Goal: Information Seeking & Learning: Find specific fact

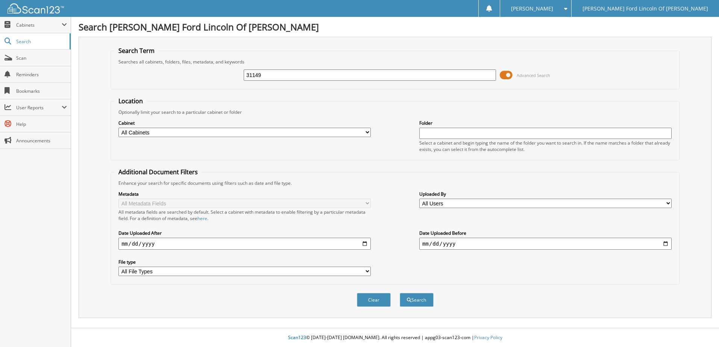
type input "31149"
click at [400, 293] on button "Search" at bounding box center [417, 300] width 34 height 14
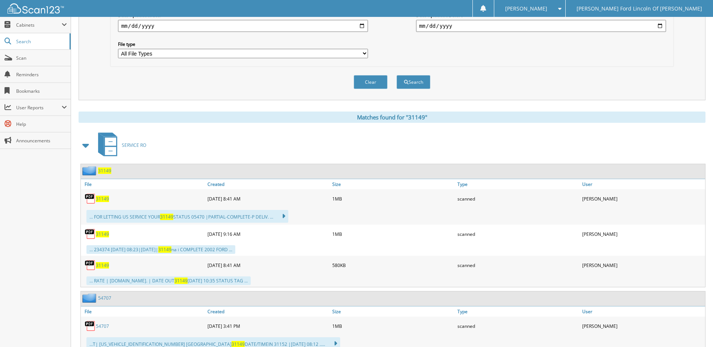
scroll to position [226, 0]
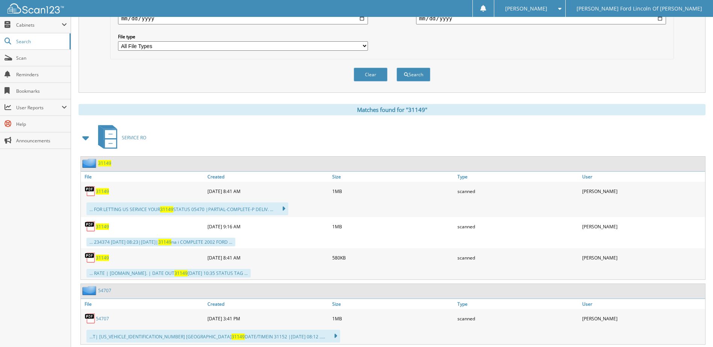
click at [222, 191] on div "07-21-2025 8:41 AM" at bounding box center [268, 191] width 125 height 15
click at [88, 190] on img at bounding box center [90, 191] width 11 height 11
click at [91, 190] on img at bounding box center [90, 191] width 11 height 11
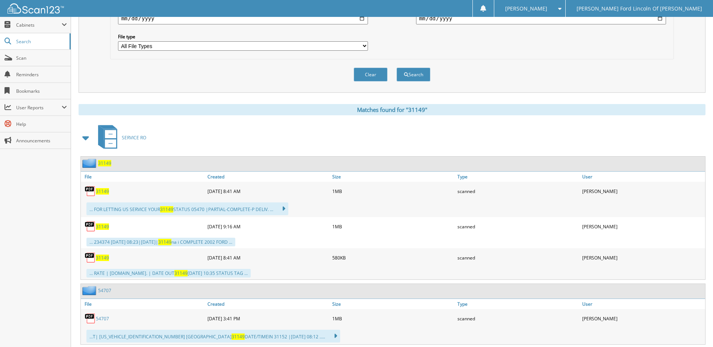
click at [91, 190] on img at bounding box center [90, 191] width 11 height 11
drag, startPoint x: 91, startPoint y: 190, endPoint x: 100, endPoint y: 190, distance: 9.4
click at [100, 190] on span "31149" at bounding box center [102, 191] width 13 height 6
click at [102, 191] on span "31149" at bounding box center [102, 191] width 13 height 6
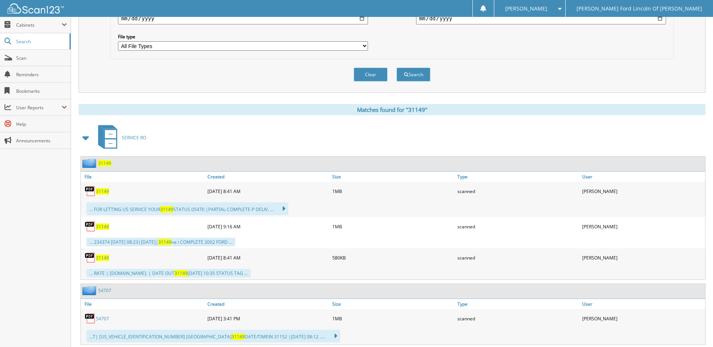
click at [102, 191] on span "31149" at bounding box center [102, 191] width 13 height 6
drag, startPoint x: 102, startPoint y: 191, endPoint x: 92, endPoint y: 188, distance: 11.1
click at [92, 188] on img at bounding box center [90, 191] width 11 height 11
click at [91, 188] on img at bounding box center [90, 191] width 11 height 11
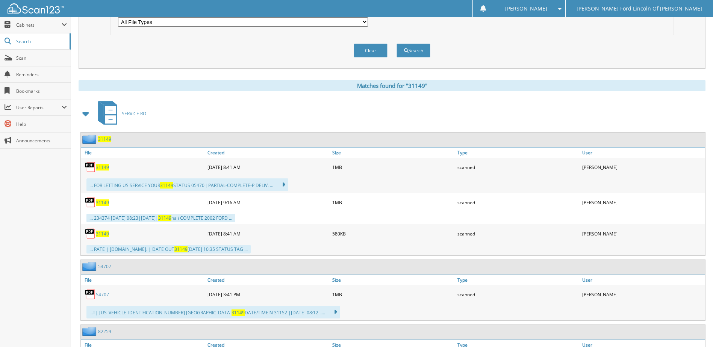
scroll to position [263, 0]
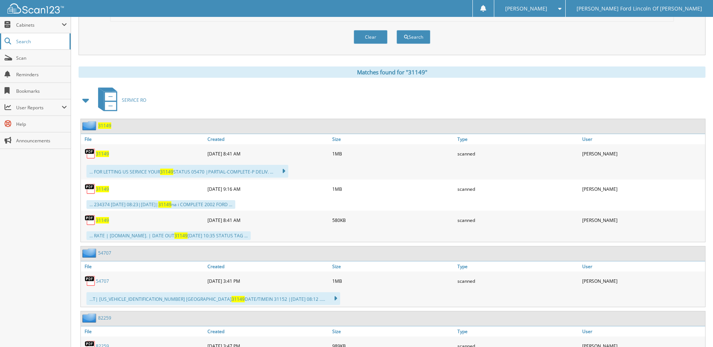
click at [23, 41] on span "Search" at bounding box center [41, 41] width 50 height 6
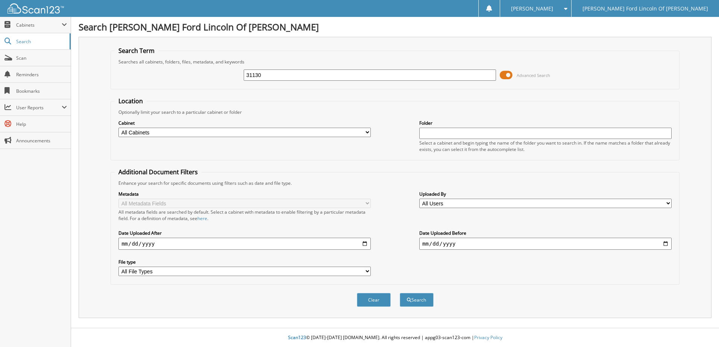
type input "31130"
click at [400, 293] on button "Search" at bounding box center [417, 300] width 34 height 14
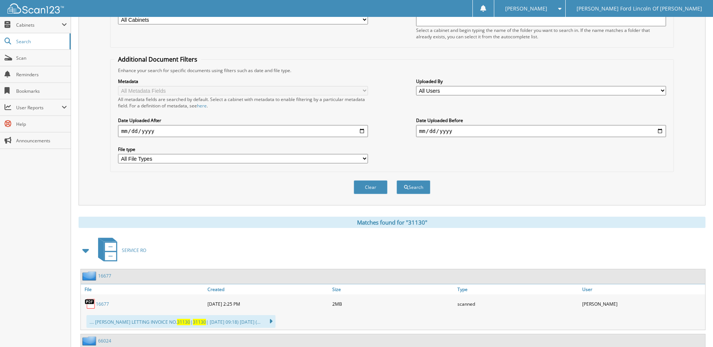
scroll to position [188, 0]
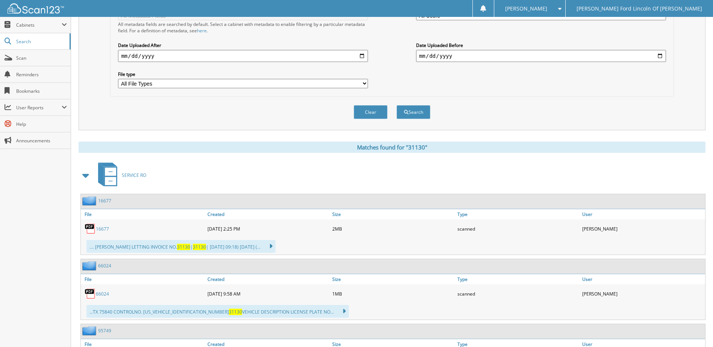
click at [89, 229] on img at bounding box center [90, 228] width 11 height 11
click at [89, 228] on img at bounding box center [90, 228] width 11 height 11
click at [101, 229] on link "16677" at bounding box center [102, 229] width 13 height 6
click at [21, 41] on span "Search" at bounding box center [41, 41] width 50 height 6
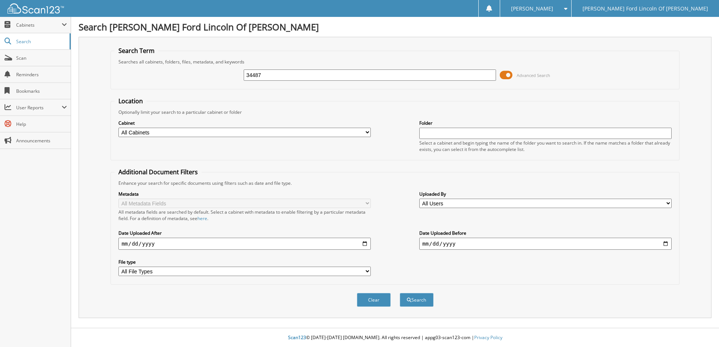
type input "34487"
click at [400, 293] on button "Search" at bounding box center [417, 300] width 34 height 14
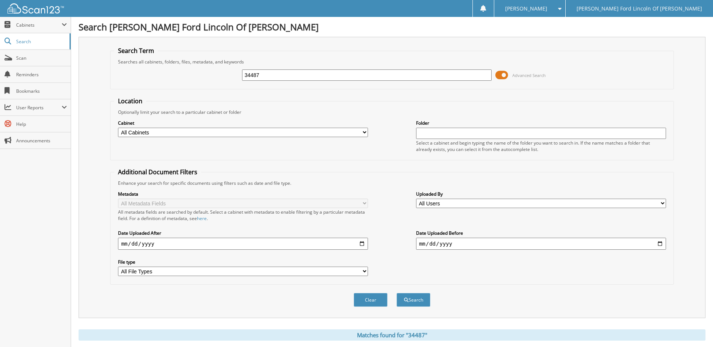
click at [274, 77] on input "34487" at bounding box center [367, 75] width 250 height 11
click at [275, 77] on input "34487" at bounding box center [367, 75] width 250 height 11
type input "34394"
click at [397, 293] on button "Search" at bounding box center [414, 300] width 34 height 14
click at [284, 80] on input "34394" at bounding box center [367, 75] width 250 height 11
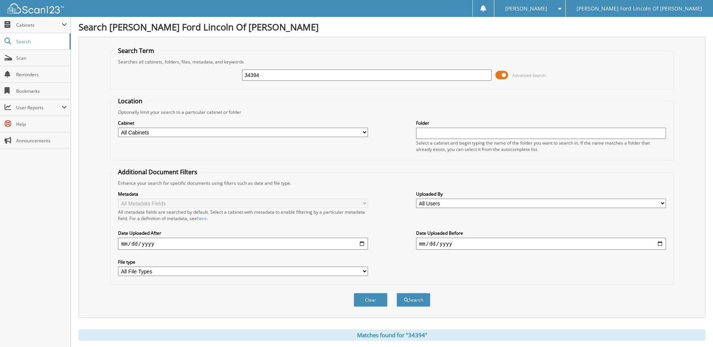
click at [276, 76] on input "34394" at bounding box center [367, 75] width 250 height 11
type input "26352"
click at [397, 293] on button "Search" at bounding box center [414, 300] width 34 height 14
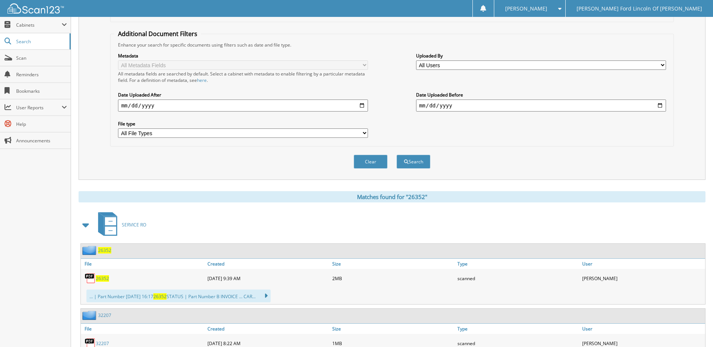
scroll to position [150, 0]
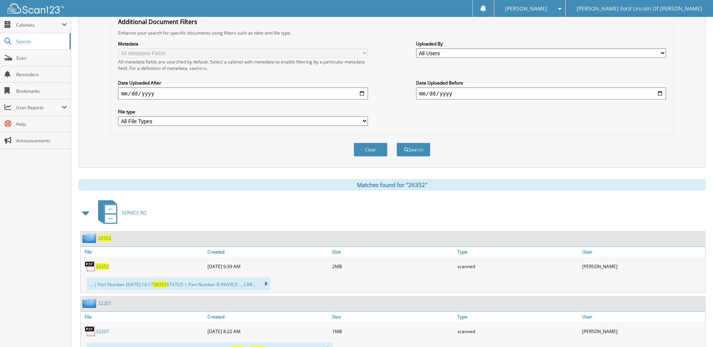
click at [103, 267] on span "26352" at bounding box center [102, 267] width 13 height 6
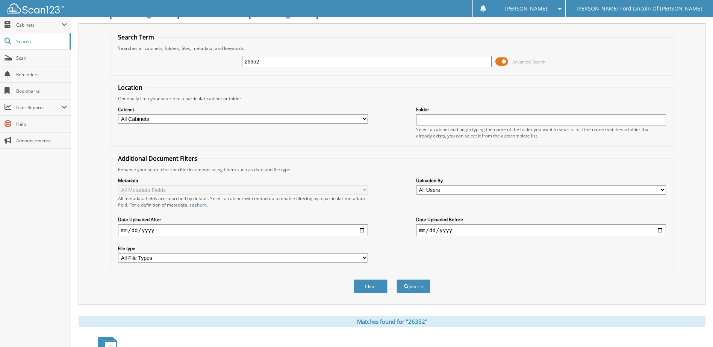
scroll to position [0, 0]
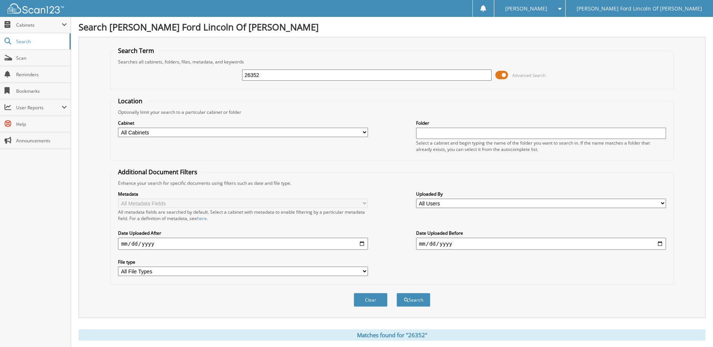
click at [298, 74] on input "26352" at bounding box center [367, 75] width 250 height 11
click at [298, 75] on input "26352" at bounding box center [367, 75] width 250 height 11
click at [300, 74] on input "26352" at bounding box center [367, 75] width 250 height 11
type input "24486"
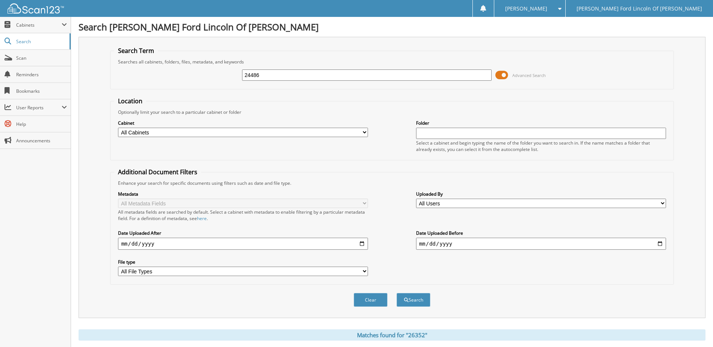
click at [397, 293] on button "Search" at bounding box center [414, 300] width 34 height 14
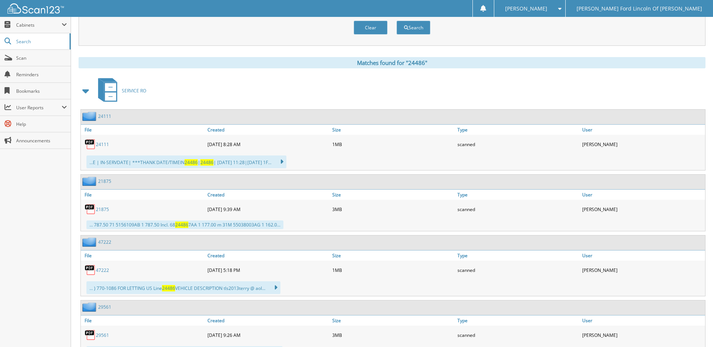
scroll to position [226, 0]
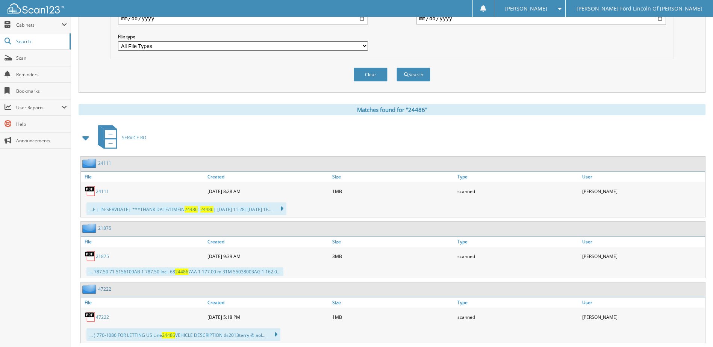
click at [100, 257] on link "21875" at bounding box center [102, 256] width 13 height 6
click at [100, 192] on link "24111" at bounding box center [102, 191] width 13 height 6
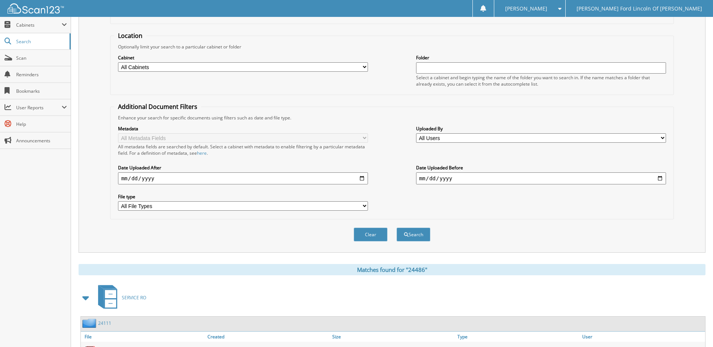
scroll to position [38, 0]
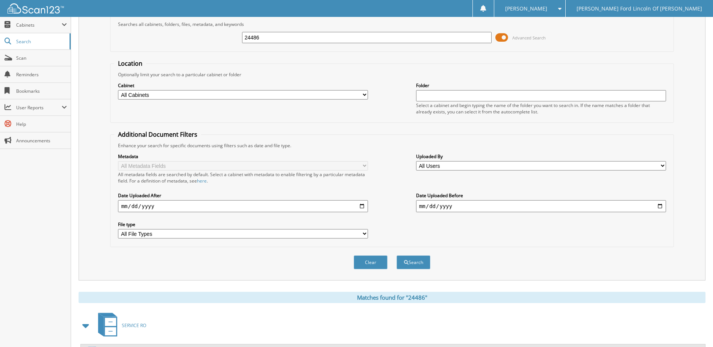
click at [311, 37] on input "24486" at bounding box center [367, 37] width 250 height 11
type input "27085"
click at [397, 256] on button "Search" at bounding box center [414, 263] width 34 height 14
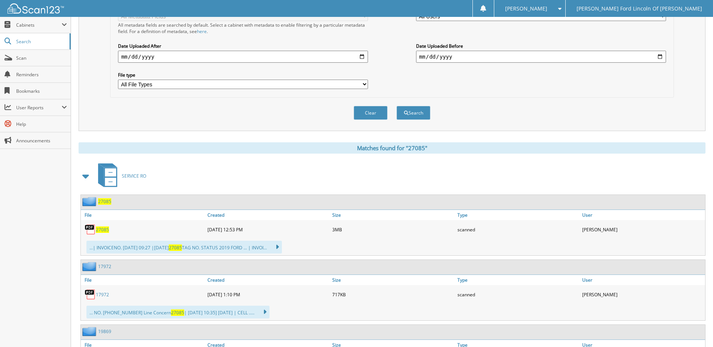
scroll to position [188, 0]
click at [102, 229] on span "27085" at bounding box center [102, 229] width 13 height 6
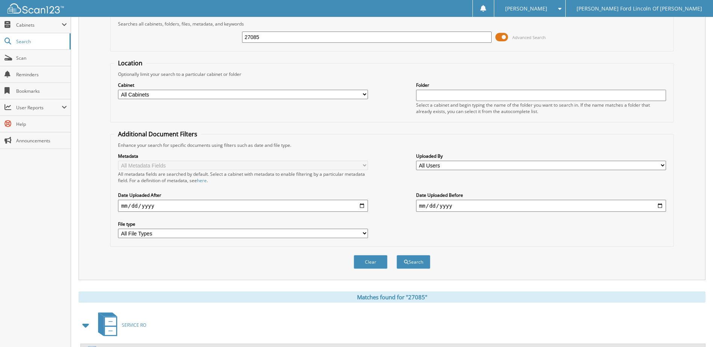
scroll to position [0, 0]
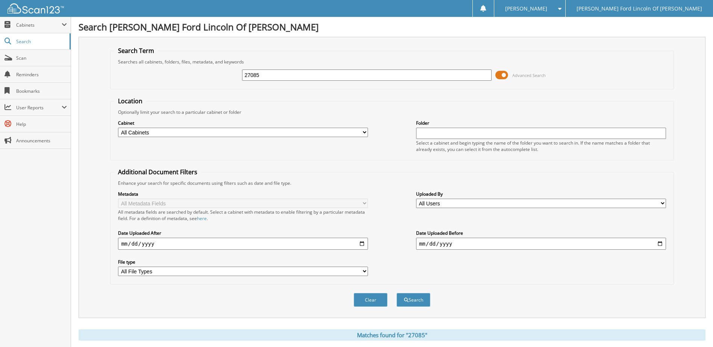
click at [281, 76] on input "27085" at bounding box center [367, 75] width 250 height 11
type input "24701"
click at [397, 293] on button "Search" at bounding box center [414, 300] width 34 height 14
click at [322, 76] on input "24701" at bounding box center [367, 75] width 250 height 11
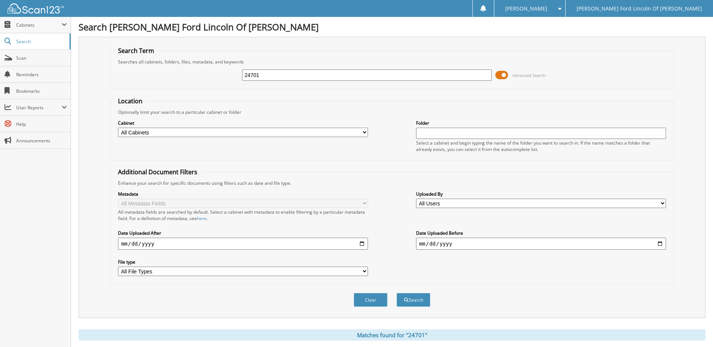
click at [322, 76] on input "24701" at bounding box center [367, 75] width 250 height 11
type input "21620"
click at [397, 293] on button "Search" at bounding box center [414, 300] width 34 height 14
click at [272, 75] on input "21620" at bounding box center [367, 75] width 250 height 11
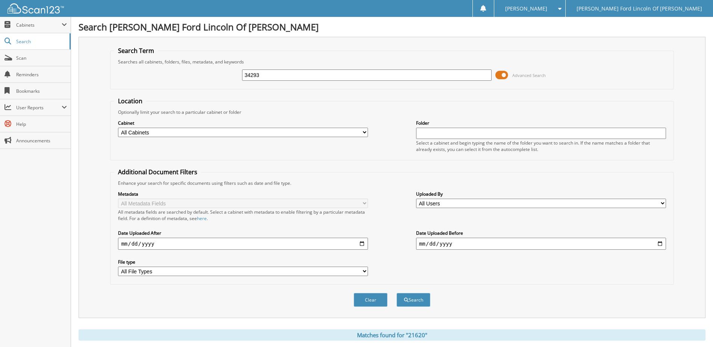
type input "34293"
click at [397, 293] on button "Search" at bounding box center [414, 300] width 34 height 14
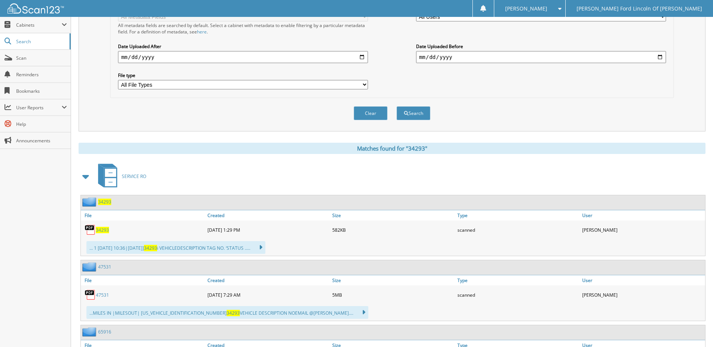
scroll to position [188, 0]
click at [102, 228] on span "34293" at bounding box center [102, 229] width 13 height 6
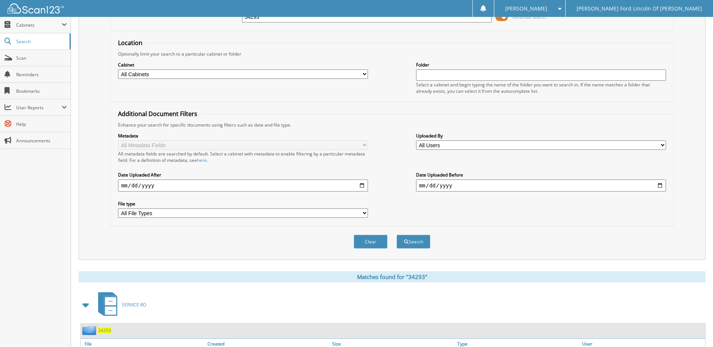
scroll to position [38, 0]
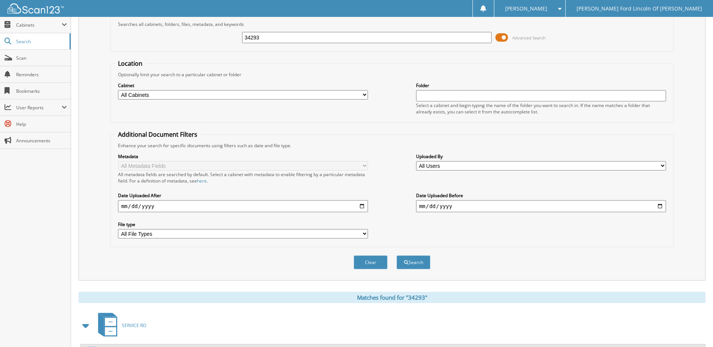
click at [279, 38] on input "34293" at bounding box center [367, 37] width 250 height 11
type input "27110"
click at [397, 256] on button "Search" at bounding box center [414, 263] width 34 height 14
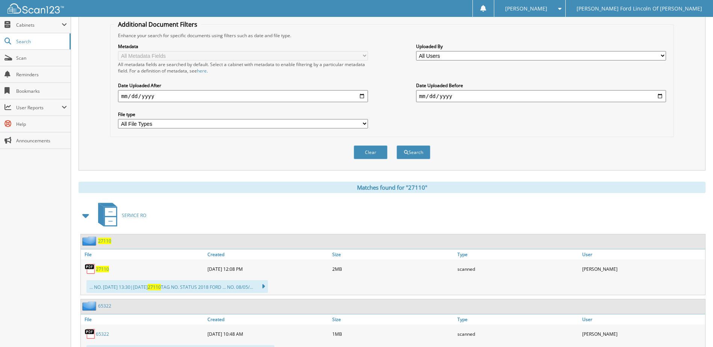
scroll to position [150, 0]
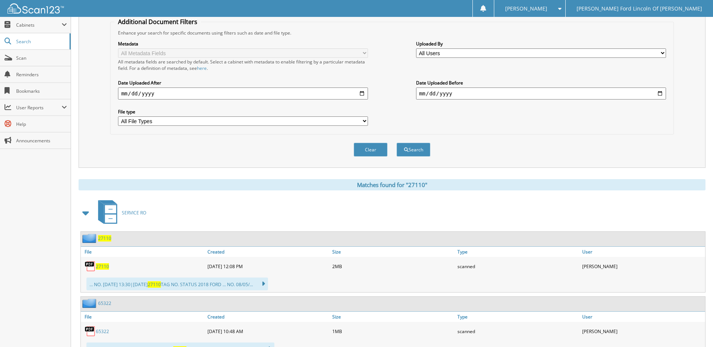
click at [104, 266] on span "27110" at bounding box center [102, 267] width 13 height 6
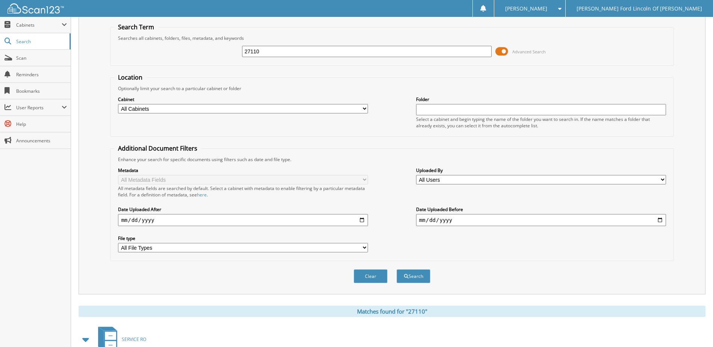
scroll to position [0, 0]
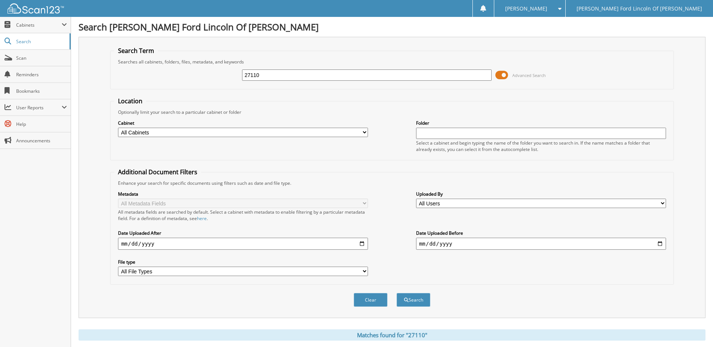
click at [293, 75] on input "27110" at bounding box center [367, 75] width 250 height 11
type input "34479"
click at [397, 293] on button "Search" at bounding box center [414, 300] width 34 height 14
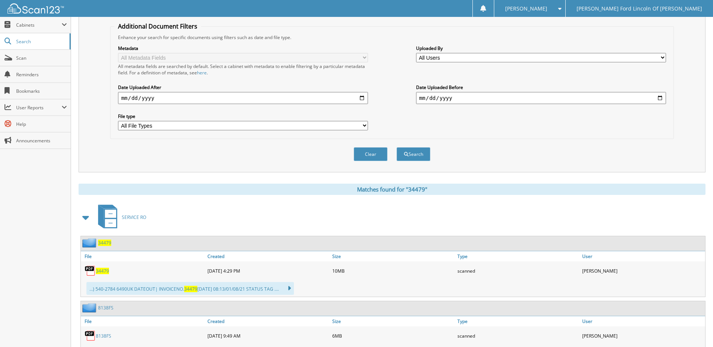
scroll to position [150, 0]
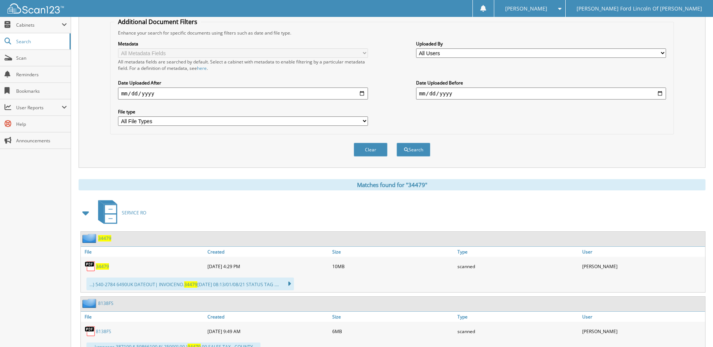
click at [104, 268] on span "34479" at bounding box center [102, 267] width 13 height 6
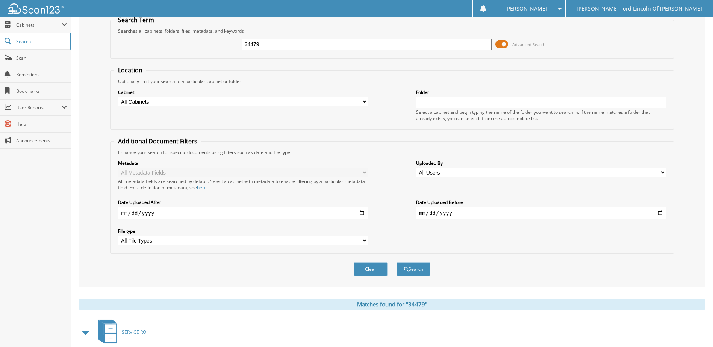
scroll to position [0, 0]
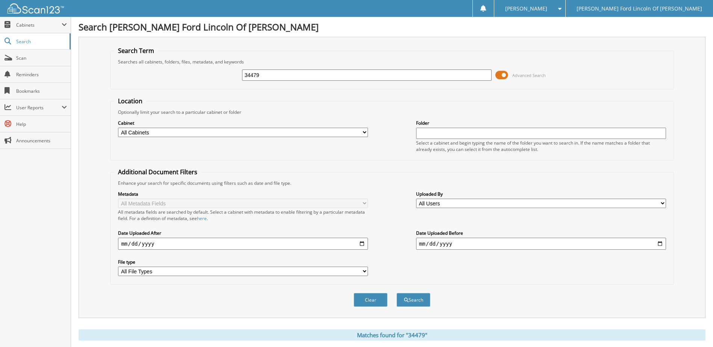
click at [318, 78] on input "34479" at bounding box center [367, 75] width 250 height 11
type input "34477"
click at [397, 293] on button "Search" at bounding box center [414, 300] width 34 height 14
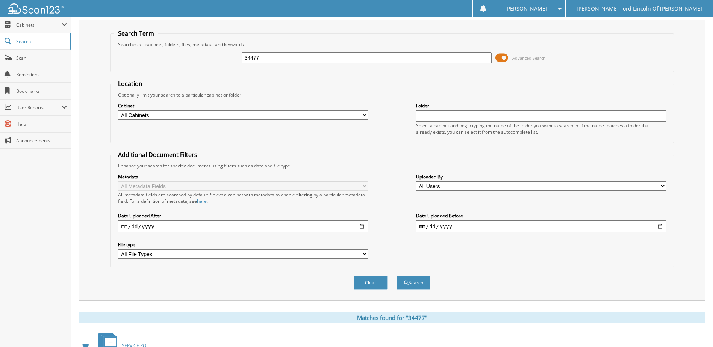
scroll to position [14, 0]
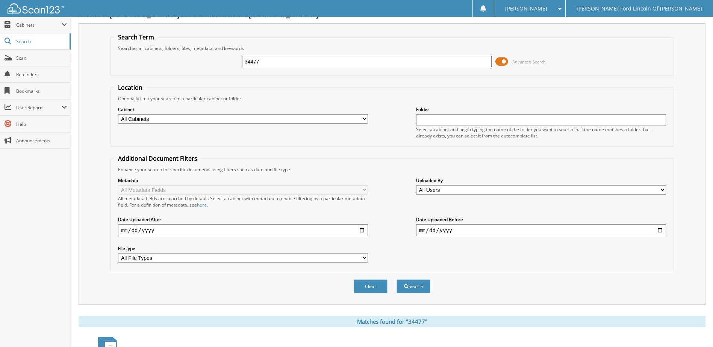
click at [279, 59] on input "34477" at bounding box center [367, 61] width 250 height 11
type input "30787"
click at [397, 280] on button "Search" at bounding box center [414, 287] width 34 height 14
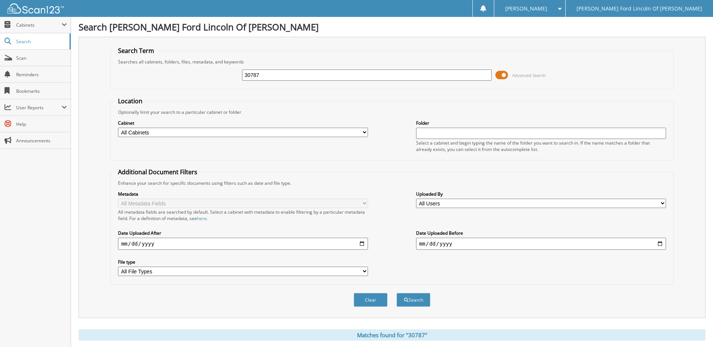
click at [338, 78] on input "30787" at bounding box center [367, 75] width 250 height 11
type input "31757"
click at [397, 293] on button "Search" at bounding box center [414, 300] width 34 height 14
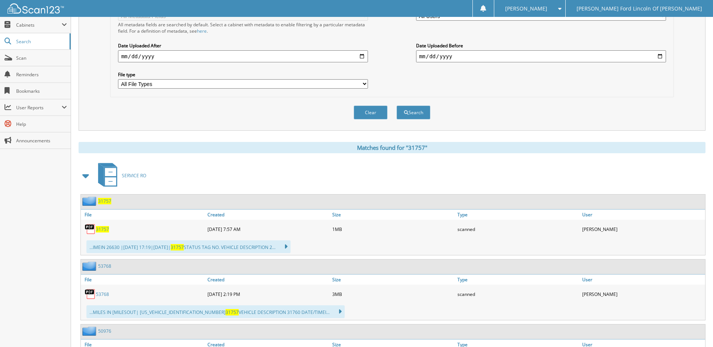
scroll to position [188, 0]
click at [100, 228] on span "31757" at bounding box center [102, 229] width 13 height 6
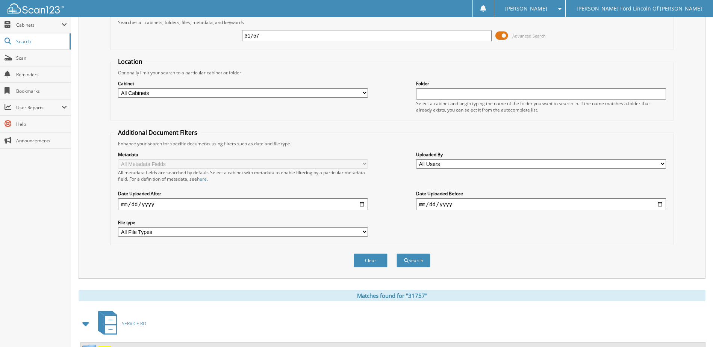
scroll to position [38, 0]
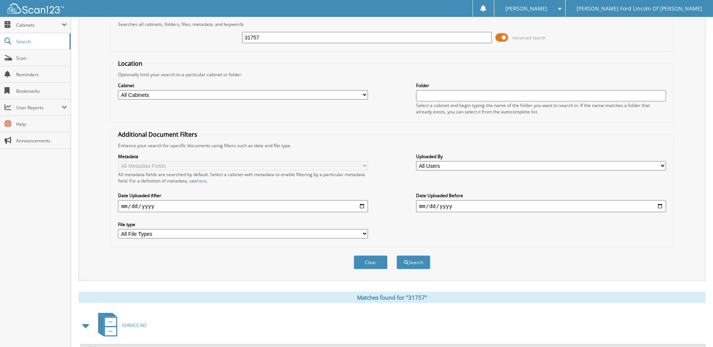
click at [298, 38] on input "31757" at bounding box center [367, 37] width 250 height 11
click at [298, 37] on input "31757" at bounding box center [367, 37] width 250 height 11
type input "31269"
click at [397, 256] on button "Search" at bounding box center [414, 263] width 34 height 14
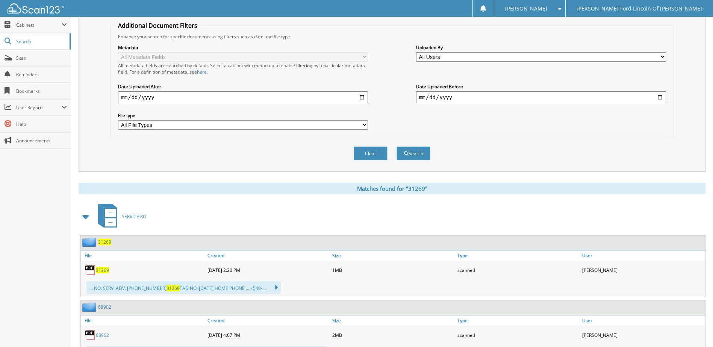
scroll to position [150, 0]
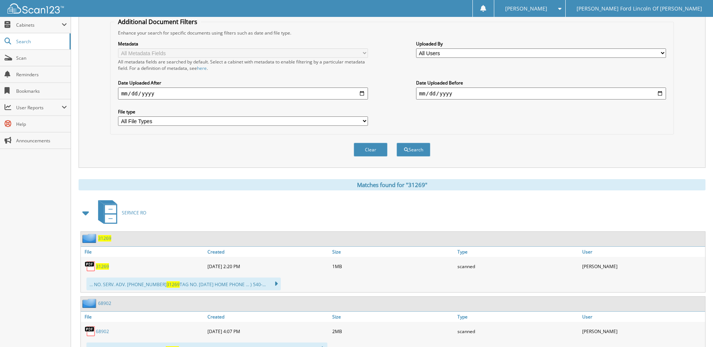
click at [107, 267] on span "31269" at bounding box center [102, 267] width 13 height 6
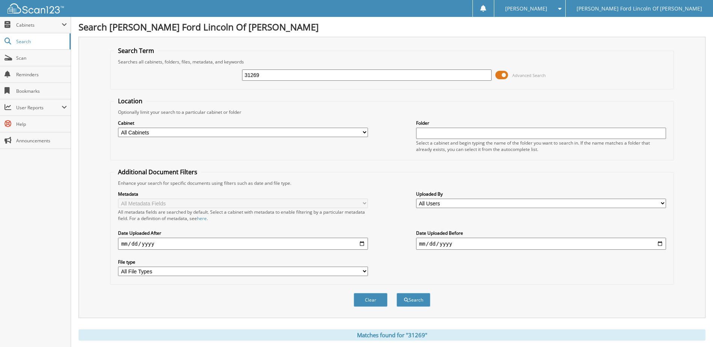
click at [269, 71] on input "31269" at bounding box center [367, 75] width 250 height 11
click at [269, 72] on input "31269" at bounding box center [367, 75] width 250 height 11
type input "34507"
click at [397, 293] on button "Search" at bounding box center [414, 300] width 34 height 14
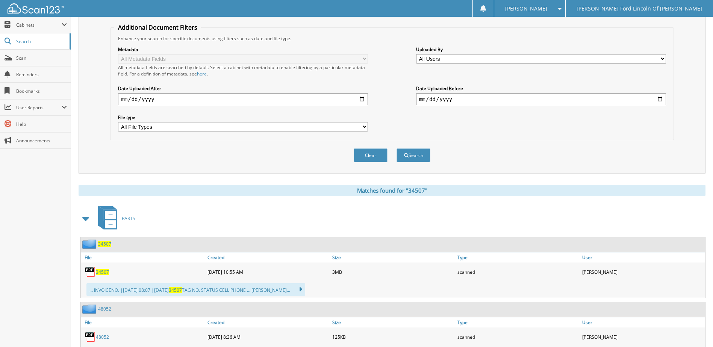
scroll to position [150, 0]
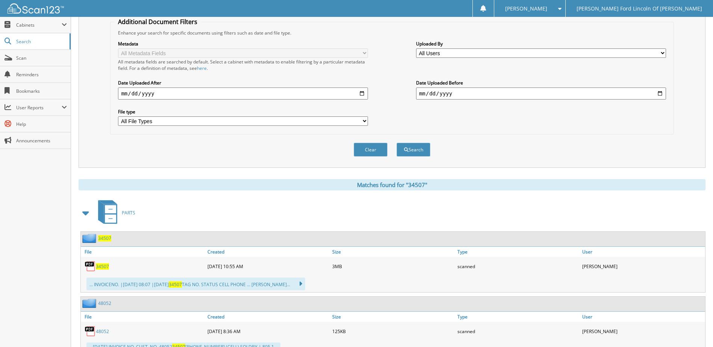
click at [106, 265] on span "34507" at bounding box center [102, 267] width 13 height 6
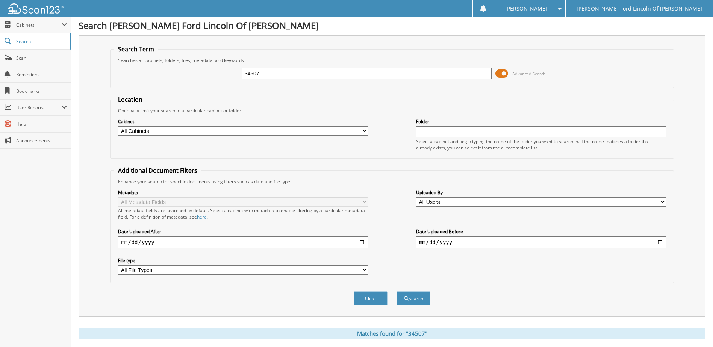
scroll to position [0, 0]
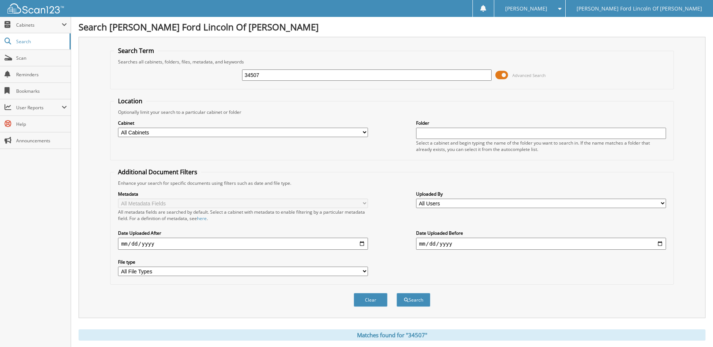
click at [330, 75] on input "34507" at bounding box center [367, 75] width 250 height 11
type input "32946"
click at [397, 293] on button "Search" at bounding box center [414, 300] width 34 height 14
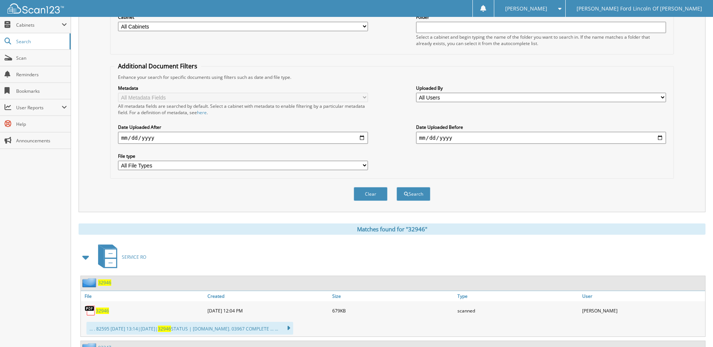
scroll to position [113, 0]
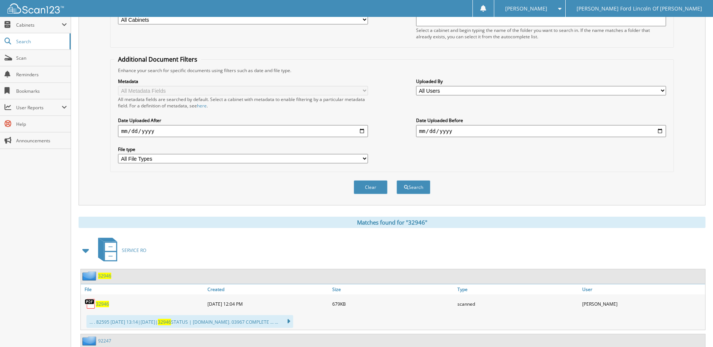
click at [103, 305] on span "32946" at bounding box center [102, 304] width 13 height 6
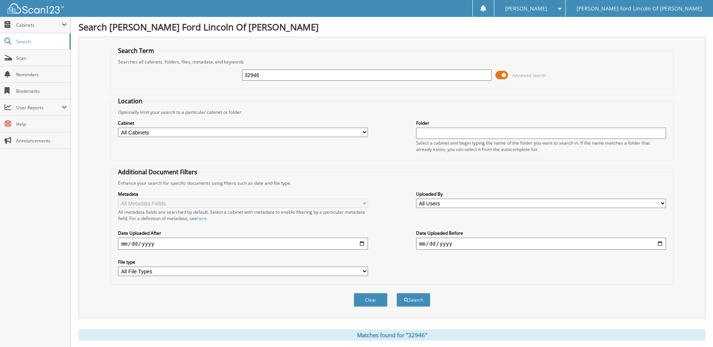
click at [279, 74] on input "32946" at bounding box center [367, 75] width 250 height 11
type input "34561"
click at [397, 293] on button "Search" at bounding box center [414, 300] width 34 height 14
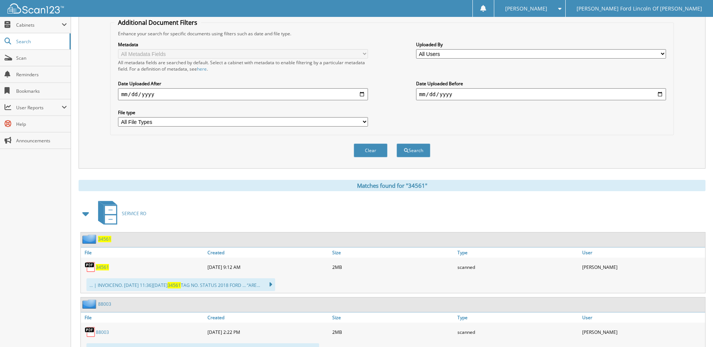
scroll to position [150, 0]
click at [105, 269] on span "34561" at bounding box center [102, 267] width 13 height 6
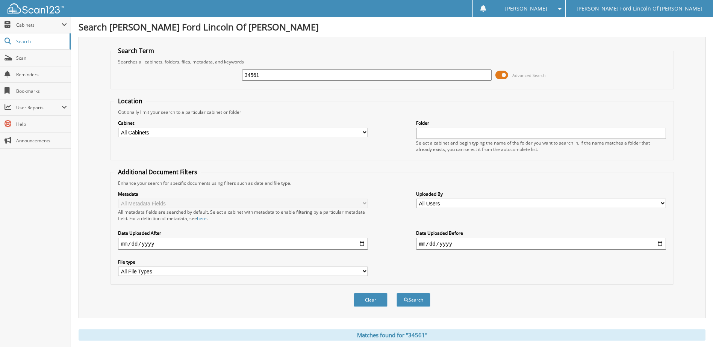
click at [286, 76] on input "34561" at bounding box center [367, 75] width 250 height 11
type input "34308"
click at [397, 293] on button "Search" at bounding box center [414, 300] width 34 height 14
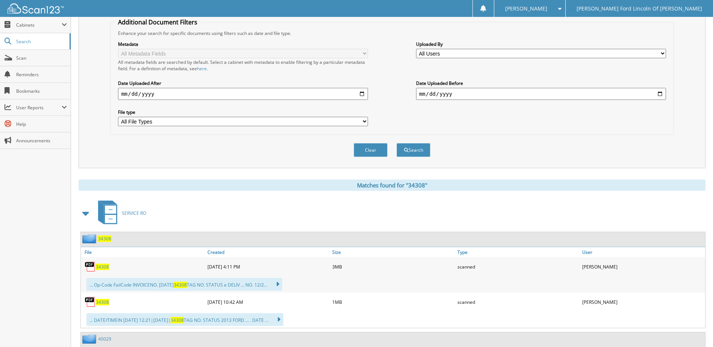
scroll to position [150, 0]
click at [102, 267] on span "34308" at bounding box center [102, 267] width 13 height 6
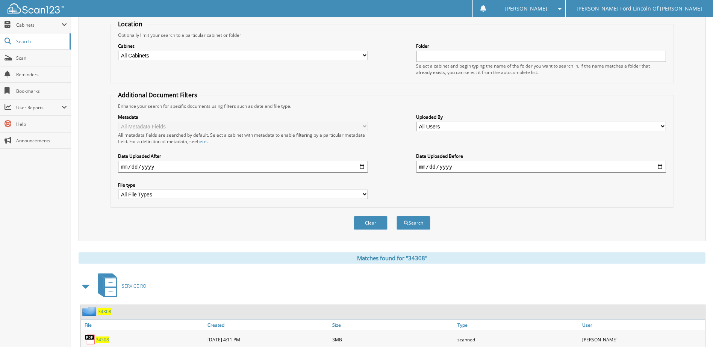
scroll to position [0, 0]
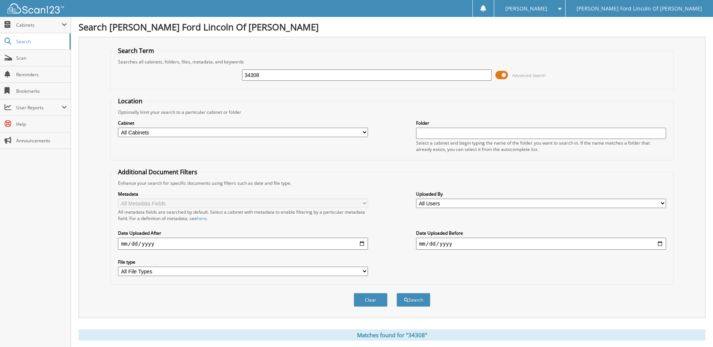
click at [291, 76] on input "34308" at bounding box center [367, 75] width 250 height 11
type input "34534"
click at [397, 293] on button "Search" at bounding box center [414, 300] width 34 height 14
click at [303, 77] on input "34534" at bounding box center [367, 75] width 250 height 11
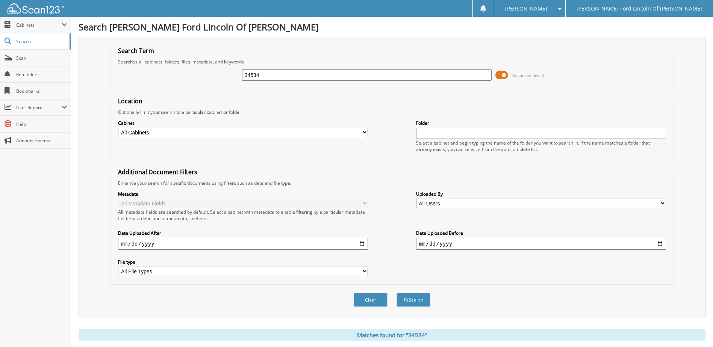
click at [303, 77] on input "34534" at bounding box center [367, 75] width 250 height 11
type input "34433"
click at [397, 293] on button "Search" at bounding box center [414, 300] width 34 height 14
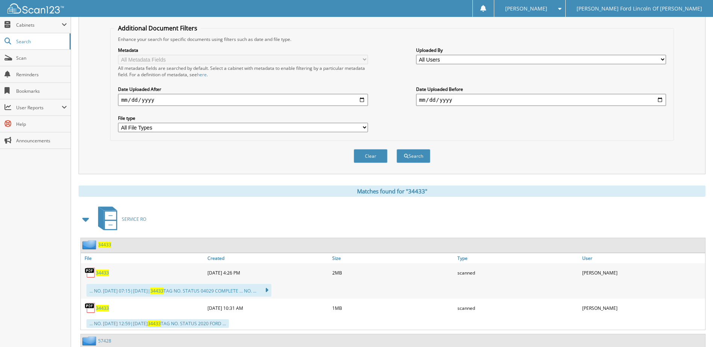
scroll to position [226, 0]
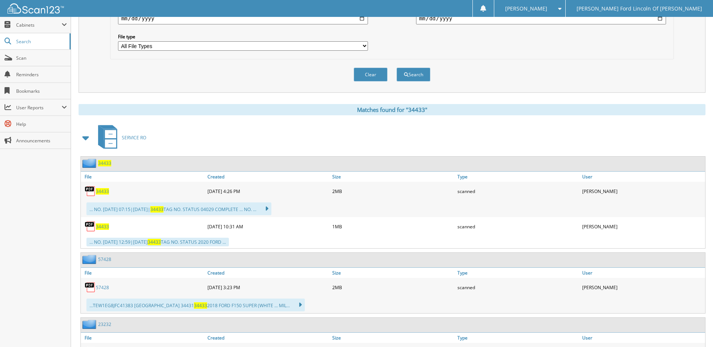
click at [104, 193] on span "34433" at bounding box center [102, 191] width 13 height 6
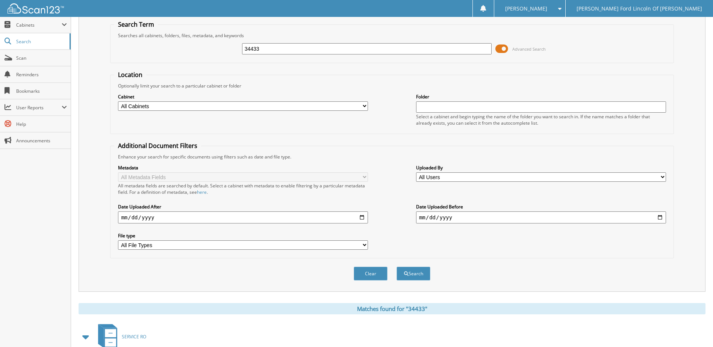
scroll to position [0, 0]
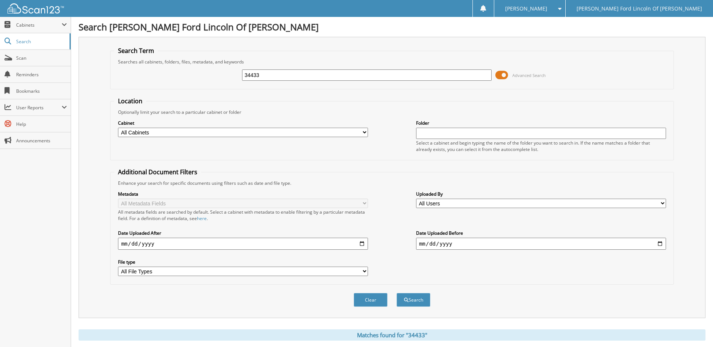
click at [279, 73] on input "34433" at bounding box center [367, 75] width 250 height 11
type input "32930"
click at [397, 293] on button "Search" at bounding box center [414, 300] width 34 height 14
click at [276, 73] on input "32930" at bounding box center [367, 75] width 250 height 11
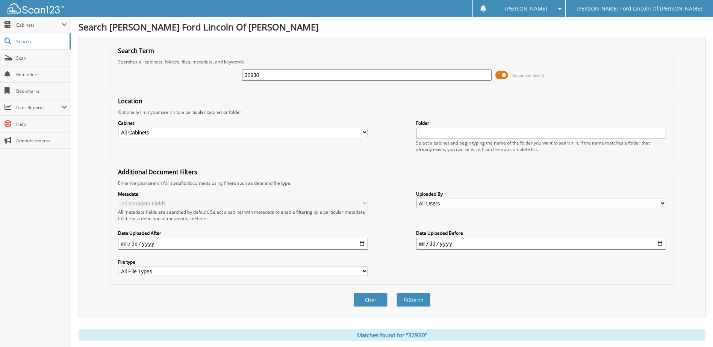
click at [276, 73] on input "32930" at bounding box center [367, 75] width 250 height 11
type input "34554"
click at [397, 293] on button "Search" at bounding box center [414, 300] width 34 height 14
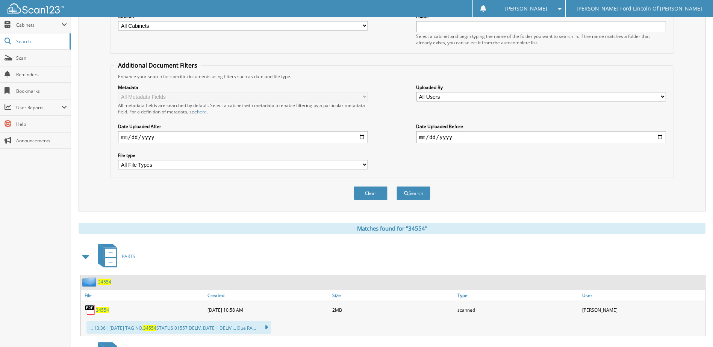
scroll to position [226, 0]
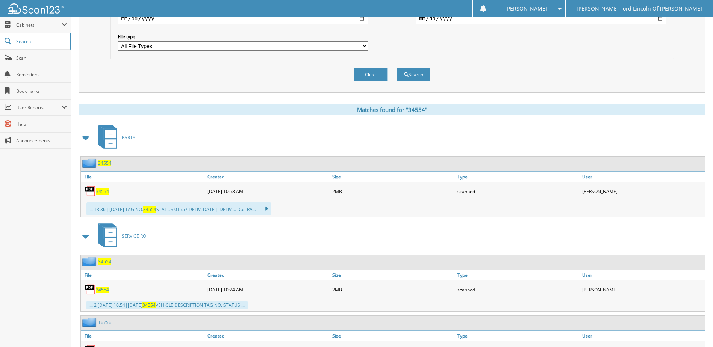
click at [103, 191] on span "34554" at bounding box center [102, 191] width 13 height 6
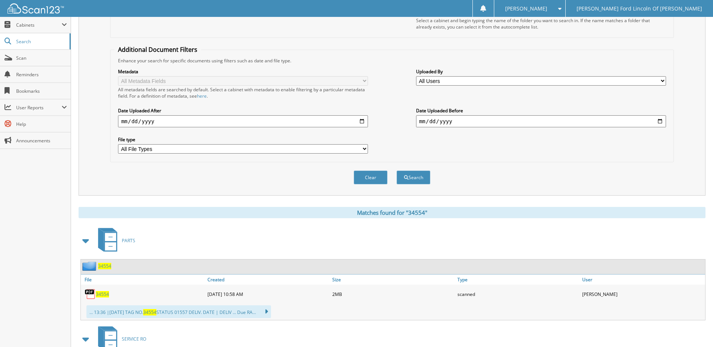
scroll to position [0, 0]
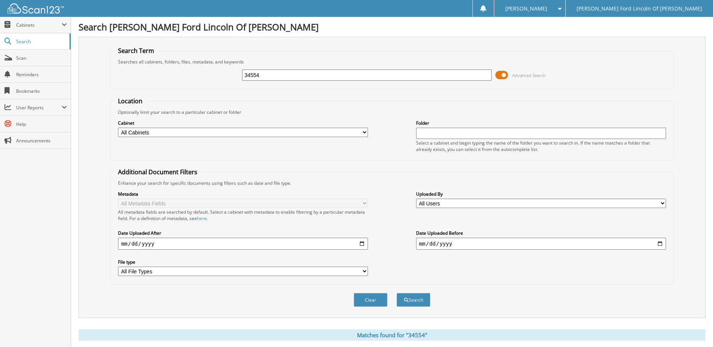
click at [307, 71] on input "34554" at bounding box center [367, 75] width 250 height 11
type input "34516"
click at [397, 293] on button "Search" at bounding box center [414, 300] width 34 height 14
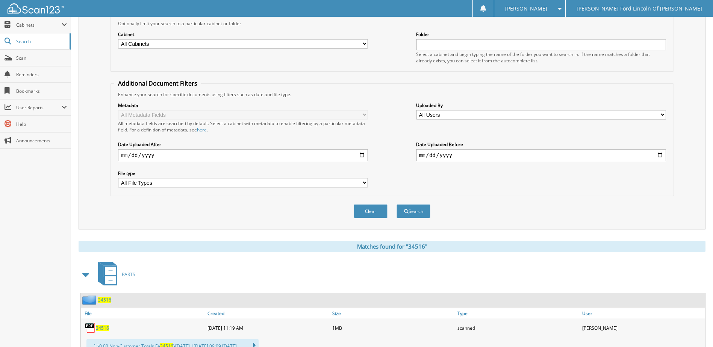
scroll to position [188, 0]
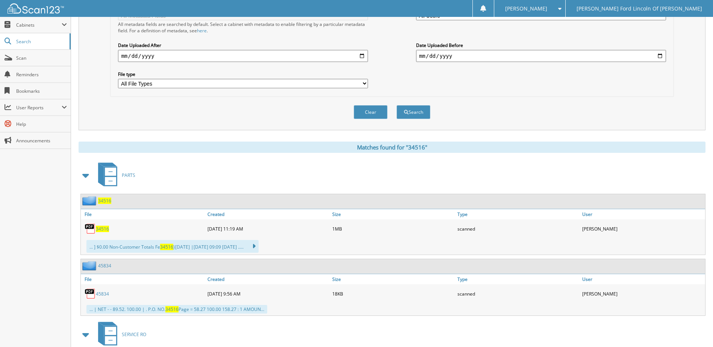
click at [103, 229] on span "34516" at bounding box center [102, 229] width 13 height 6
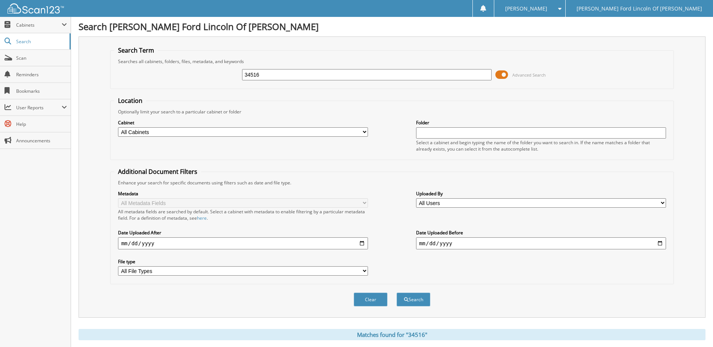
scroll to position [0, 0]
click at [308, 71] on input "34516" at bounding box center [367, 75] width 250 height 11
type input "34521"
click at [397, 293] on button "Search" at bounding box center [414, 300] width 34 height 14
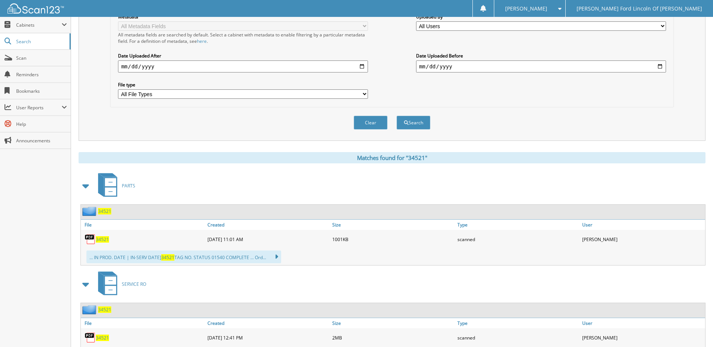
scroll to position [188, 0]
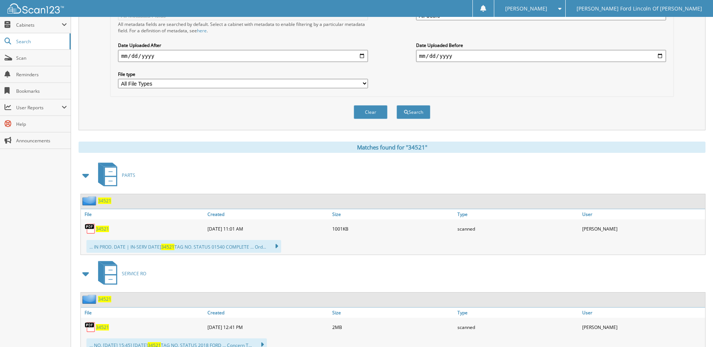
click at [103, 229] on span "34521" at bounding box center [102, 229] width 13 height 6
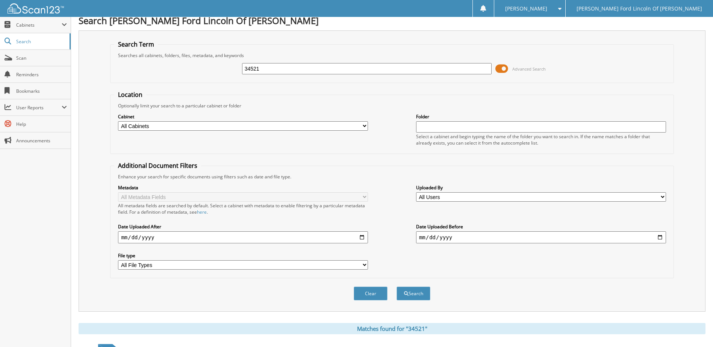
scroll to position [0, 0]
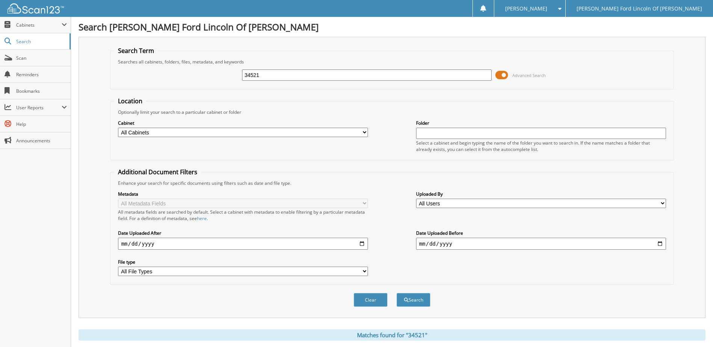
click at [274, 74] on input "34521" at bounding box center [367, 75] width 250 height 11
click at [275, 74] on input "34521" at bounding box center [367, 75] width 250 height 11
type input "34042"
click at [397, 293] on button "Search" at bounding box center [414, 300] width 34 height 14
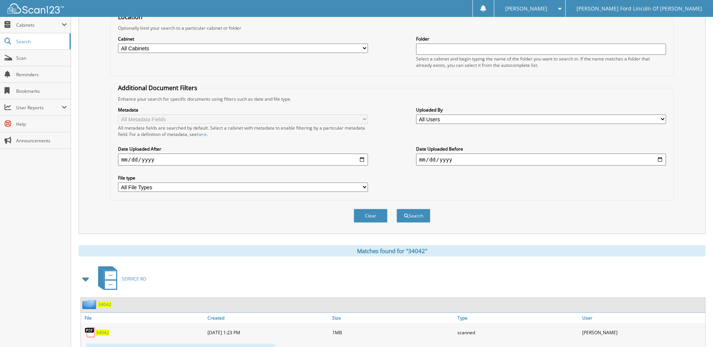
scroll to position [113, 0]
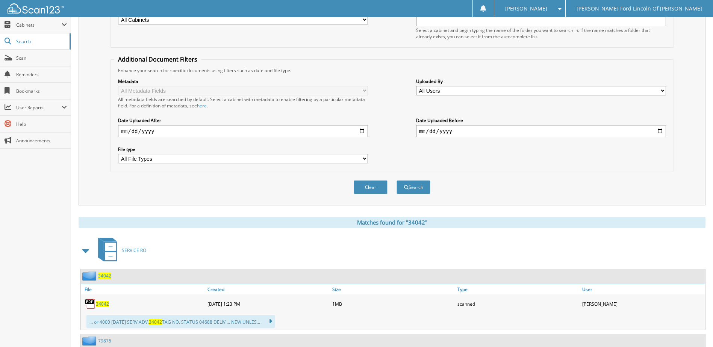
click at [103, 305] on span "34042" at bounding box center [102, 304] width 13 height 6
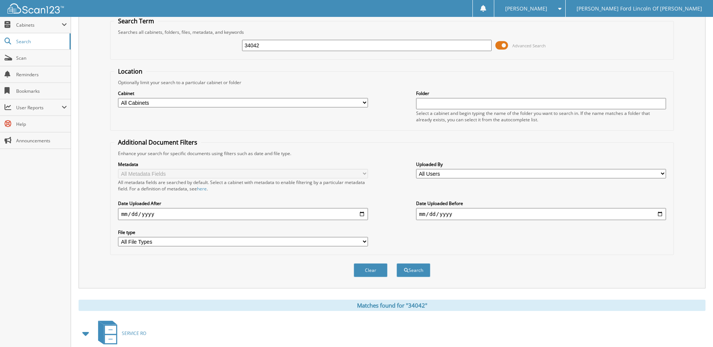
scroll to position [0, 0]
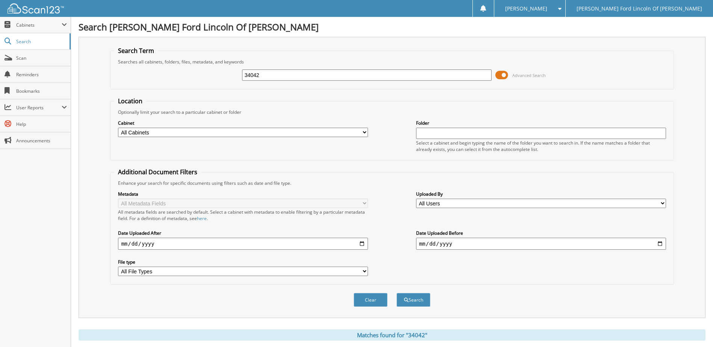
click at [303, 74] on input "34042" at bounding box center [367, 75] width 250 height 11
type input "34141"
click at [397, 293] on button "Search" at bounding box center [414, 300] width 34 height 14
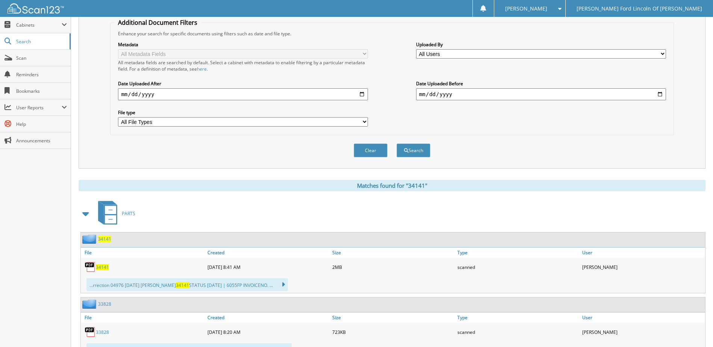
scroll to position [150, 0]
click at [100, 268] on span "34141" at bounding box center [102, 267] width 13 height 6
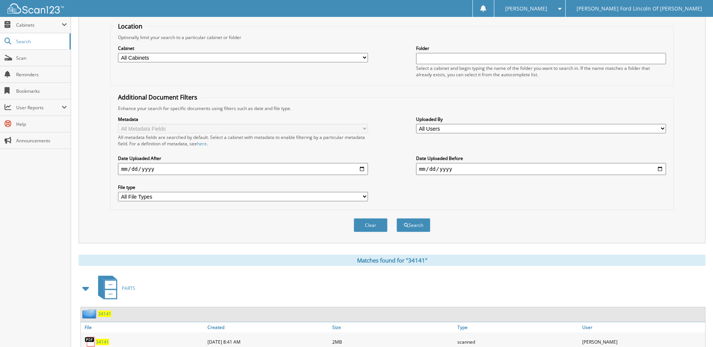
scroll to position [0, 0]
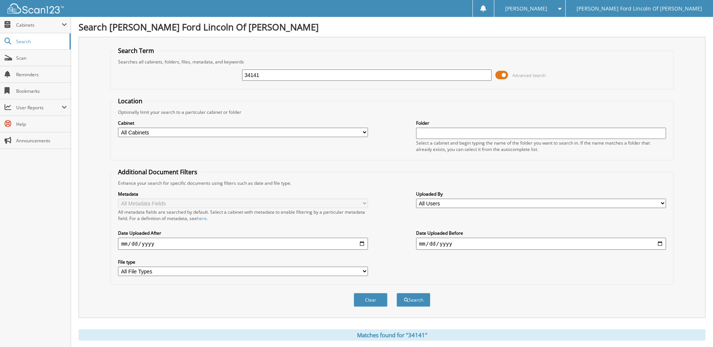
click at [265, 77] on input "34141" at bounding box center [367, 75] width 250 height 11
click at [266, 77] on input "34141" at bounding box center [367, 75] width 250 height 11
click at [266, 74] on input "34141" at bounding box center [367, 75] width 250 height 11
type input "34495"
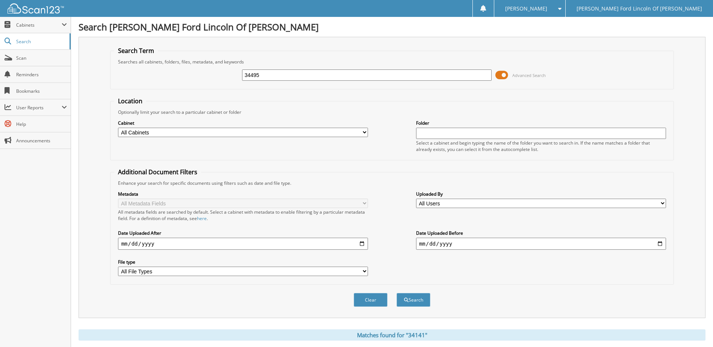
click at [397, 293] on button "Search" at bounding box center [414, 300] width 34 height 14
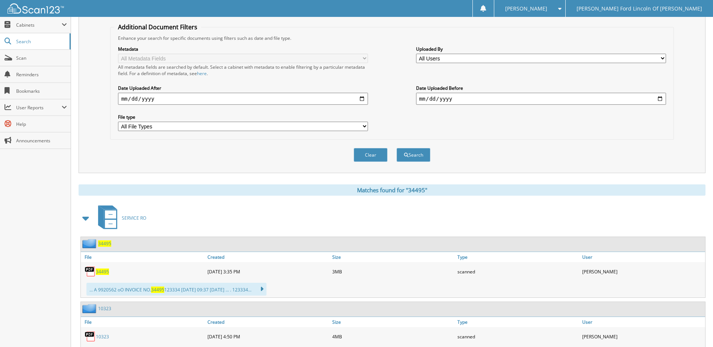
scroll to position [188, 0]
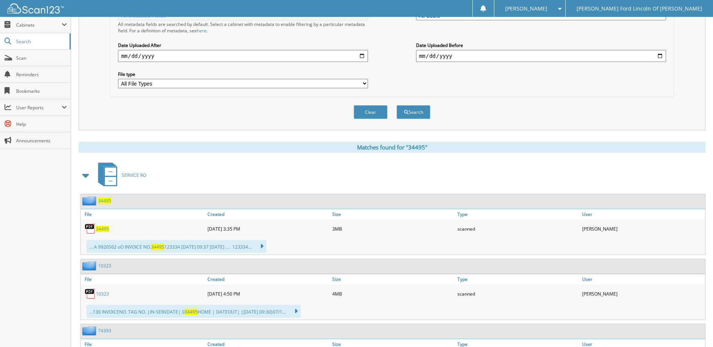
click at [105, 230] on span "34495" at bounding box center [102, 229] width 13 height 6
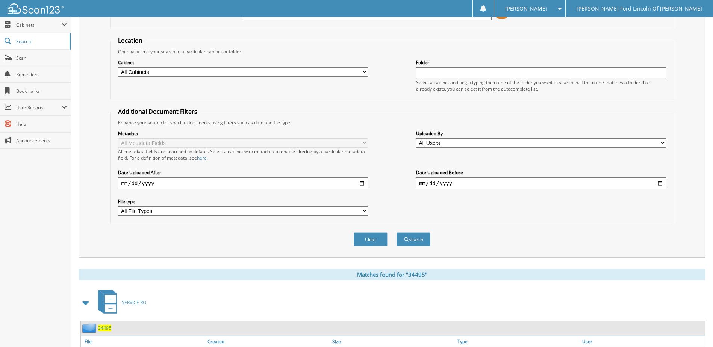
scroll to position [0, 0]
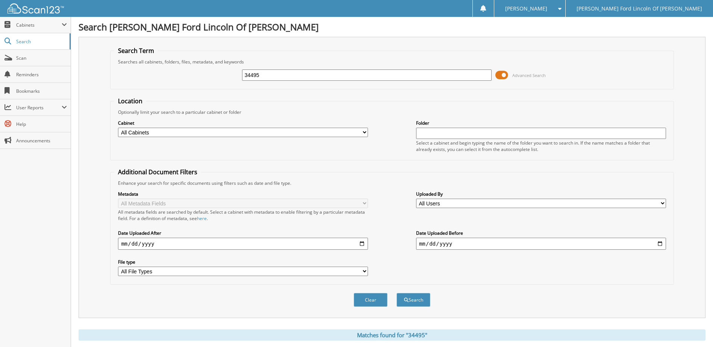
click at [288, 74] on input "34495" at bounding box center [367, 75] width 250 height 11
type input "34243"
click at [397, 293] on button "Search" at bounding box center [414, 300] width 34 height 14
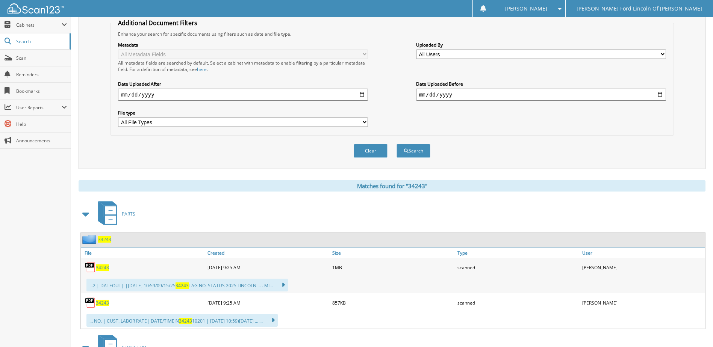
scroll to position [150, 0]
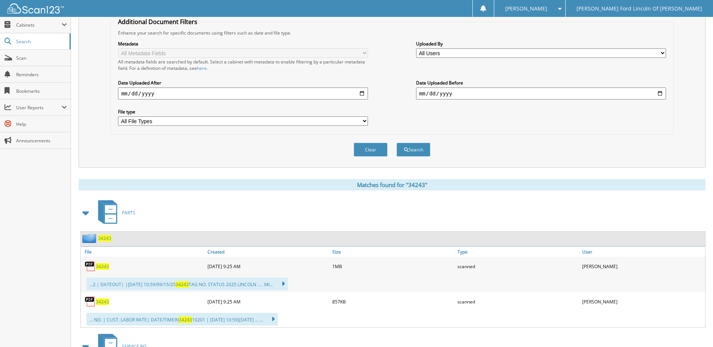
click at [104, 268] on span "34243" at bounding box center [102, 267] width 13 height 6
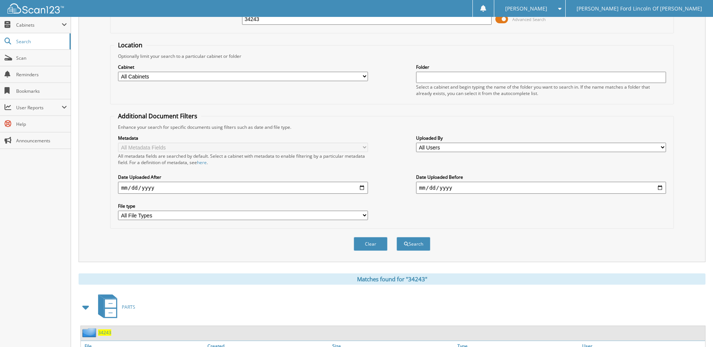
scroll to position [0, 0]
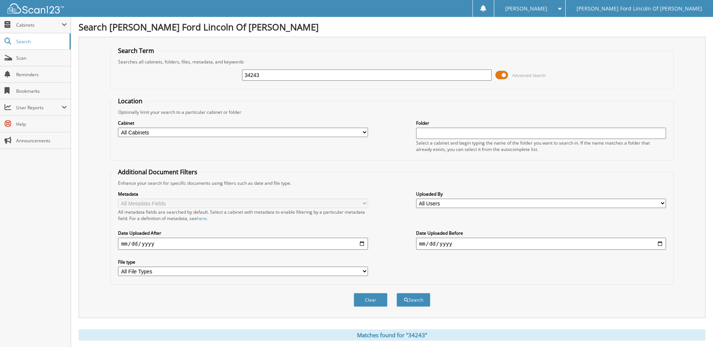
click at [275, 76] on input "34243" at bounding box center [367, 75] width 250 height 11
type input "34463"
click at [397, 293] on button "Search" at bounding box center [414, 300] width 34 height 14
click at [344, 76] on input "34463" at bounding box center [367, 75] width 250 height 11
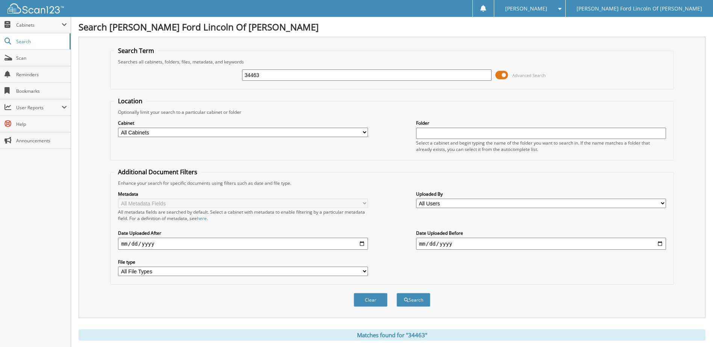
click at [344, 76] on input "34463" at bounding box center [367, 75] width 250 height 11
type input "33870"
click at [397, 293] on button "Search" at bounding box center [414, 300] width 34 height 14
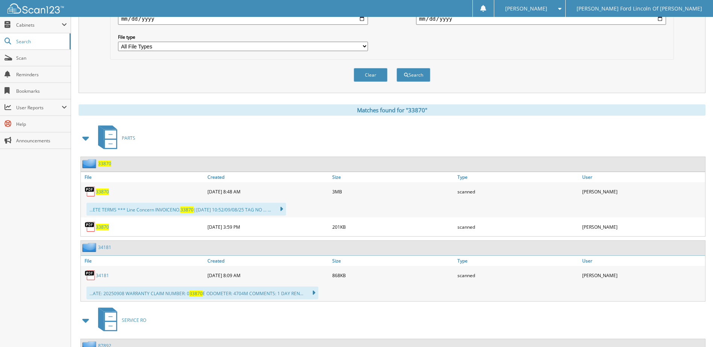
scroll to position [226, 0]
click at [105, 193] on span "33870" at bounding box center [102, 191] width 13 height 6
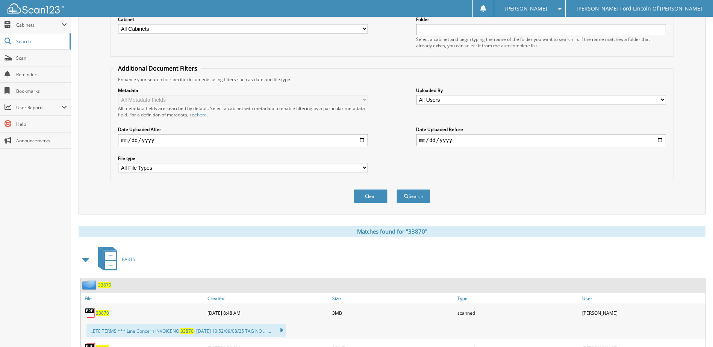
scroll to position [0, 0]
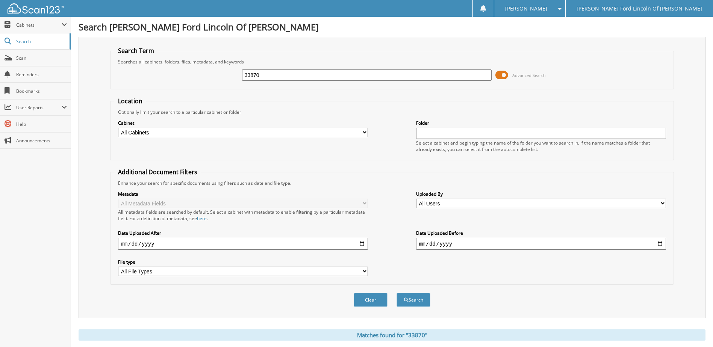
click at [284, 74] on input "33870" at bounding box center [367, 75] width 250 height 11
type input "32380"
click at [397, 293] on button "Search" at bounding box center [414, 300] width 34 height 14
click at [278, 75] on input "32380" at bounding box center [367, 75] width 250 height 11
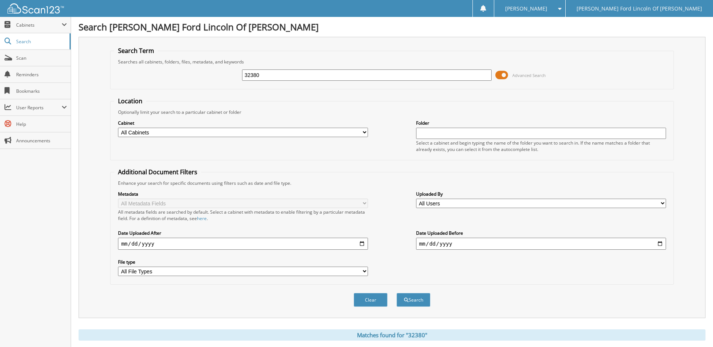
click at [278, 75] on input "32380" at bounding box center [367, 75] width 250 height 11
type input "33401"
click at [397, 293] on button "Search" at bounding box center [414, 300] width 34 height 14
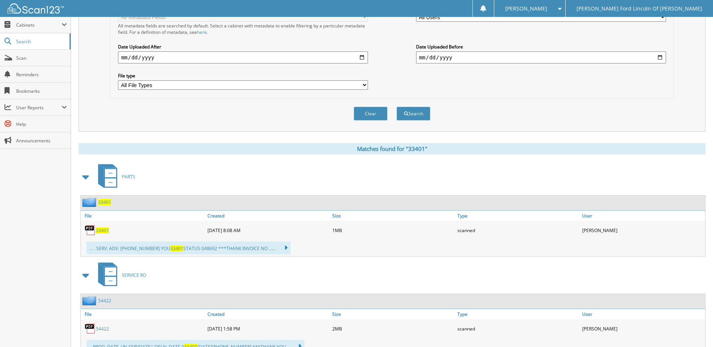
scroll to position [188, 0]
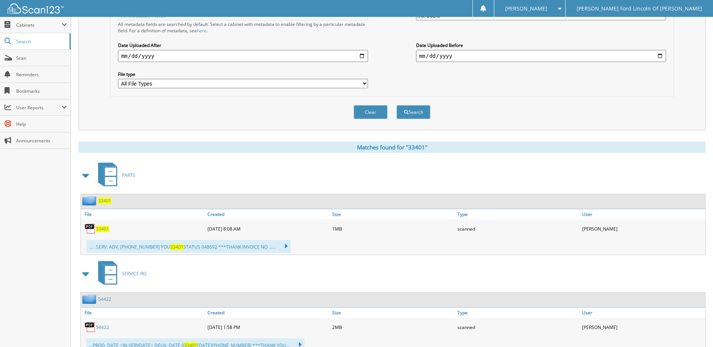
click at [101, 229] on span "33401" at bounding box center [102, 229] width 13 height 6
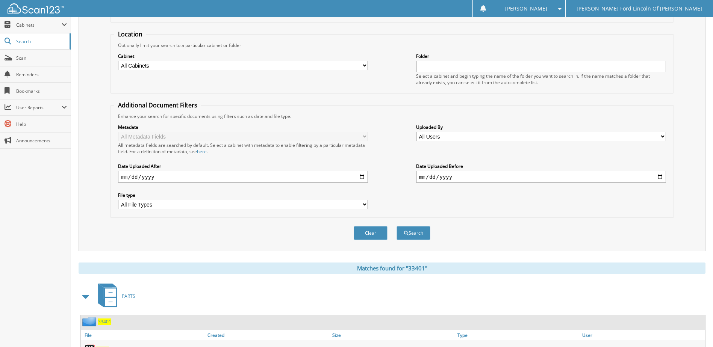
scroll to position [0, 0]
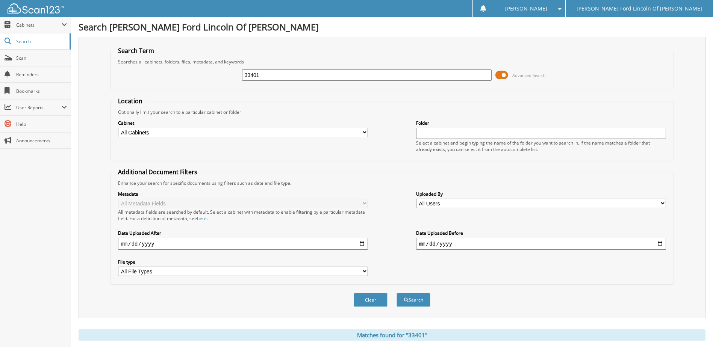
click at [323, 72] on input "33401" at bounding box center [367, 75] width 250 height 11
type input "34454"
click at [397, 293] on button "Search" at bounding box center [414, 300] width 34 height 14
click at [323, 74] on input "34454" at bounding box center [367, 75] width 250 height 11
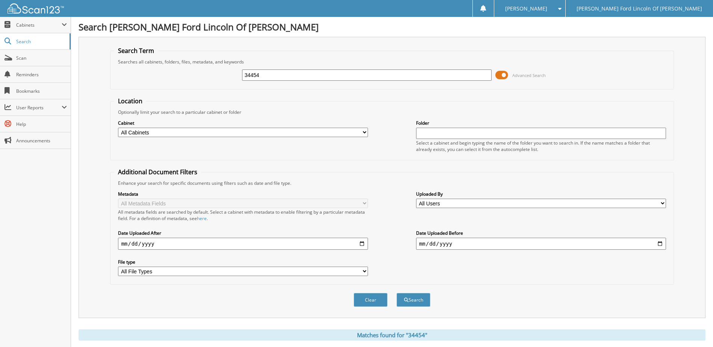
click at [323, 74] on input "34454" at bounding box center [367, 75] width 250 height 11
type input "34357"
click at [397, 293] on button "Search" at bounding box center [414, 300] width 34 height 14
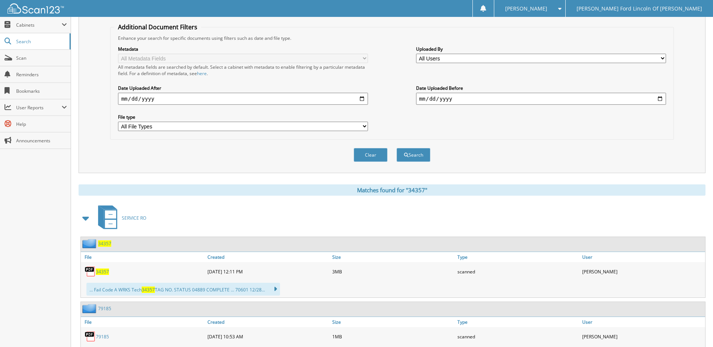
scroll to position [150, 0]
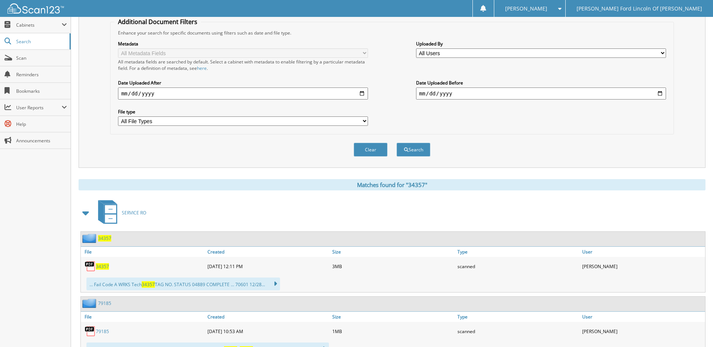
click at [102, 266] on span "34357" at bounding box center [102, 267] width 13 height 6
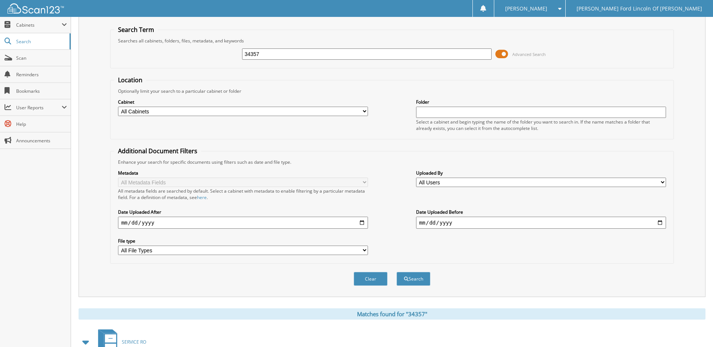
scroll to position [0, 0]
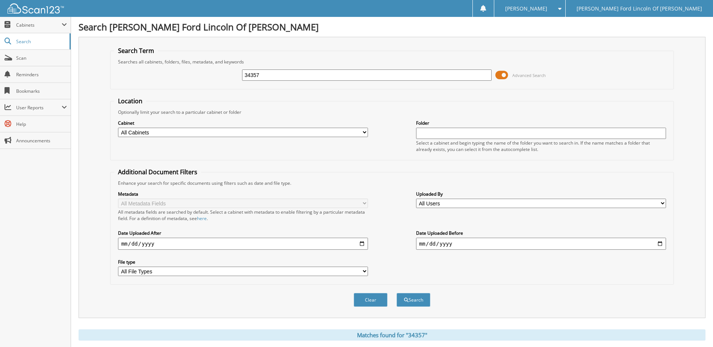
click at [355, 74] on input "34357" at bounding box center [367, 75] width 250 height 11
type input "33626"
click at [397, 293] on button "Search" at bounding box center [414, 300] width 34 height 14
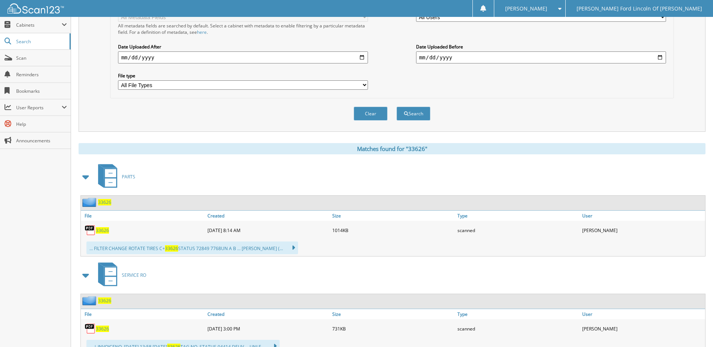
scroll to position [188, 0]
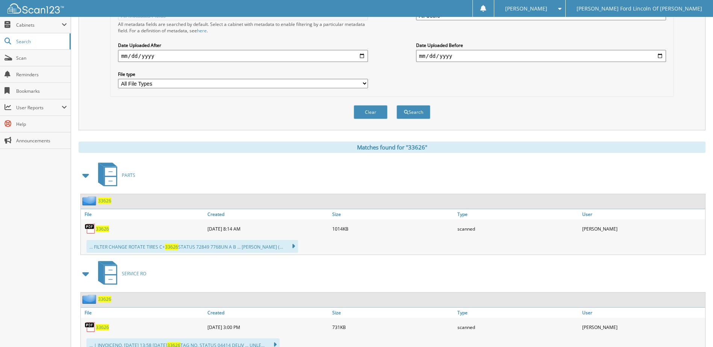
click at [104, 231] on span "33626" at bounding box center [102, 229] width 13 height 6
click at [284, 247] on icon at bounding box center [289, 246] width 11 height 11
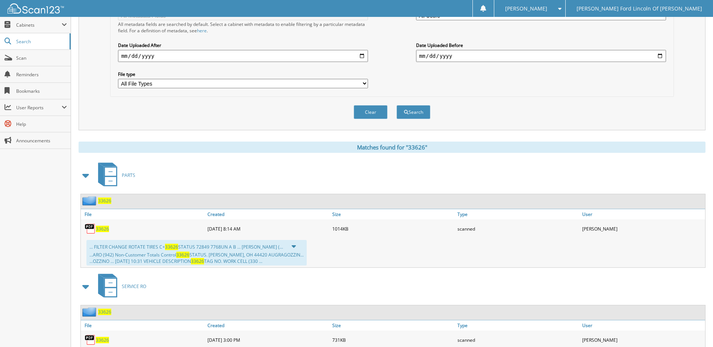
click at [284, 245] on icon at bounding box center [290, 246] width 12 height 11
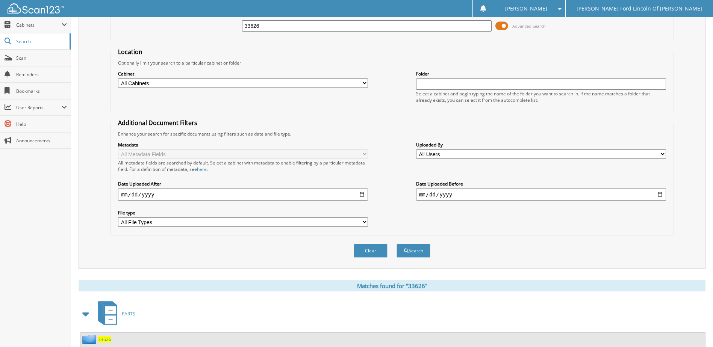
scroll to position [0, 0]
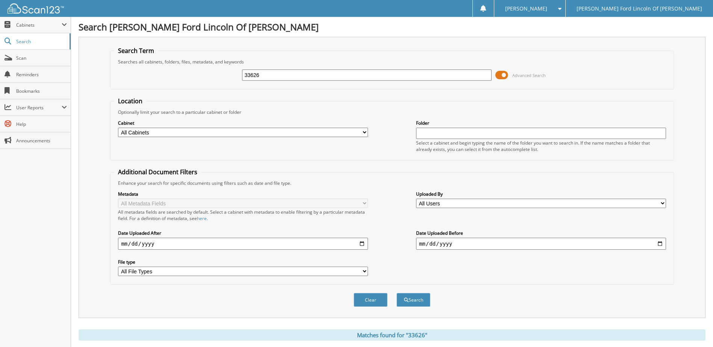
click at [283, 72] on input "33626" at bounding box center [367, 75] width 250 height 11
type input "34488"
click at [397, 293] on button "Search" at bounding box center [414, 300] width 34 height 14
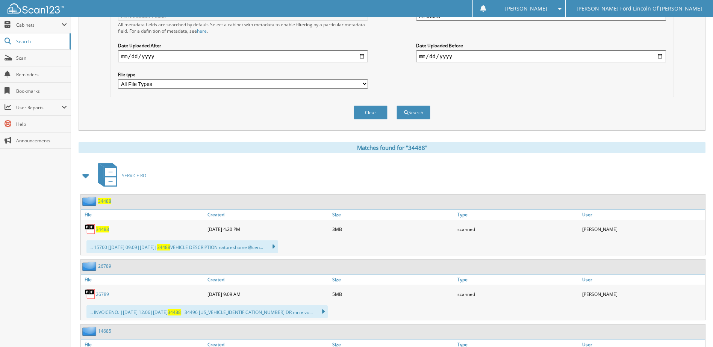
scroll to position [188, 0]
click at [104, 229] on span "34488" at bounding box center [102, 229] width 13 height 6
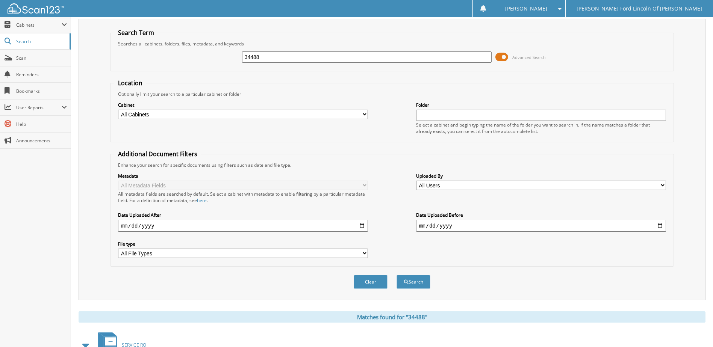
scroll to position [0, 0]
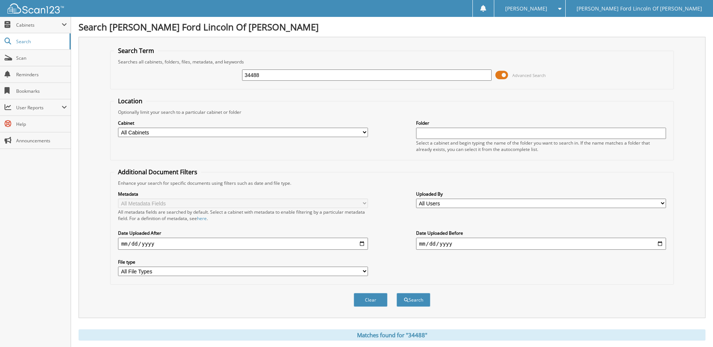
click at [342, 74] on input "34488" at bounding box center [367, 75] width 250 height 11
type input "32407"
click at [397, 293] on button "Search" at bounding box center [414, 300] width 34 height 14
click at [295, 76] on input "32407" at bounding box center [367, 75] width 250 height 11
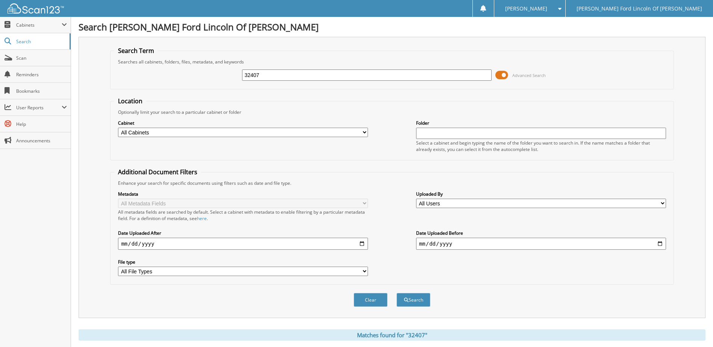
click at [295, 76] on input "32407" at bounding box center [367, 75] width 250 height 11
type input "34514"
click at [397, 293] on button "Search" at bounding box center [414, 300] width 34 height 14
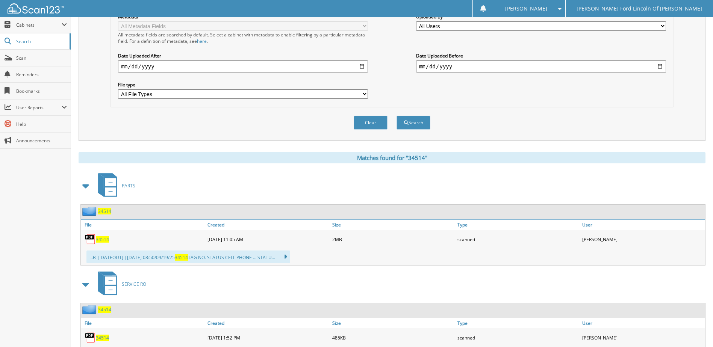
scroll to position [188, 0]
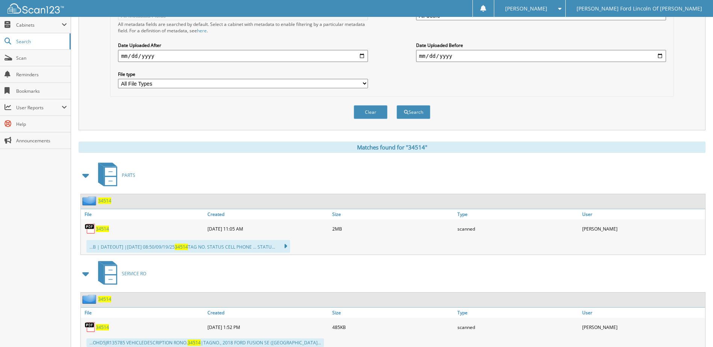
click at [103, 229] on span "34514" at bounding box center [102, 229] width 13 height 6
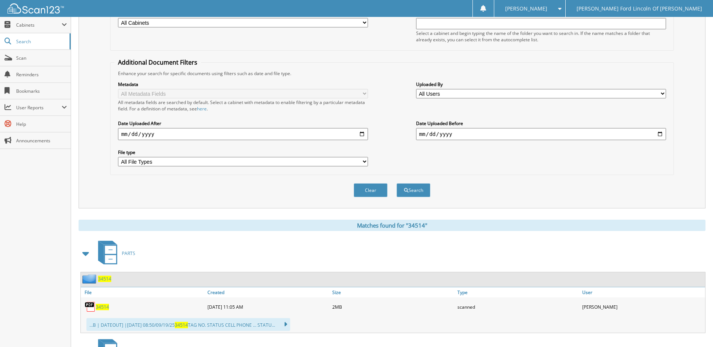
scroll to position [0, 0]
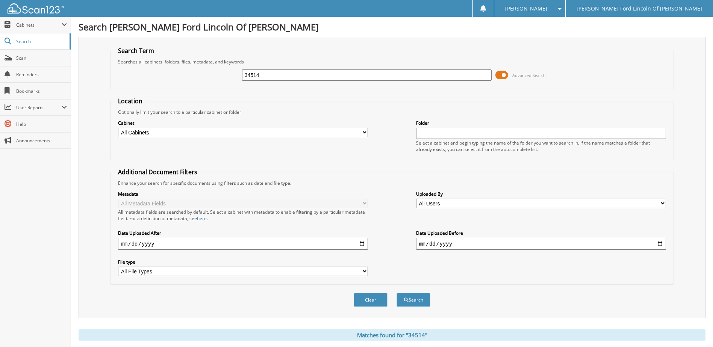
click at [305, 73] on input "34514" at bounding box center [367, 75] width 250 height 11
type input "34347"
click at [397, 293] on button "Search" at bounding box center [414, 300] width 34 height 14
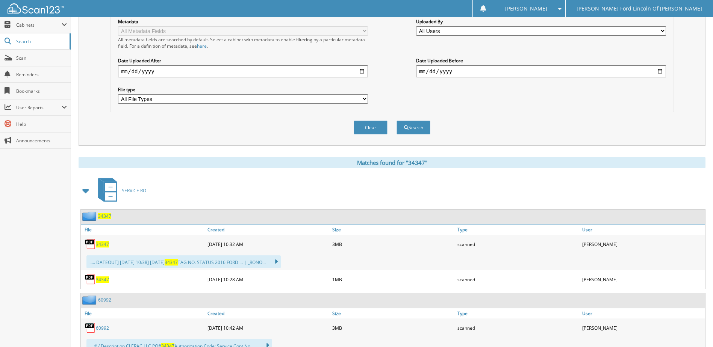
scroll to position [188, 0]
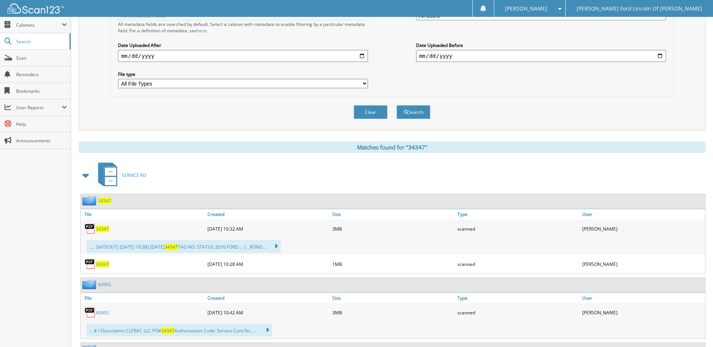
click at [101, 229] on span "34347" at bounding box center [102, 229] width 13 height 6
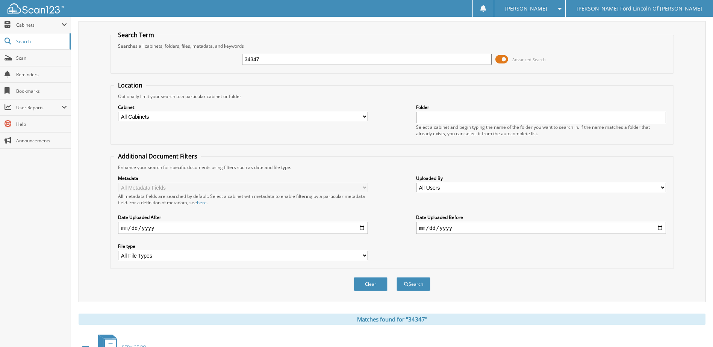
scroll to position [0, 0]
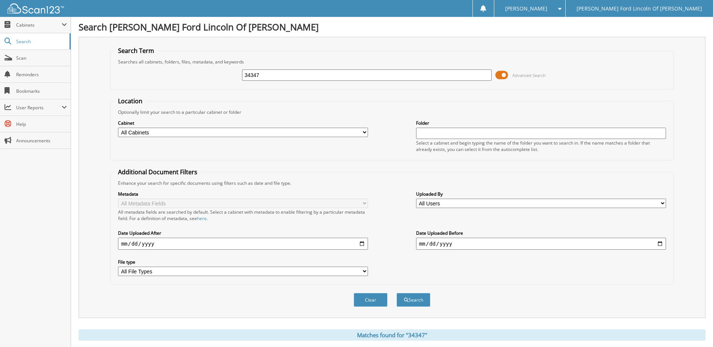
click at [278, 71] on input "34347" at bounding box center [367, 75] width 250 height 11
click at [279, 72] on input "34347" at bounding box center [367, 75] width 250 height 11
type input "34391"
click at [397, 293] on button "Search" at bounding box center [414, 300] width 34 height 14
click at [303, 74] on input "34391" at bounding box center [367, 75] width 250 height 11
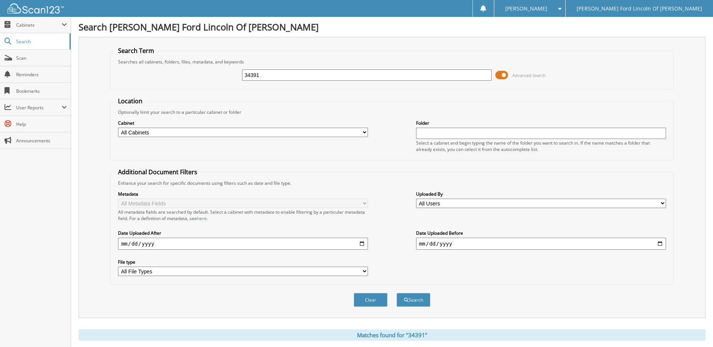
click at [303, 74] on input "34391" at bounding box center [367, 75] width 250 height 11
type input "34368"
click at [397, 293] on button "Search" at bounding box center [414, 300] width 34 height 14
click at [310, 78] on input "34368" at bounding box center [367, 75] width 250 height 11
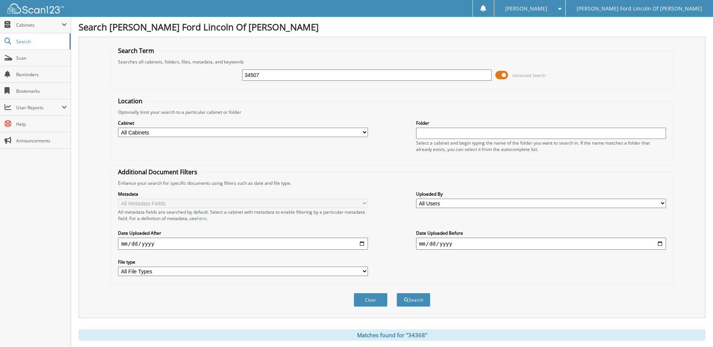
type input "34507"
click at [397, 293] on button "Search" at bounding box center [414, 300] width 34 height 14
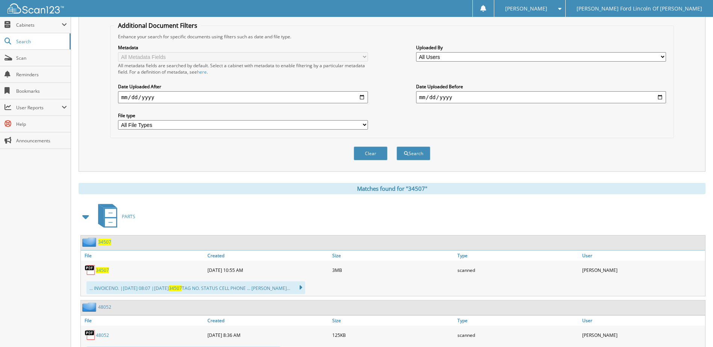
scroll to position [150, 0]
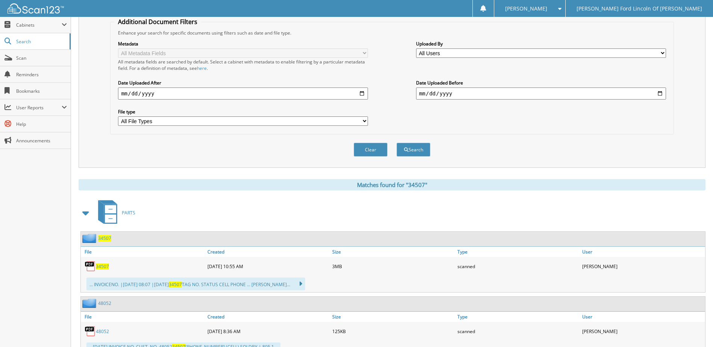
click at [96, 266] on img at bounding box center [90, 266] width 11 height 11
click at [104, 267] on span "34507" at bounding box center [102, 267] width 13 height 6
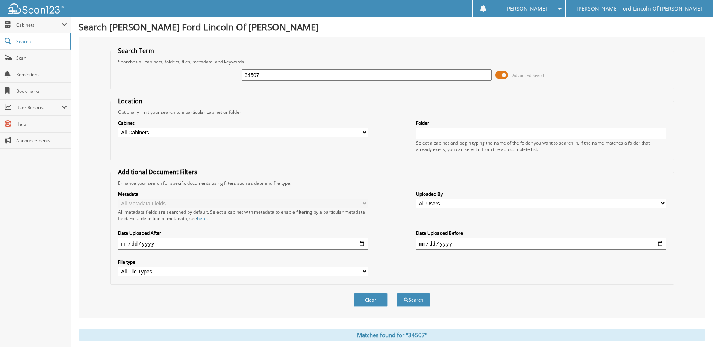
click at [322, 76] on input "34507" at bounding box center [367, 75] width 250 height 11
type input "34141"
click at [397, 293] on button "Search" at bounding box center [414, 300] width 34 height 14
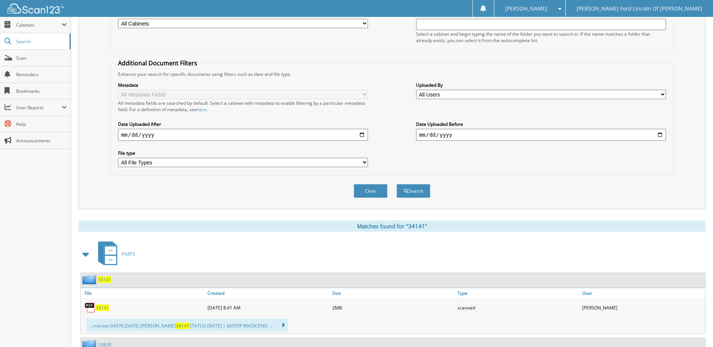
scroll to position [113, 0]
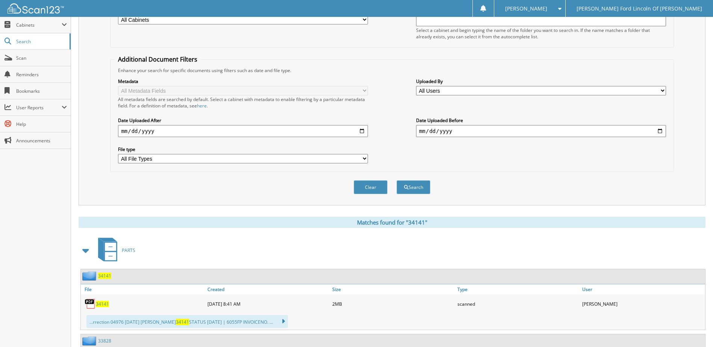
click at [102, 306] on span "34141" at bounding box center [102, 304] width 13 height 6
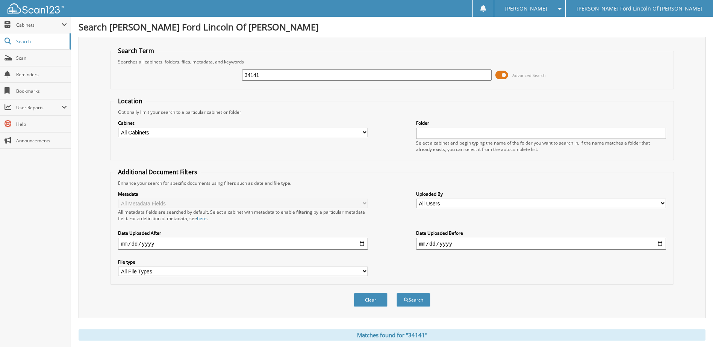
click at [288, 77] on input "34141" at bounding box center [367, 75] width 250 height 11
type input "34551"
click at [397, 293] on button "Search" at bounding box center [414, 300] width 34 height 14
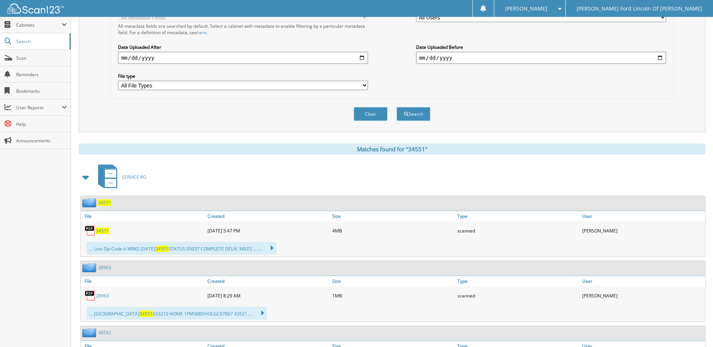
scroll to position [188, 0]
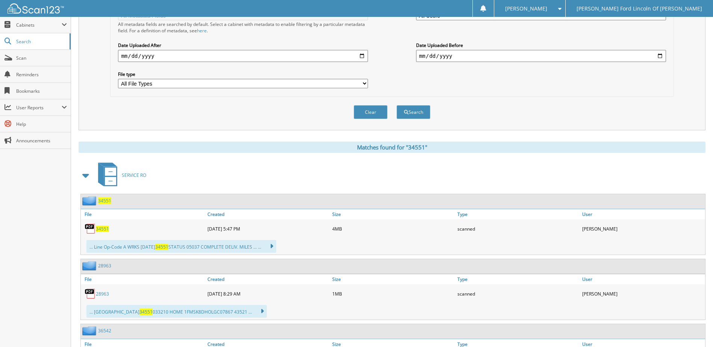
click at [102, 229] on span "34551" at bounding box center [102, 229] width 13 height 6
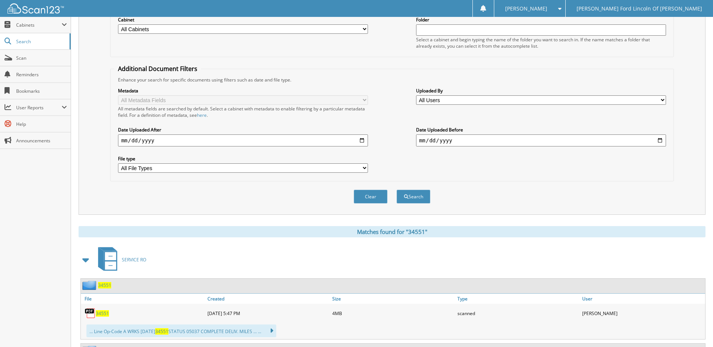
scroll to position [0, 0]
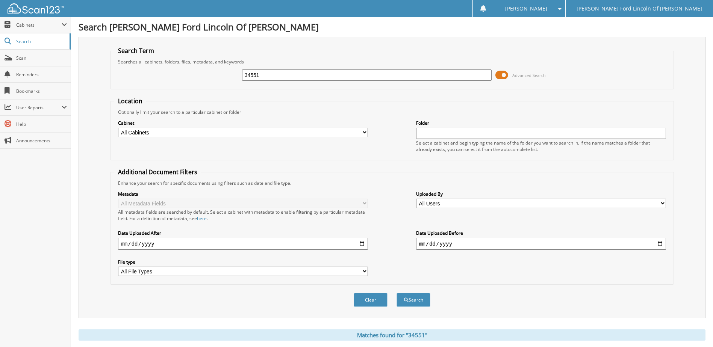
click at [308, 77] on input "34551" at bounding box center [367, 75] width 250 height 11
type input "34438"
click at [397, 293] on button "Search" at bounding box center [414, 300] width 34 height 14
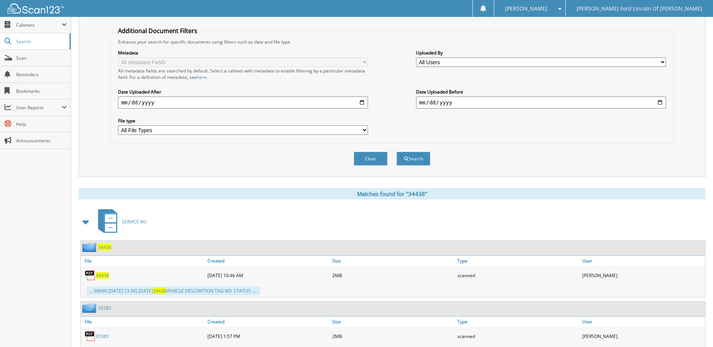
scroll to position [150, 0]
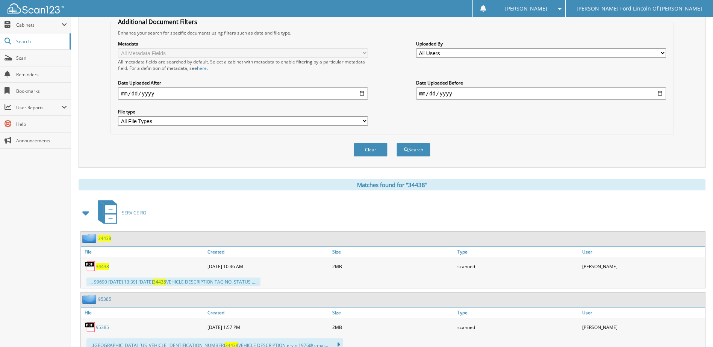
click at [99, 268] on span "34438" at bounding box center [102, 267] width 13 height 6
click at [106, 265] on span "34438" at bounding box center [102, 267] width 13 height 6
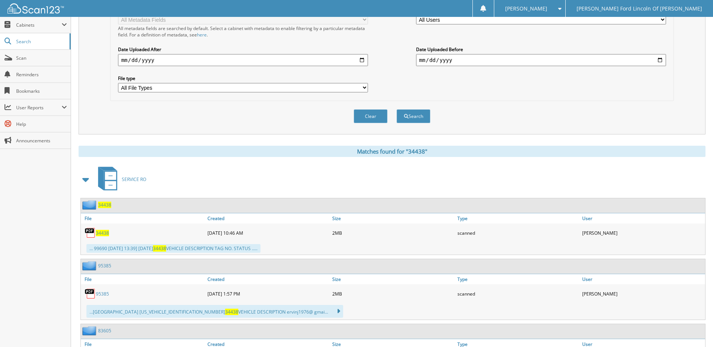
scroll to position [226, 0]
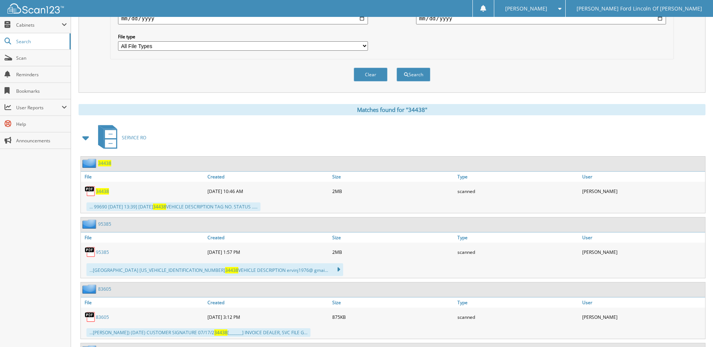
click at [104, 254] on link "95385" at bounding box center [102, 252] width 13 height 6
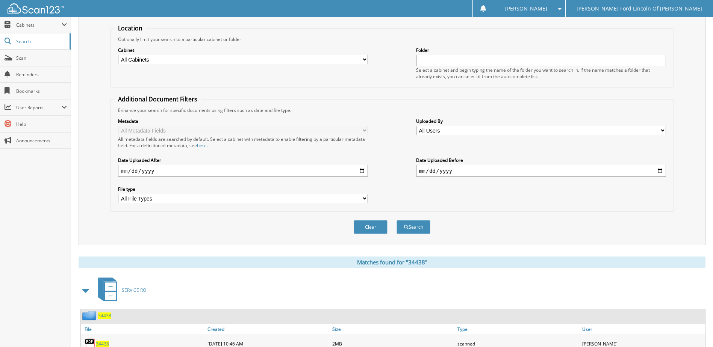
scroll to position [0, 0]
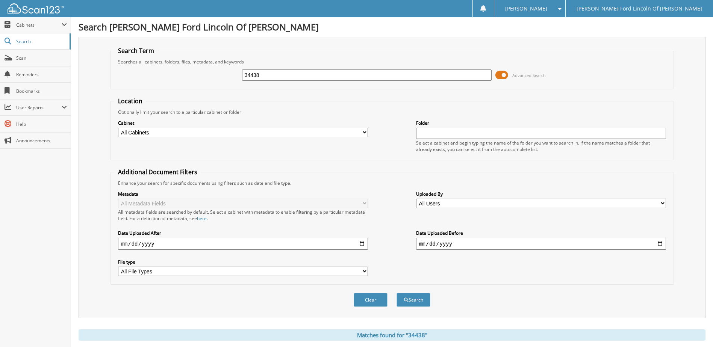
click at [298, 76] on input "34438" at bounding box center [367, 75] width 250 height 11
type input "34547"
click at [397, 293] on button "Search" at bounding box center [414, 300] width 34 height 14
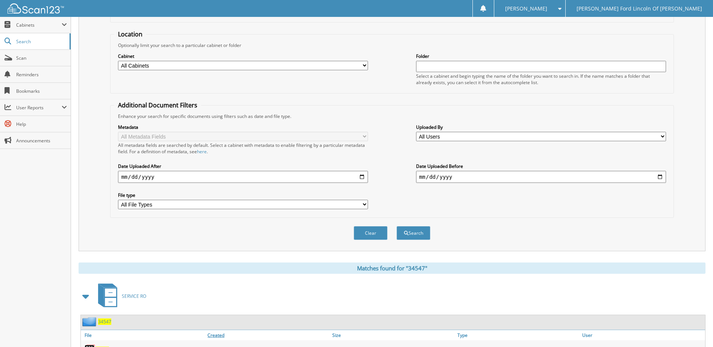
scroll to position [188, 0]
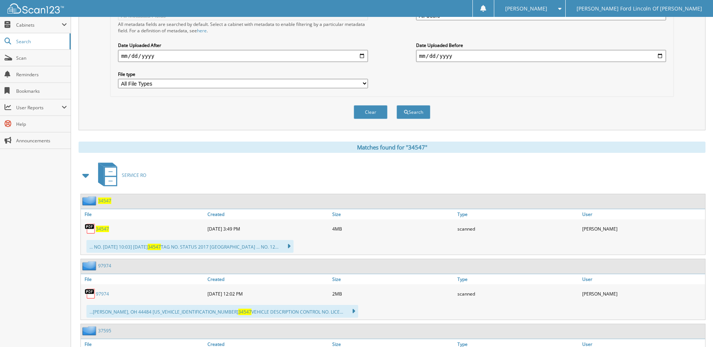
click at [104, 229] on span "34547" at bounding box center [102, 229] width 13 height 6
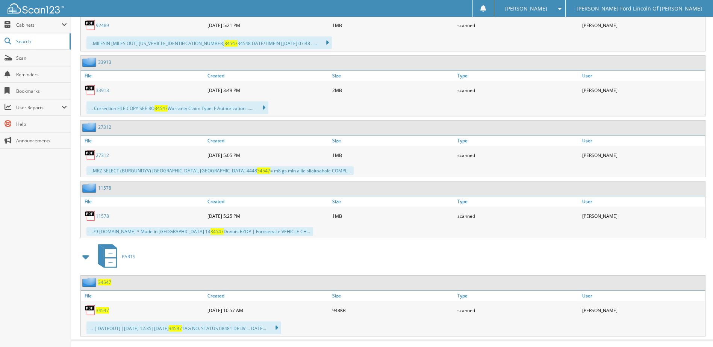
scroll to position [599, 0]
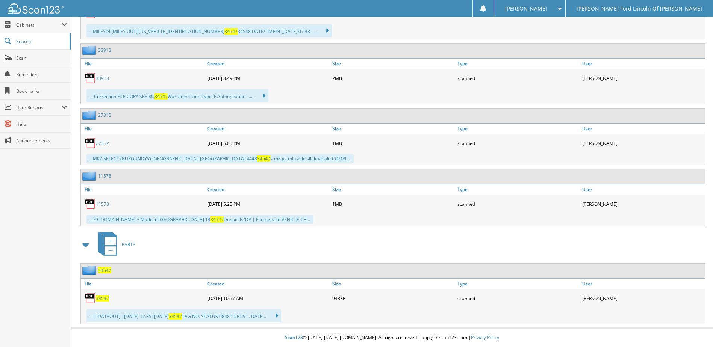
click at [102, 296] on span "34547" at bounding box center [102, 299] width 13 height 6
click at [101, 300] on span "34547" at bounding box center [102, 299] width 13 height 6
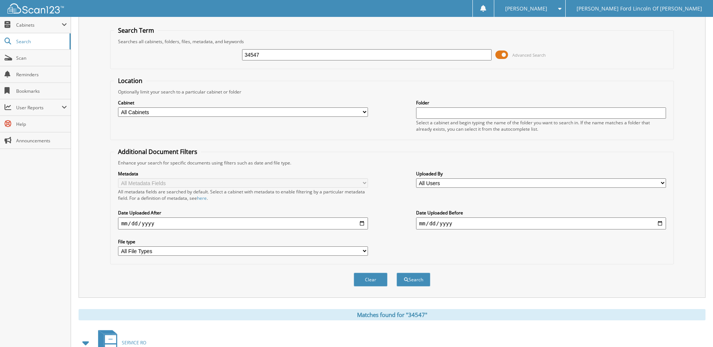
scroll to position [0, 0]
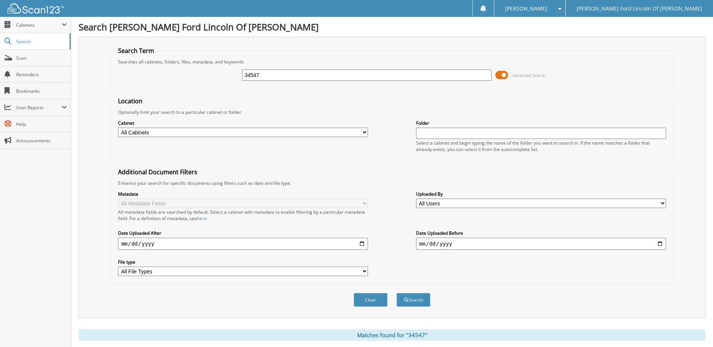
click at [276, 74] on input "34547" at bounding box center [367, 75] width 250 height 11
type input "30286"
click at [397, 293] on button "Search" at bounding box center [414, 300] width 34 height 14
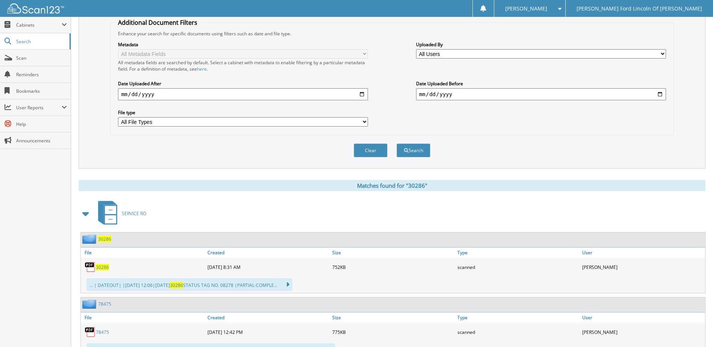
scroll to position [150, 0]
click at [103, 268] on span "30286" at bounding box center [102, 267] width 13 height 6
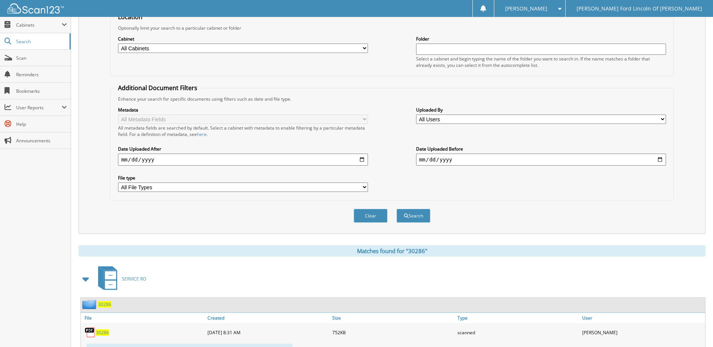
scroll to position [0, 0]
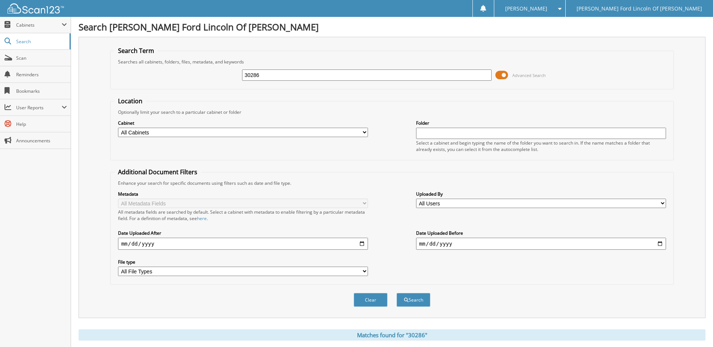
click at [295, 73] on input "30286" at bounding box center [367, 75] width 250 height 11
click at [296, 73] on input "30286" at bounding box center [367, 75] width 250 height 11
type input "33681"
click at [397, 293] on button "Search" at bounding box center [414, 300] width 34 height 14
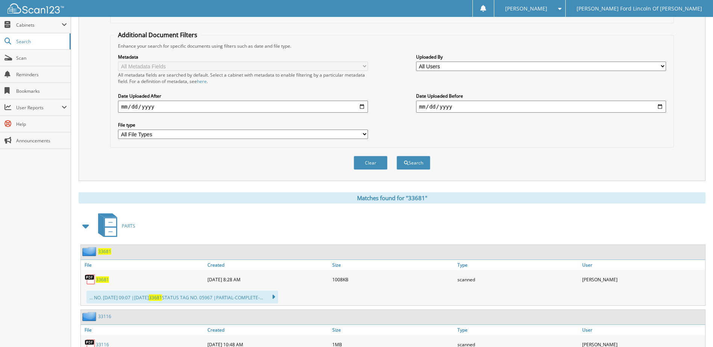
scroll to position [150, 0]
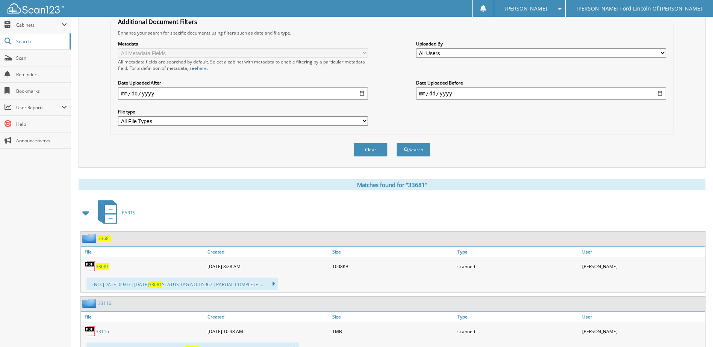
click at [104, 267] on span "33681" at bounding box center [102, 267] width 13 height 6
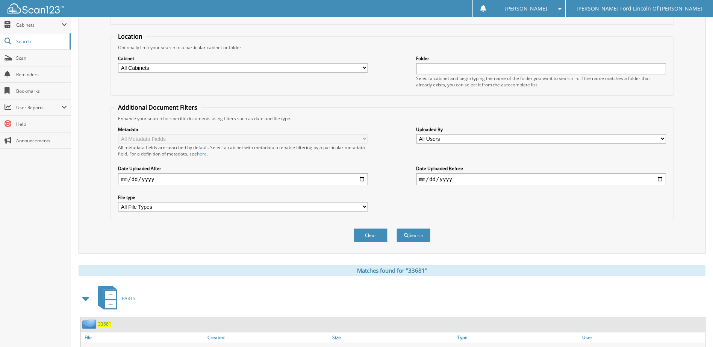
scroll to position [0, 0]
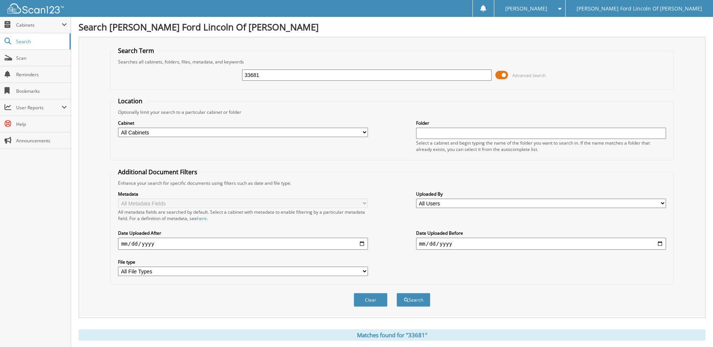
click at [278, 75] on input "33681" at bounding box center [367, 75] width 250 height 11
type input "34513"
click at [397, 293] on button "Search" at bounding box center [414, 300] width 34 height 14
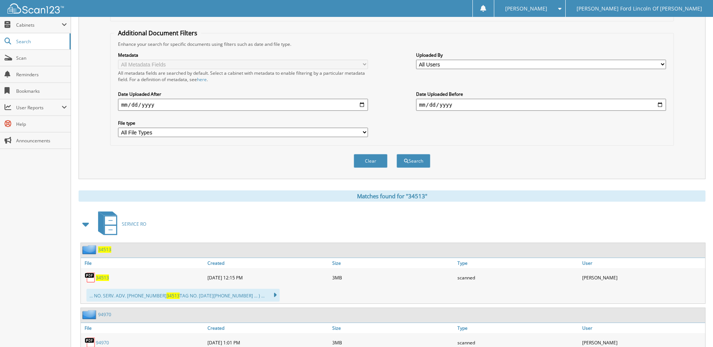
scroll to position [150, 0]
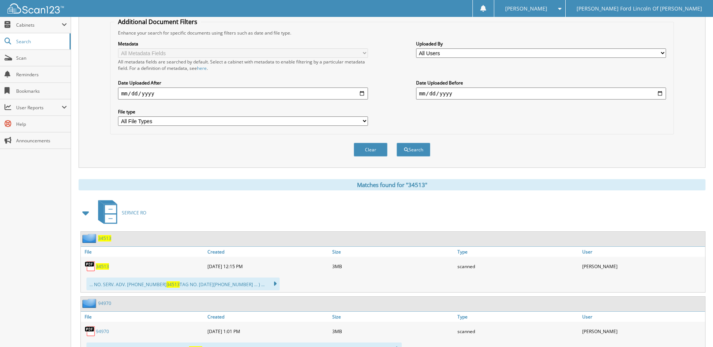
click at [109, 268] on link "34513" at bounding box center [102, 267] width 13 height 6
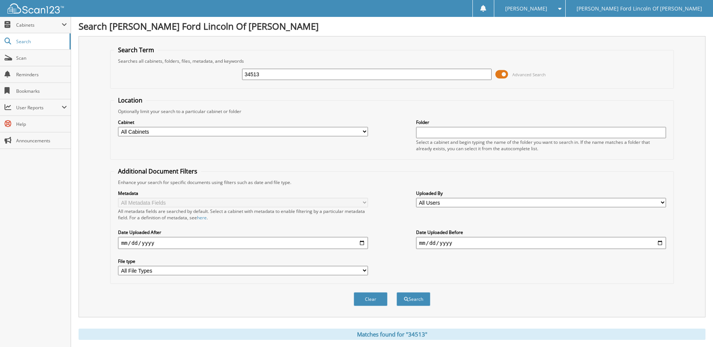
scroll to position [0, 0]
drag, startPoint x: 317, startPoint y: 69, endPoint x: 314, endPoint y: 73, distance: 5.1
click at [318, 70] on div "34513" at bounding box center [367, 75] width 250 height 13
click at [314, 74] on input "34513" at bounding box center [367, 75] width 250 height 11
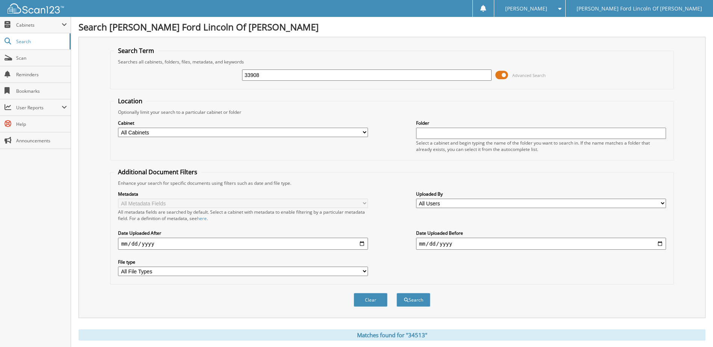
type input "33908"
click at [397, 293] on button "Search" at bounding box center [414, 300] width 34 height 14
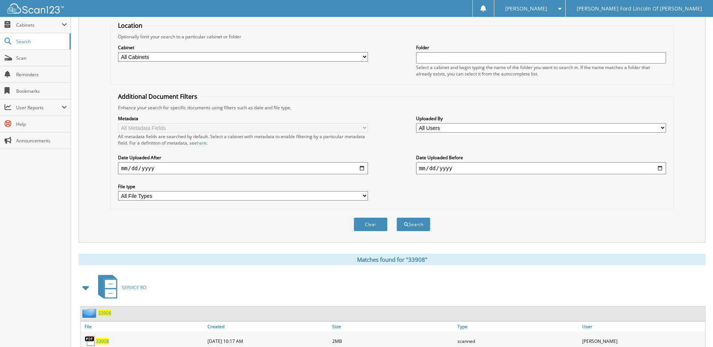
scroll to position [188, 0]
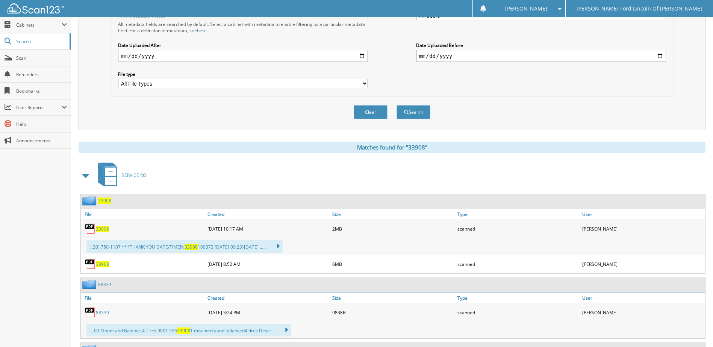
click at [102, 229] on span "33908" at bounding box center [102, 229] width 13 height 6
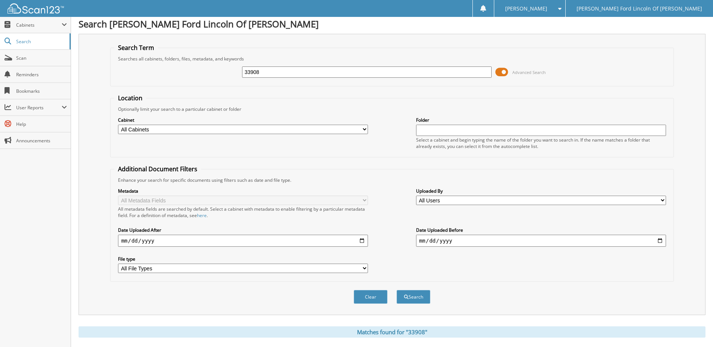
scroll to position [0, 0]
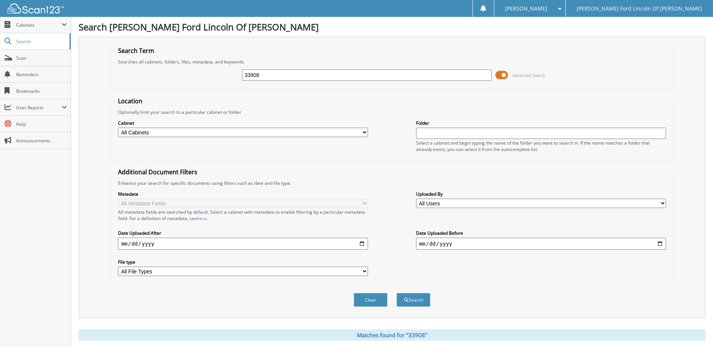
click at [294, 71] on input "33908" at bounding box center [367, 75] width 250 height 11
type input "33951"
click at [397, 293] on button "Search" at bounding box center [414, 300] width 34 height 14
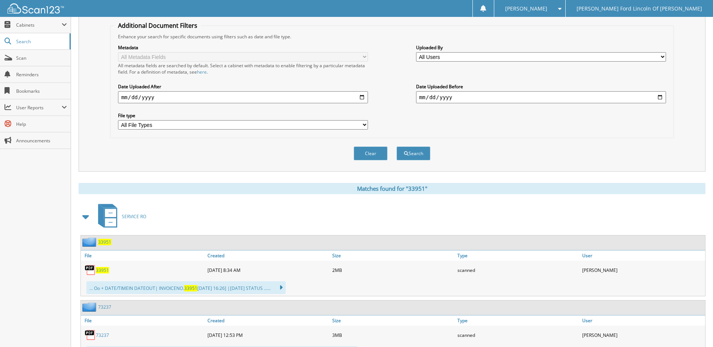
scroll to position [150, 0]
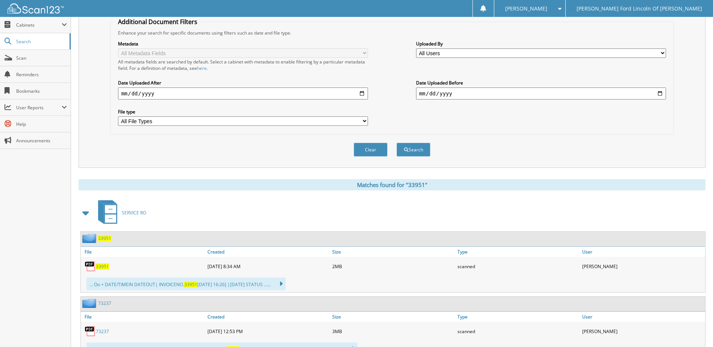
click at [103, 268] on span "33951" at bounding box center [102, 267] width 13 height 6
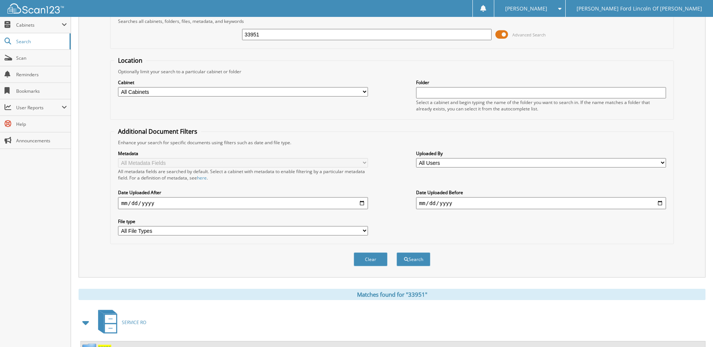
scroll to position [38, 0]
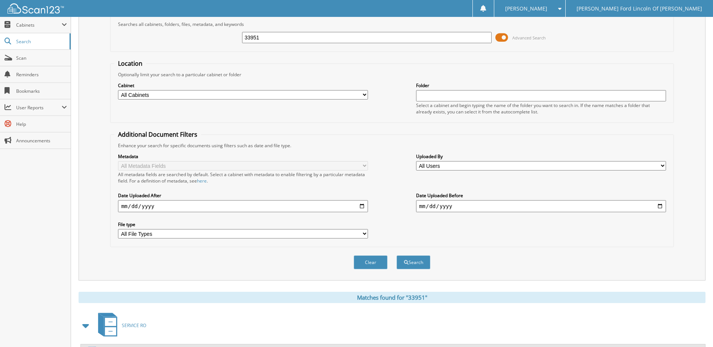
click at [469, 62] on fieldset "Location Optionally limit your search to a particular cabinet or folder Cabinet…" at bounding box center [392, 91] width 564 height 64
click at [373, 35] on input "33951" at bounding box center [367, 37] width 250 height 11
type input "34400"
click at [397, 256] on button "Search" at bounding box center [414, 263] width 34 height 14
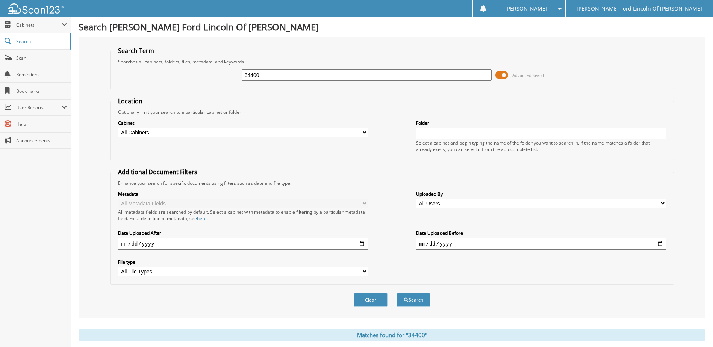
click at [326, 79] on input "34400" at bounding box center [367, 75] width 250 height 11
type input "31858"
click at [397, 293] on button "Search" at bounding box center [414, 300] width 34 height 14
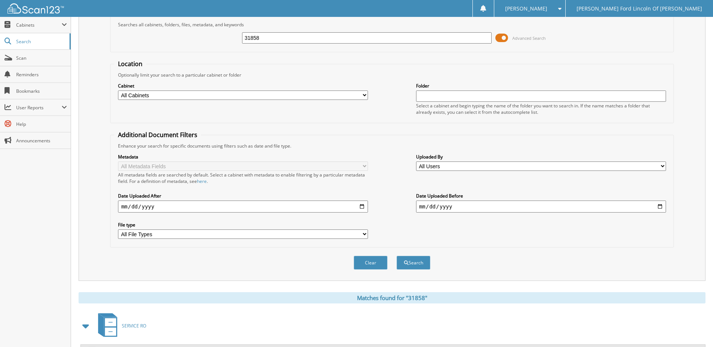
scroll to position [29, 0]
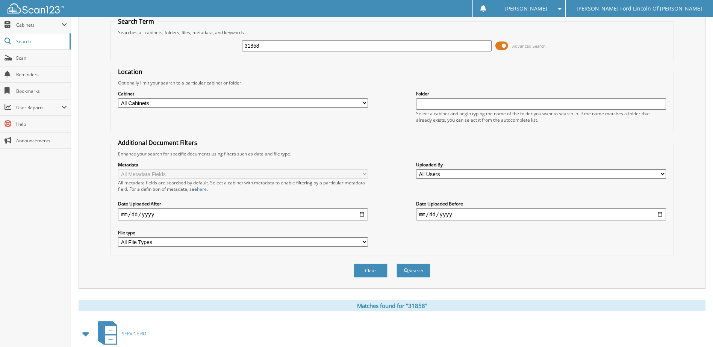
click at [322, 48] on input "31858" at bounding box center [367, 45] width 250 height 11
type input "34497"
click at [397, 264] on button "Search" at bounding box center [414, 271] width 34 height 14
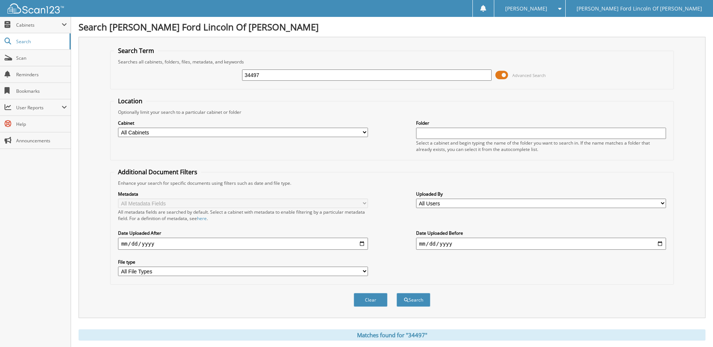
click at [289, 75] on input "34497" at bounding box center [367, 75] width 250 height 11
type input "33939"
click at [397, 293] on button "Search" at bounding box center [414, 300] width 34 height 14
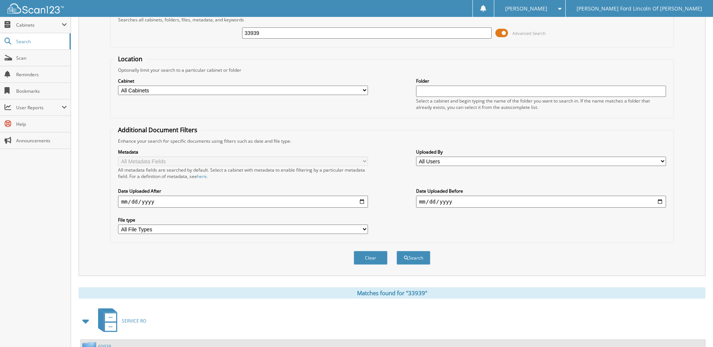
scroll to position [41, 0]
click at [291, 37] on input "33939" at bounding box center [367, 34] width 250 height 11
type input "30853"
click at [397, 252] on button "Search" at bounding box center [414, 259] width 34 height 14
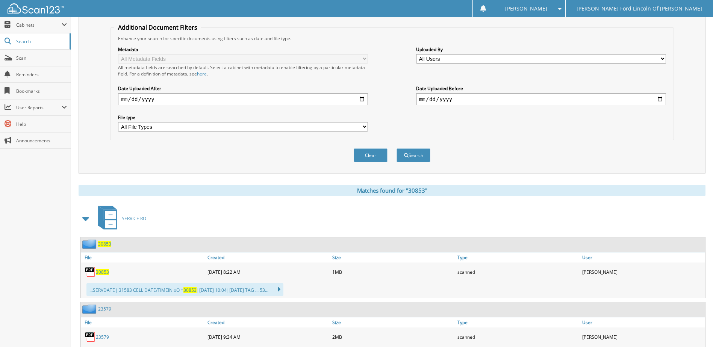
scroll to position [150, 0]
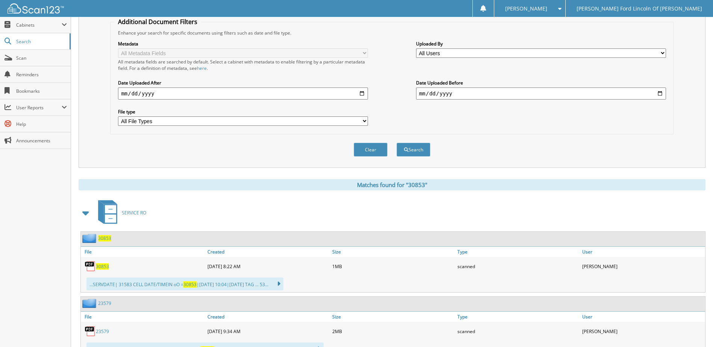
click at [101, 269] on span "30853" at bounding box center [102, 267] width 13 height 6
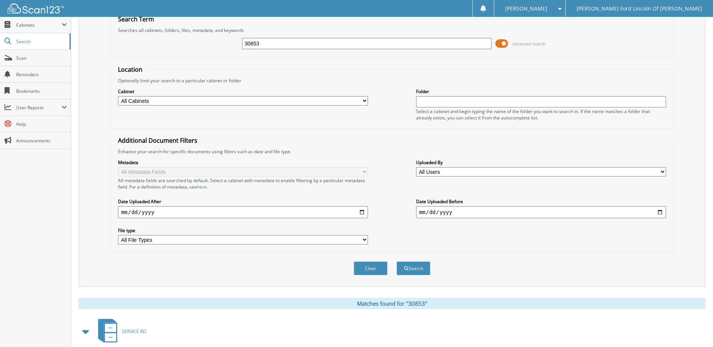
scroll to position [0, 0]
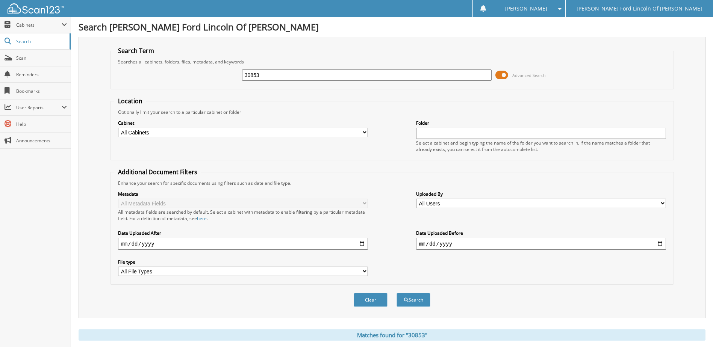
click at [281, 75] on input "30853" at bounding box center [367, 75] width 250 height 11
type input "33899"
click at [397, 293] on button "Search" at bounding box center [414, 300] width 34 height 14
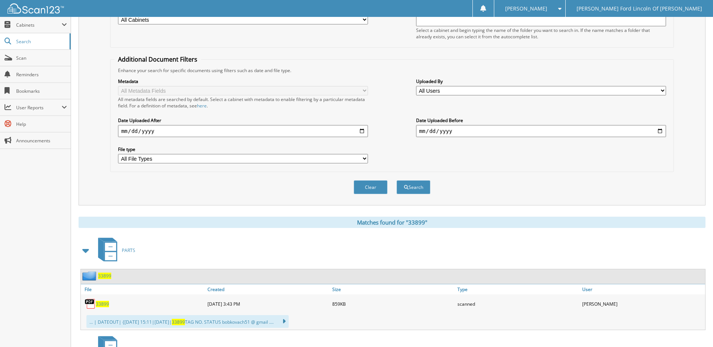
scroll to position [150, 0]
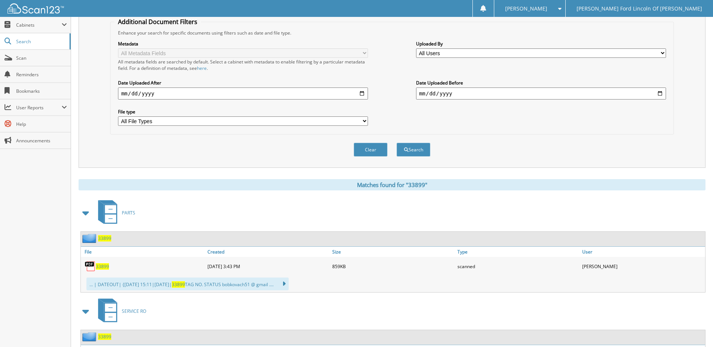
click at [103, 267] on span "33899" at bounding box center [102, 267] width 13 height 6
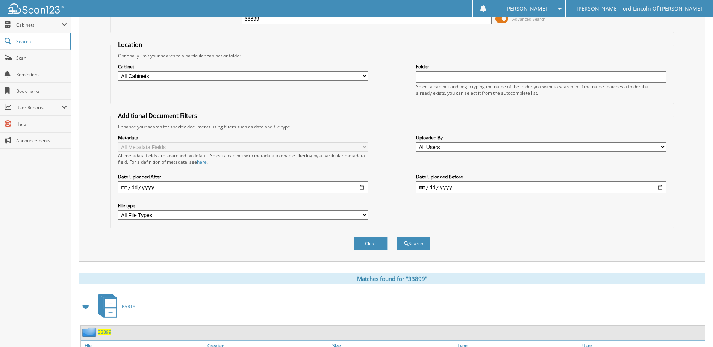
scroll to position [38, 0]
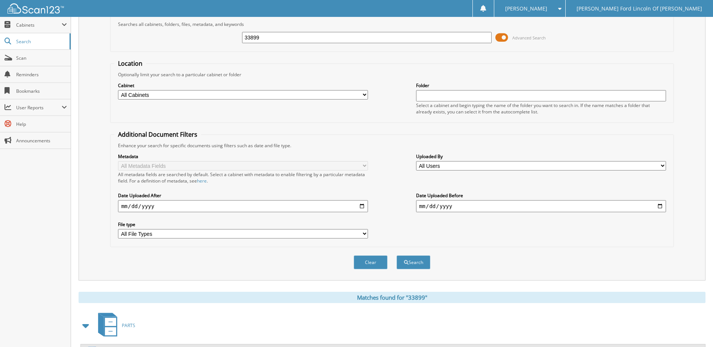
click at [290, 36] on input "33899" at bounding box center [367, 37] width 250 height 11
type input "33095"
click at [397, 256] on button "Search" at bounding box center [414, 263] width 34 height 14
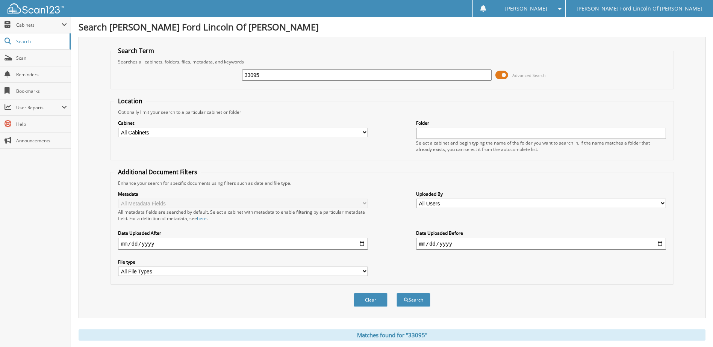
click at [281, 74] on input "33095" at bounding box center [367, 75] width 250 height 11
click at [281, 75] on input "33095" at bounding box center [367, 75] width 250 height 11
type input "34531"
click at [397, 293] on button "Search" at bounding box center [414, 300] width 34 height 14
click at [275, 73] on input "34531" at bounding box center [367, 75] width 250 height 11
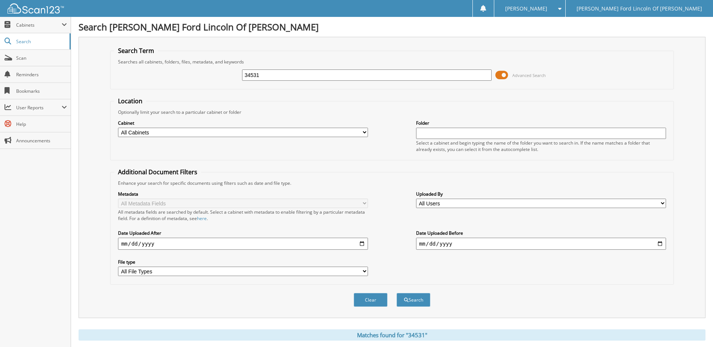
click at [275, 73] on input "34531" at bounding box center [367, 75] width 250 height 11
type input "31998"
click at [397, 293] on button "Search" at bounding box center [414, 300] width 34 height 14
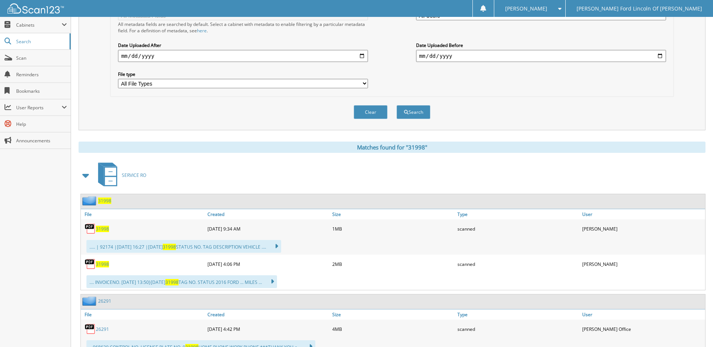
click at [101, 230] on span "31998" at bounding box center [102, 229] width 13 height 6
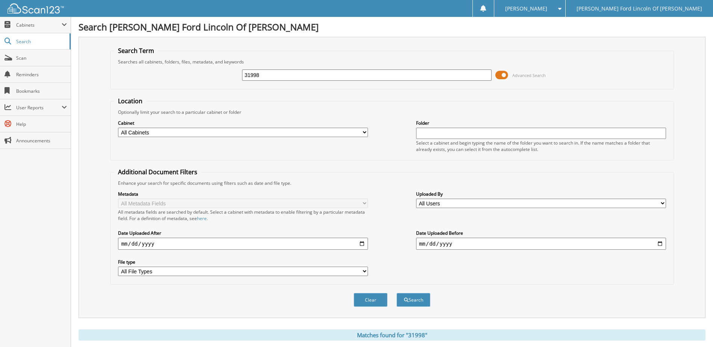
click at [304, 76] on input "31998" at bounding box center [367, 75] width 250 height 11
click at [305, 77] on input "31998" at bounding box center [367, 75] width 250 height 11
type input "3345"
click at [397, 293] on button "Search" at bounding box center [414, 300] width 34 height 14
click at [292, 78] on input "3345" at bounding box center [367, 75] width 250 height 11
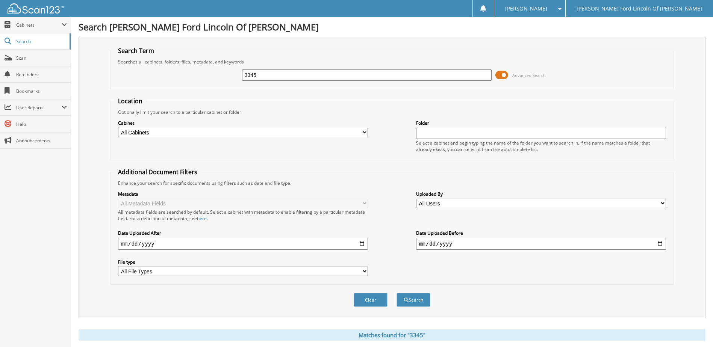
click at [292, 78] on input "3345" at bounding box center [367, 75] width 250 height 11
type input "33445"
click at [397, 293] on button "Search" at bounding box center [414, 300] width 34 height 14
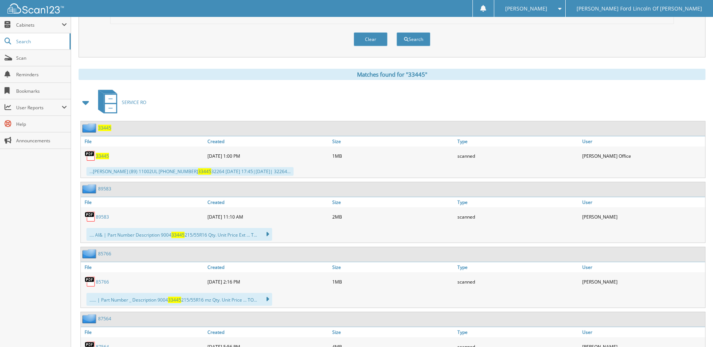
scroll to position [226, 0]
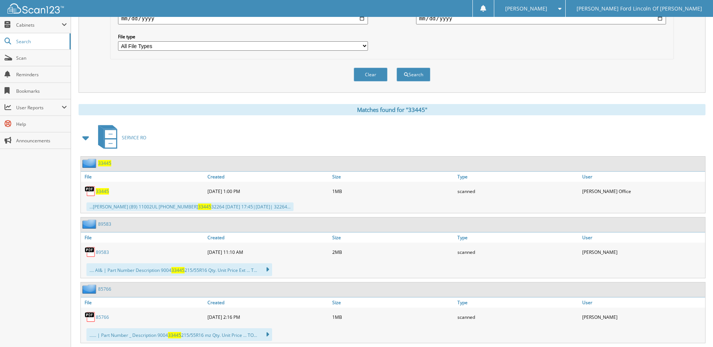
click at [105, 194] on span "33445" at bounding box center [102, 191] width 13 height 6
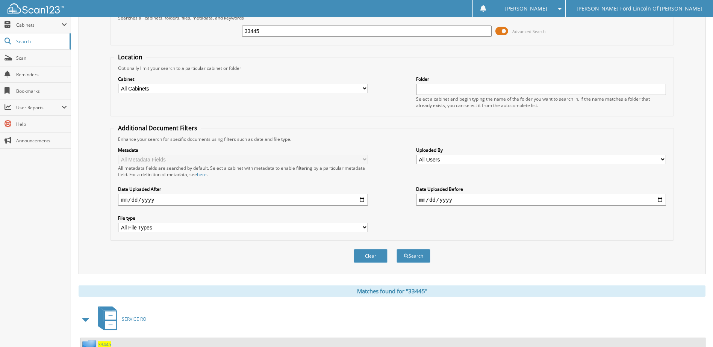
scroll to position [0, 0]
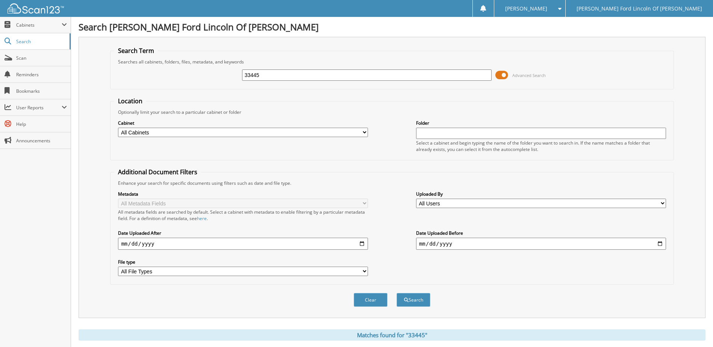
click at [282, 71] on input "33445" at bounding box center [367, 75] width 250 height 11
type input "600857"
click at [397, 293] on button "Search" at bounding box center [414, 300] width 34 height 14
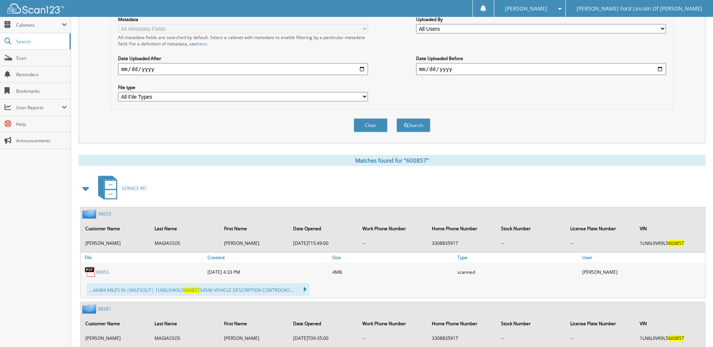
scroll to position [188, 0]
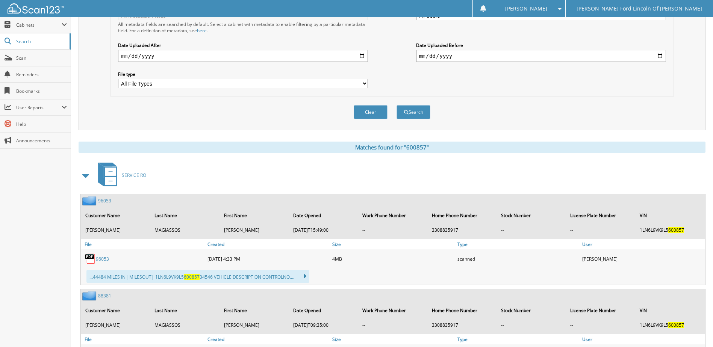
click at [106, 259] on link "96053" at bounding box center [102, 259] width 13 height 6
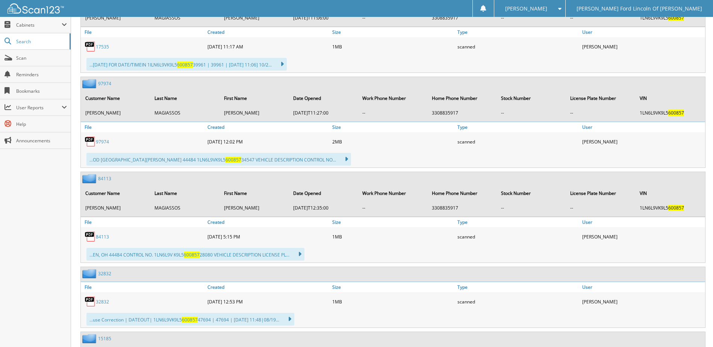
scroll to position [1053, 0]
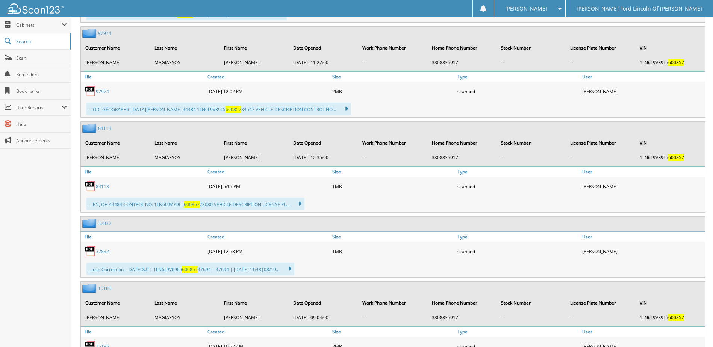
click at [101, 252] on link "32832" at bounding box center [102, 252] width 13 height 6
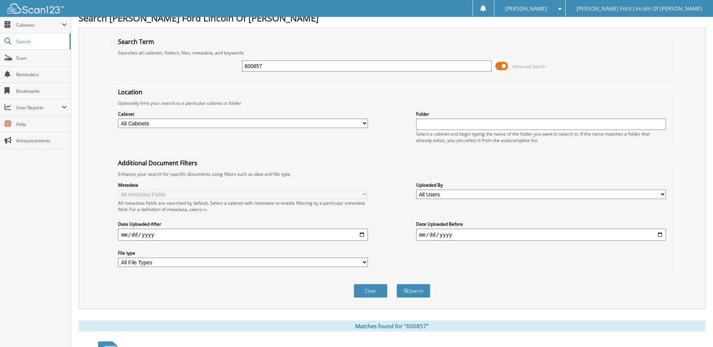
scroll to position [0, 0]
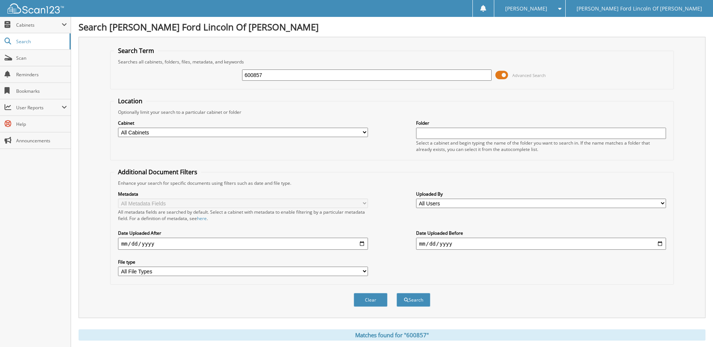
click at [361, 74] on input "600857" at bounding box center [367, 75] width 250 height 11
type input "32985"
click at [397, 293] on button "Search" at bounding box center [414, 300] width 34 height 14
click at [284, 75] on input "32985" at bounding box center [367, 75] width 250 height 11
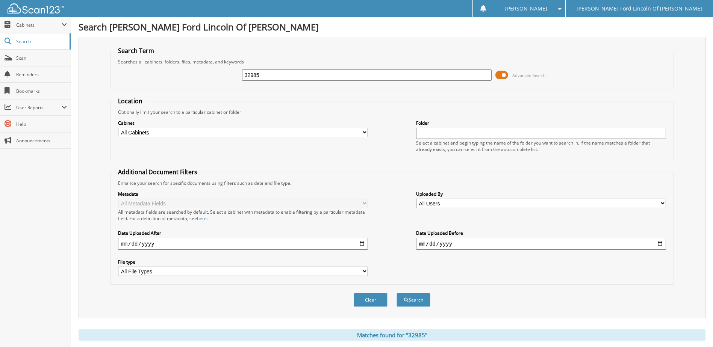
click at [284, 75] on input "32985" at bounding box center [367, 75] width 250 height 11
type input "34091"
click at [397, 293] on button "Search" at bounding box center [414, 300] width 34 height 14
click at [282, 78] on input "34091" at bounding box center [367, 75] width 250 height 11
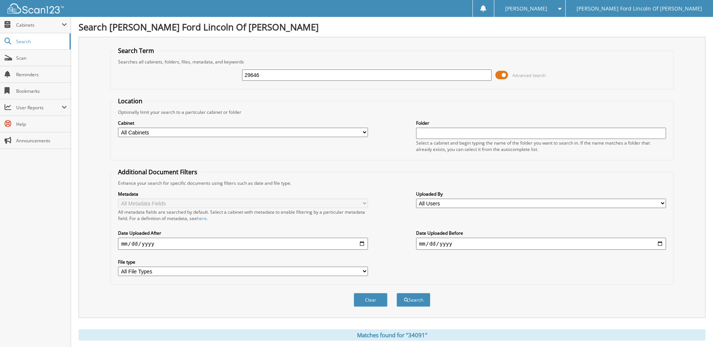
type input "29646"
click at [397, 293] on button "Search" at bounding box center [414, 300] width 34 height 14
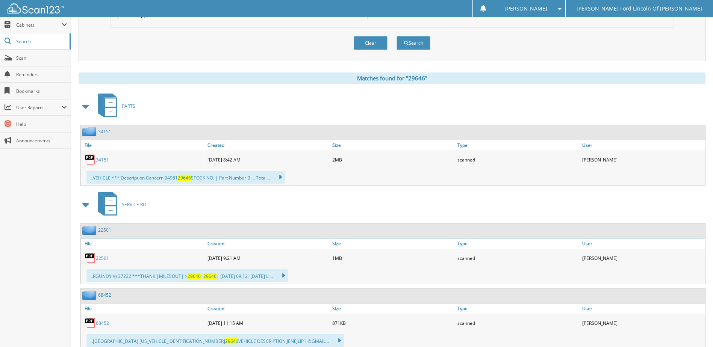
scroll to position [173, 0]
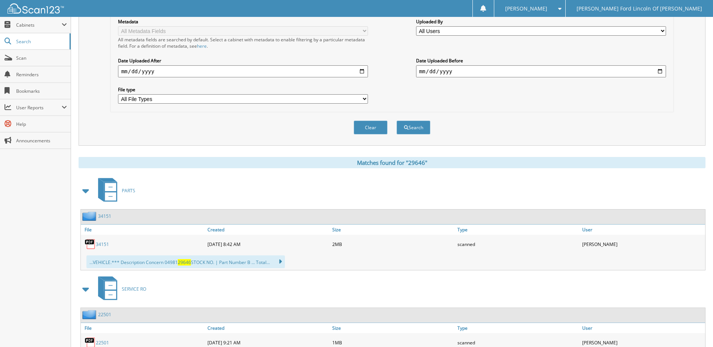
click at [105, 247] on link "34151" at bounding box center [102, 244] width 13 height 6
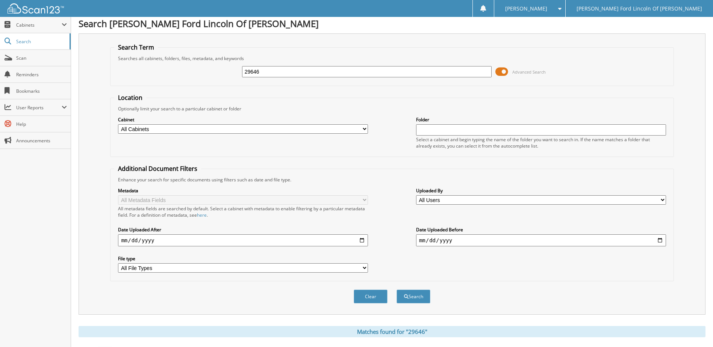
scroll to position [0, 0]
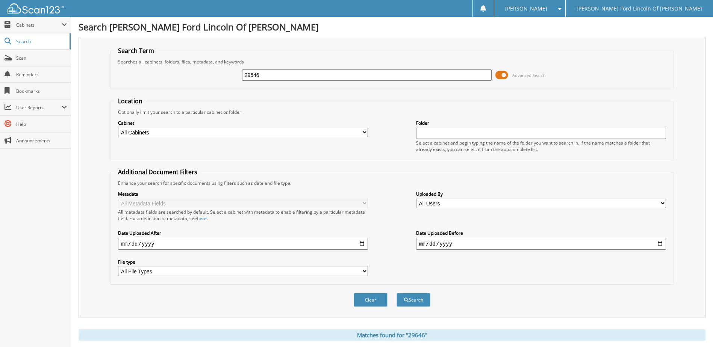
click at [275, 74] on input "29646" at bounding box center [367, 75] width 250 height 11
type input "33263"
click at [397, 293] on button "Search" at bounding box center [414, 300] width 34 height 14
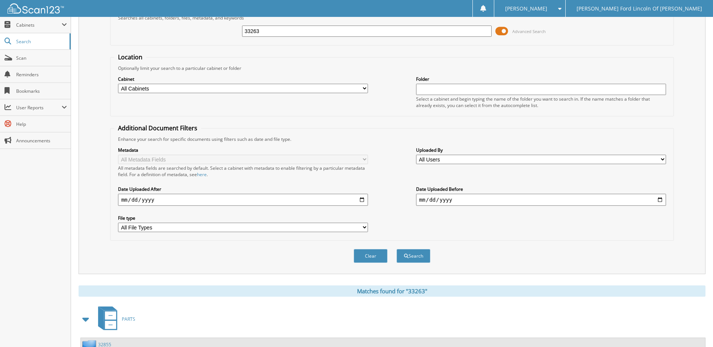
scroll to position [38, 0]
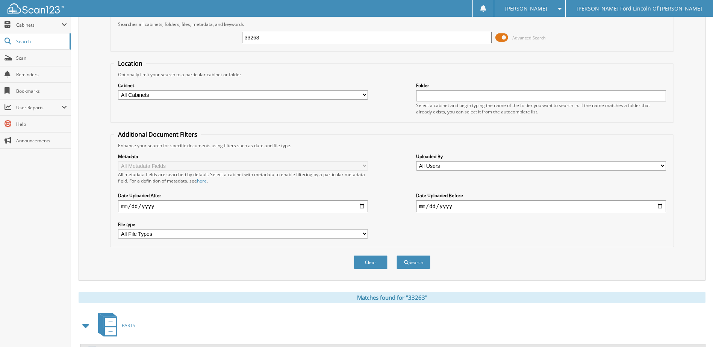
click at [282, 37] on input "33263" at bounding box center [367, 37] width 250 height 11
click at [282, 36] on input "33263" at bounding box center [367, 37] width 250 height 11
type input "34452"
click at [397, 256] on button "Search" at bounding box center [414, 263] width 34 height 14
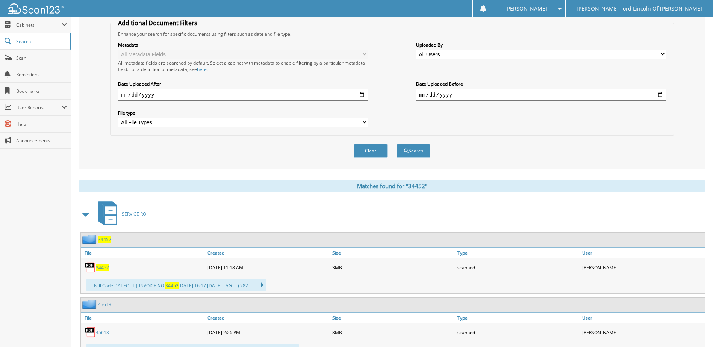
scroll to position [150, 0]
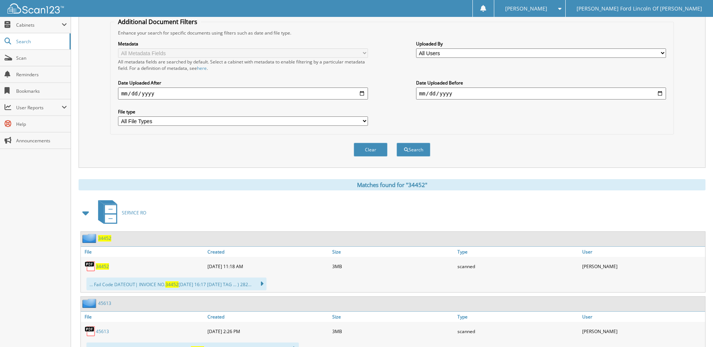
click at [103, 269] on span "34452" at bounding box center [102, 267] width 13 height 6
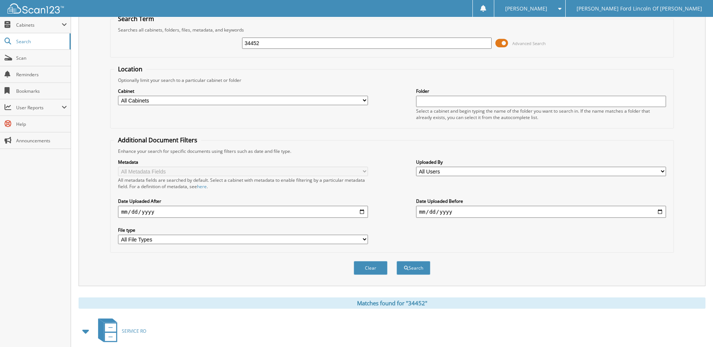
scroll to position [0, 0]
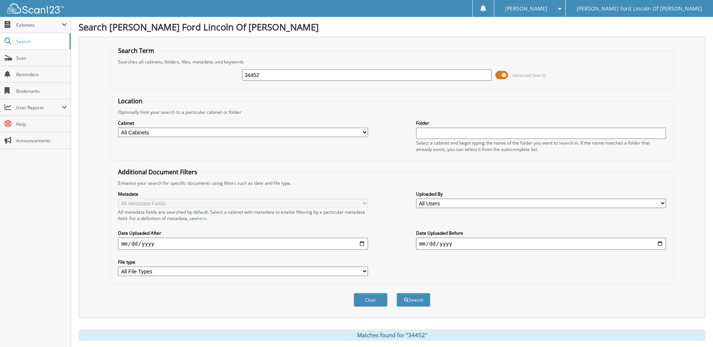
click at [293, 75] on input "34452" at bounding box center [367, 75] width 250 height 11
type input "32422"
click at [397, 293] on button "Search" at bounding box center [414, 300] width 34 height 14
click at [297, 77] on input "32422" at bounding box center [367, 75] width 250 height 11
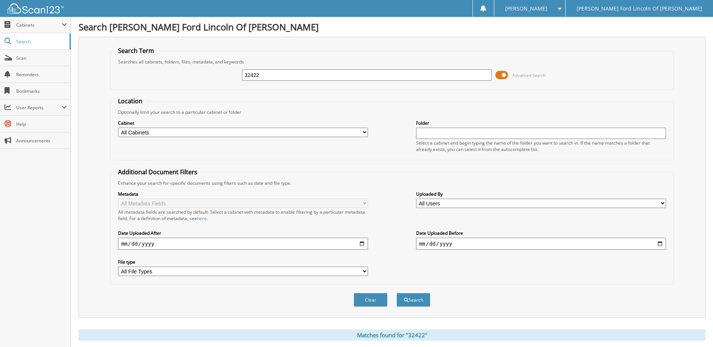
click at [297, 77] on input "32422" at bounding box center [367, 75] width 250 height 11
type input "34427"
click at [397, 293] on button "Search" at bounding box center [414, 300] width 34 height 14
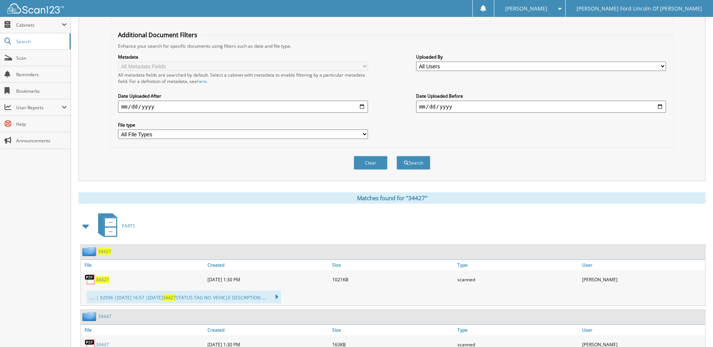
scroll to position [150, 0]
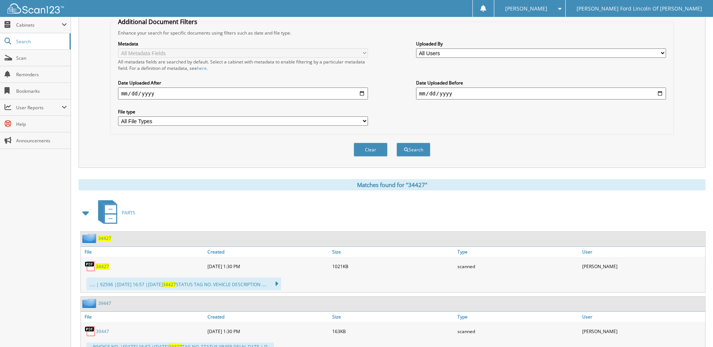
click at [106, 267] on span "34427" at bounding box center [102, 267] width 13 height 6
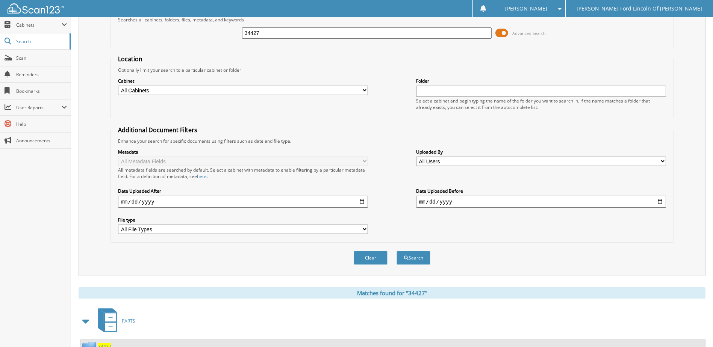
scroll to position [38, 0]
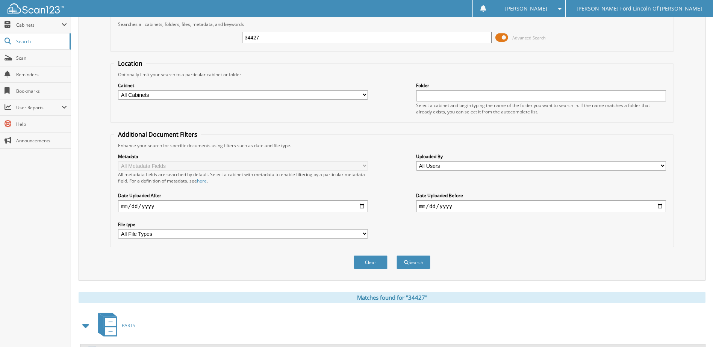
click at [331, 38] on input "34427" at bounding box center [367, 37] width 250 height 11
type input "3459"
click at [397, 256] on button "Search" at bounding box center [414, 263] width 34 height 14
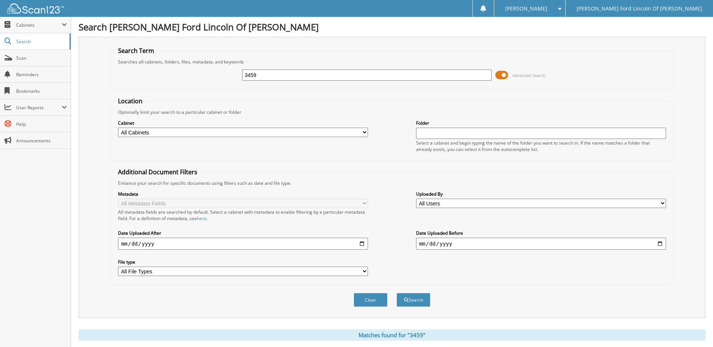
click at [299, 79] on input "3459" at bounding box center [367, 75] width 250 height 11
type input "34509"
click at [397, 293] on button "Search" at bounding box center [414, 300] width 34 height 14
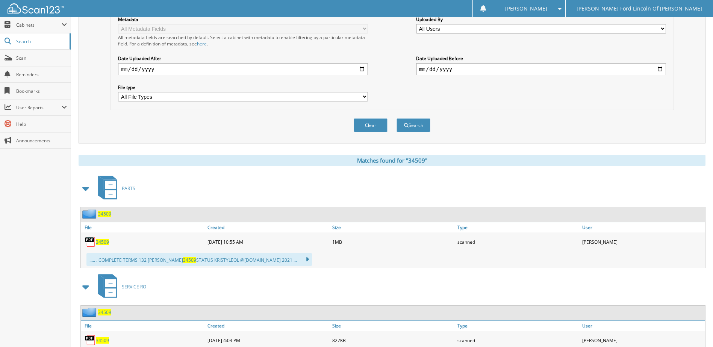
scroll to position [188, 0]
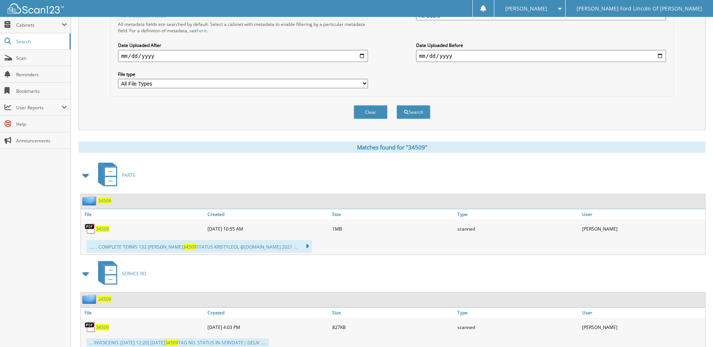
click at [102, 228] on span "34509" at bounding box center [102, 229] width 13 height 6
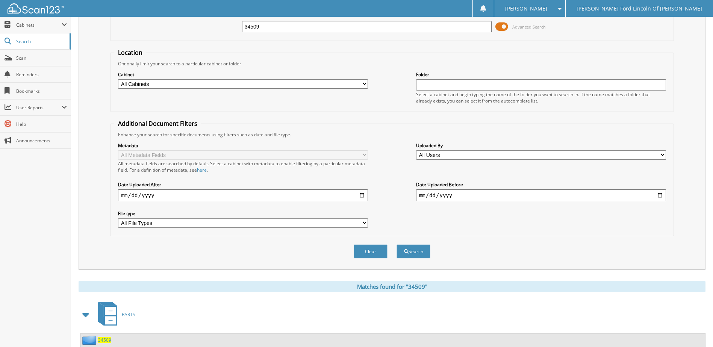
scroll to position [38, 0]
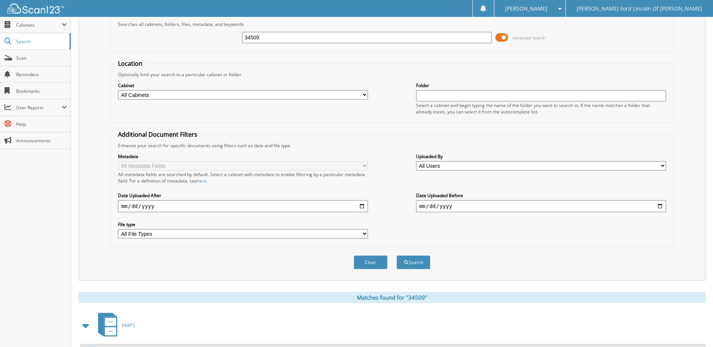
click at [311, 41] on input "34509" at bounding box center [367, 37] width 250 height 11
type input "34525"
click at [397, 256] on button "Search" at bounding box center [414, 263] width 34 height 14
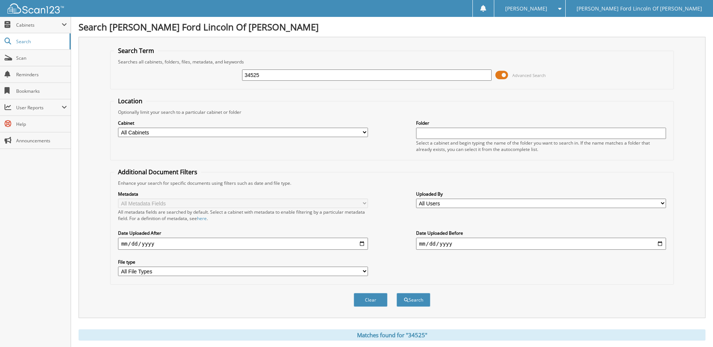
click at [319, 71] on input "34525" at bounding box center [367, 75] width 250 height 11
type input "31620"
click at [397, 293] on button "Search" at bounding box center [414, 300] width 34 height 14
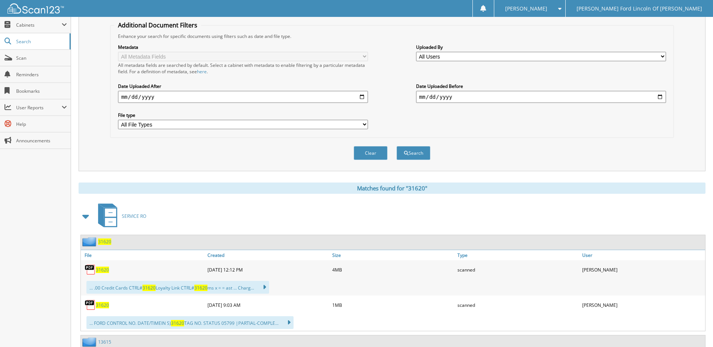
scroll to position [150, 0]
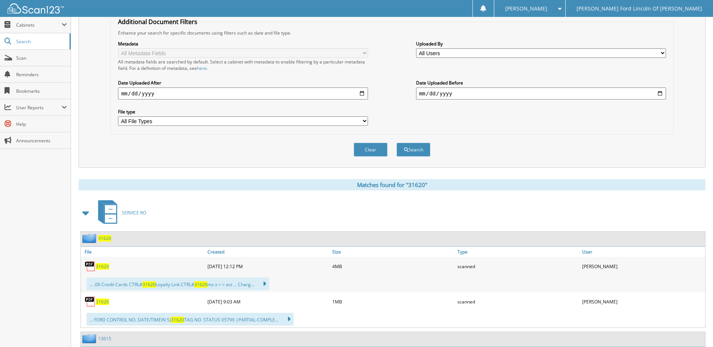
click at [99, 301] on span "31620" at bounding box center [102, 302] width 13 height 6
click at [103, 268] on span "31620" at bounding box center [102, 267] width 13 height 6
click at [103, 302] on span "31620" at bounding box center [102, 302] width 13 height 6
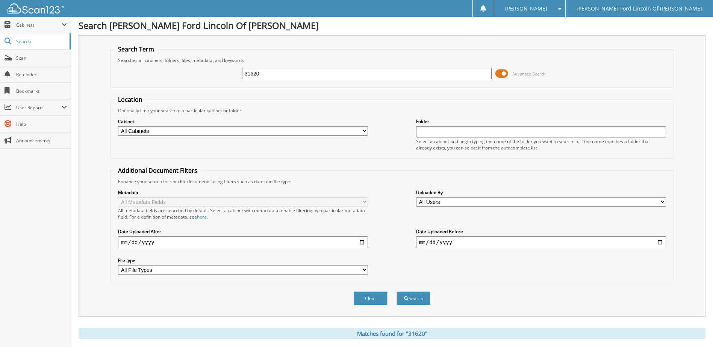
scroll to position [0, 0]
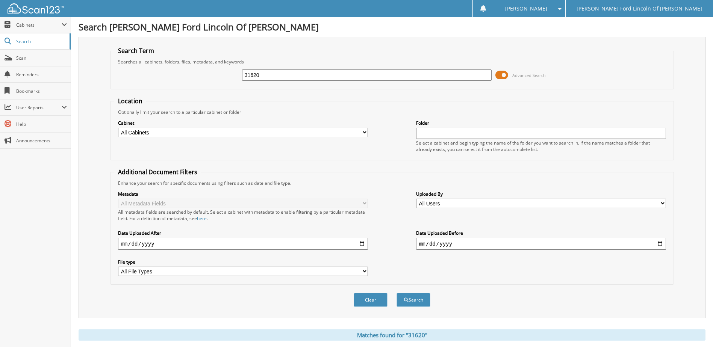
click at [282, 71] on input "31620" at bounding box center [367, 75] width 250 height 11
type input "34174"
click at [397, 293] on button "Search" at bounding box center [414, 300] width 34 height 14
click at [283, 74] on input "34174" at bounding box center [367, 75] width 250 height 11
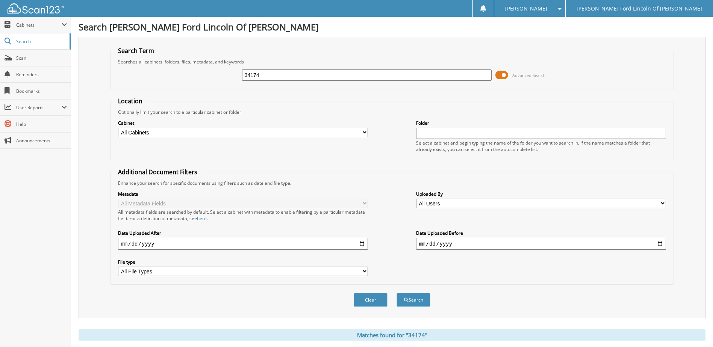
click at [283, 74] on input "34174" at bounding box center [367, 75] width 250 height 11
type input "34459"
click at [397, 293] on button "Search" at bounding box center [414, 300] width 34 height 14
click at [288, 74] on input "34459" at bounding box center [367, 75] width 250 height 11
click at [289, 74] on input "34459" at bounding box center [367, 75] width 250 height 11
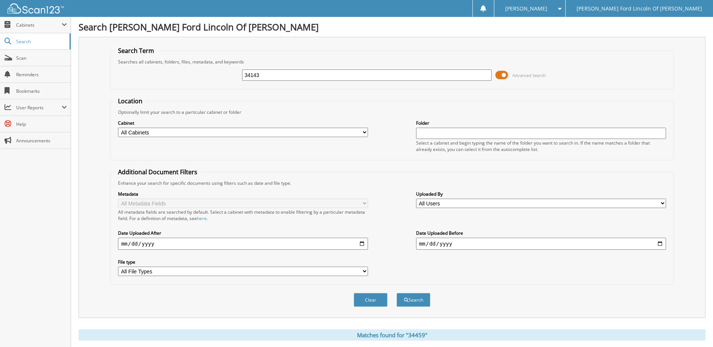
type input "34143"
click at [397, 293] on button "Search" at bounding box center [414, 300] width 34 height 14
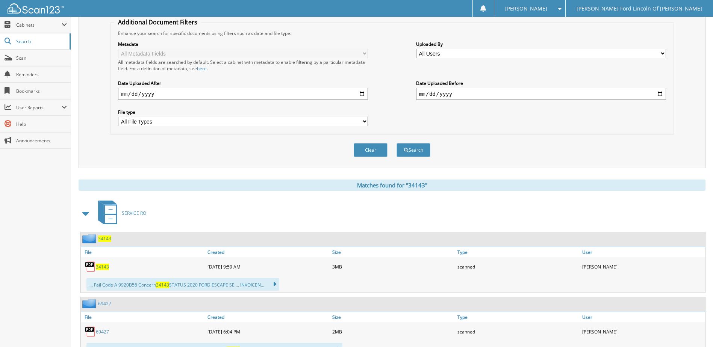
scroll to position [150, 0]
click at [99, 265] on span "34143" at bounding box center [102, 267] width 13 height 6
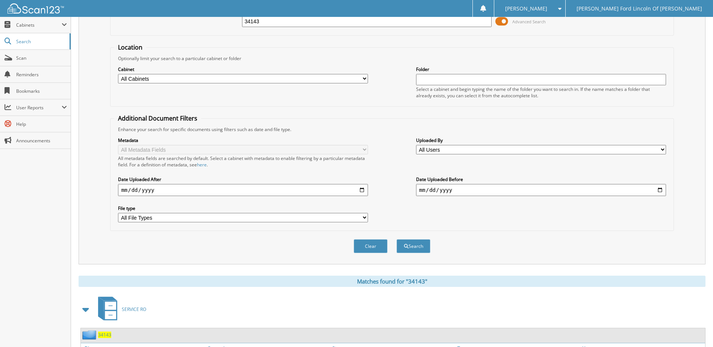
scroll to position [38, 0]
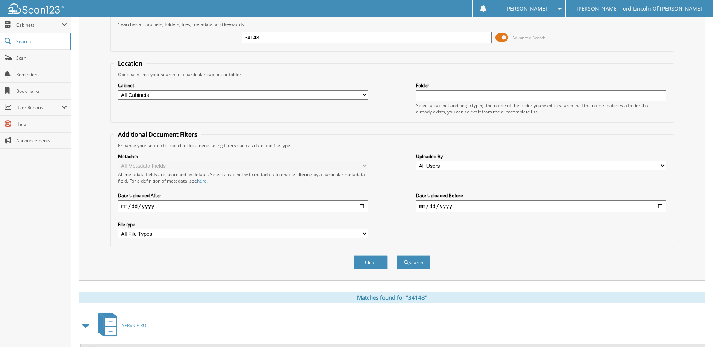
click at [298, 39] on input "34143" at bounding box center [367, 37] width 250 height 11
type input "34456"
click at [397, 256] on button "Search" at bounding box center [414, 263] width 34 height 14
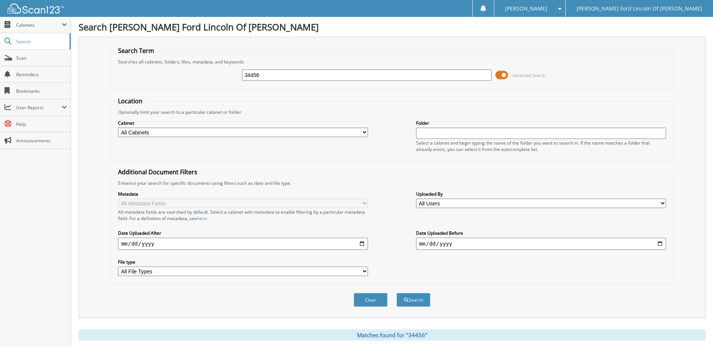
click at [300, 77] on input "34456" at bounding box center [367, 75] width 250 height 11
type input "33863"
click at [397, 293] on button "Search" at bounding box center [414, 300] width 34 height 14
click at [349, 74] on input "33863" at bounding box center [367, 75] width 250 height 11
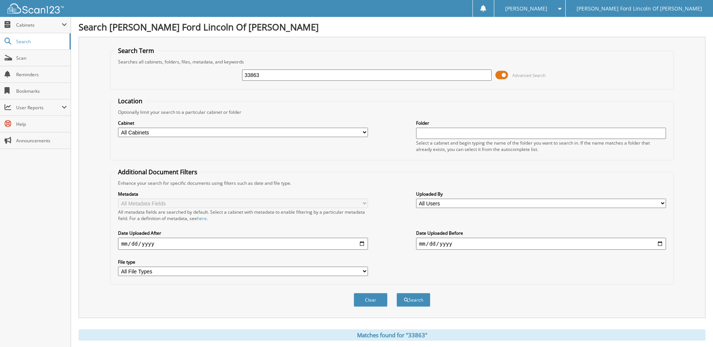
click at [349, 74] on input "33863" at bounding box center [367, 75] width 250 height 11
click at [346, 74] on input "33863" at bounding box center [367, 75] width 250 height 11
click at [345, 74] on input "33863" at bounding box center [367, 75] width 250 height 11
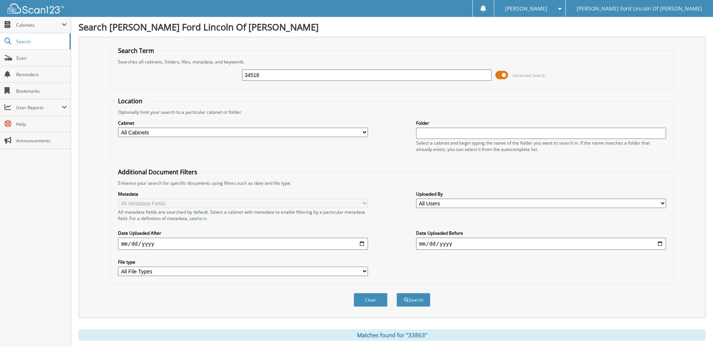
type input "34518"
click at [397, 293] on button "Search" at bounding box center [414, 300] width 34 height 14
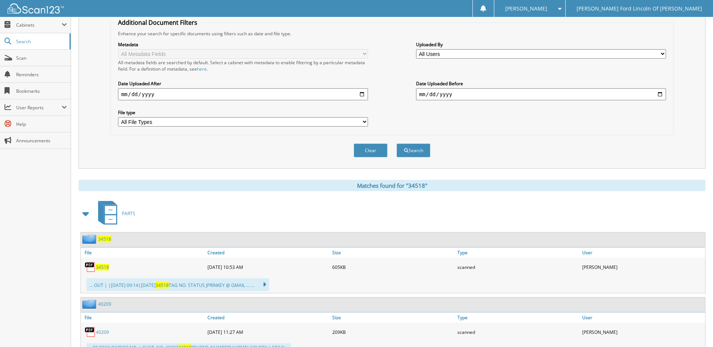
scroll to position [150, 0]
click at [103, 267] on span "34518" at bounding box center [102, 267] width 13 height 6
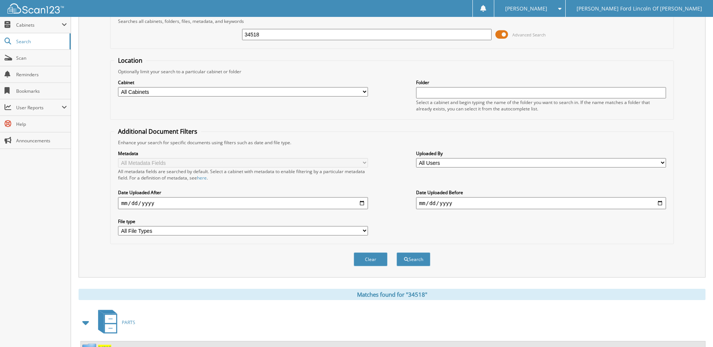
scroll to position [0, 0]
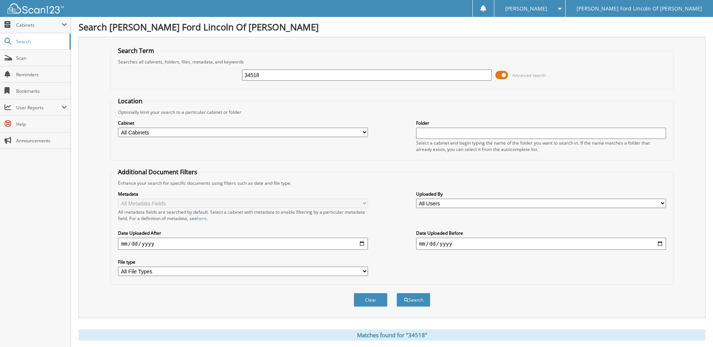
click at [288, 71] on input "34518" at bounding box center [367, 75] width 250 height 11
type input "34544"
click at [397, 293] on button "Search" at bounding box center [414, 300] width 34 height 14
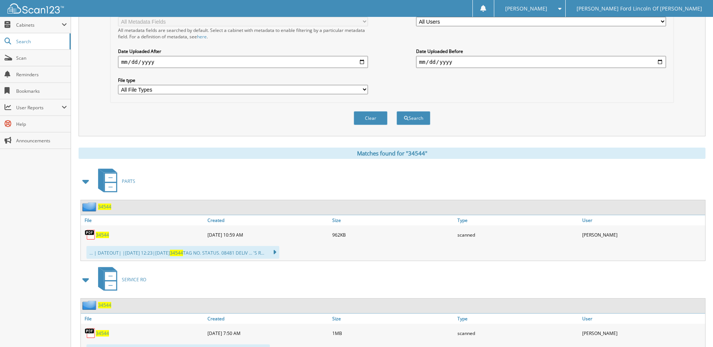
scroll to position [188, 0]
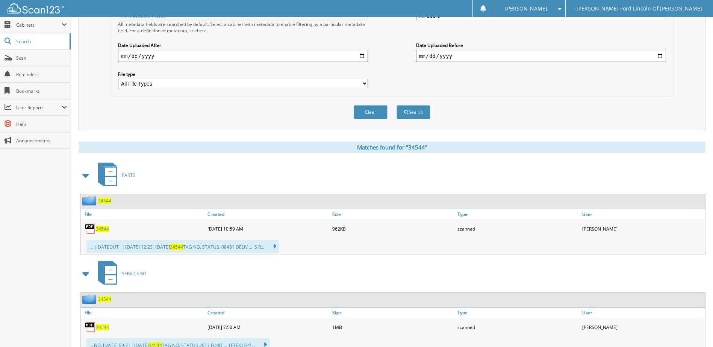
click at [103, 229] on span "34544" at bounding box center [102, 229] width 13 height 6
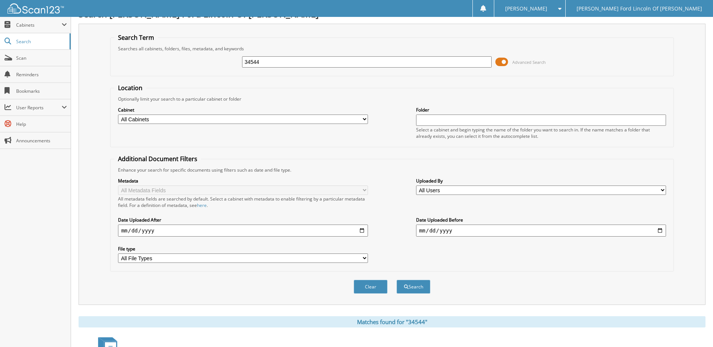
scroll to position [0, 0]
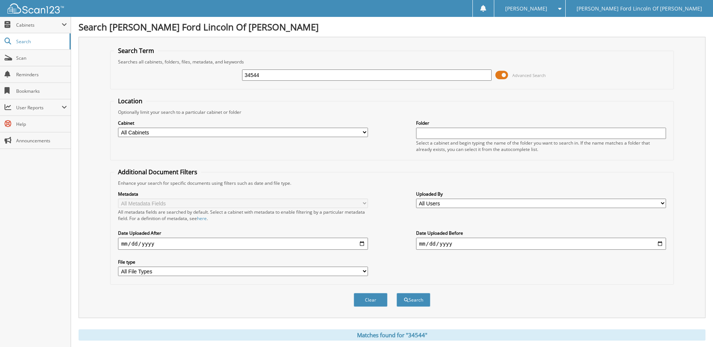
click at [286, 76] on input "34544" at bounding box center [367, 75] width 250 height 11
type input "33906"
click at [397, 293] on button "Search" at bounding box center [414, 300] width 34 height 14
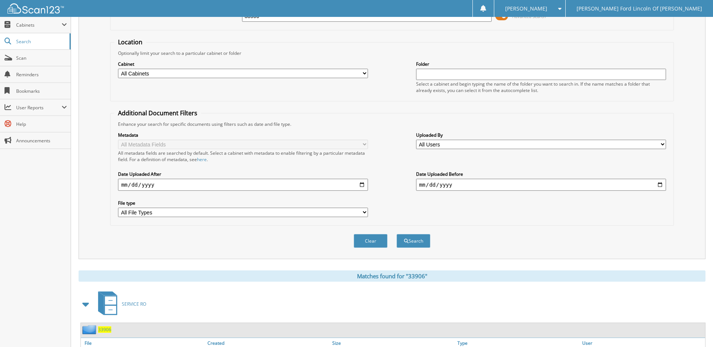
scroll to position [188, 0]
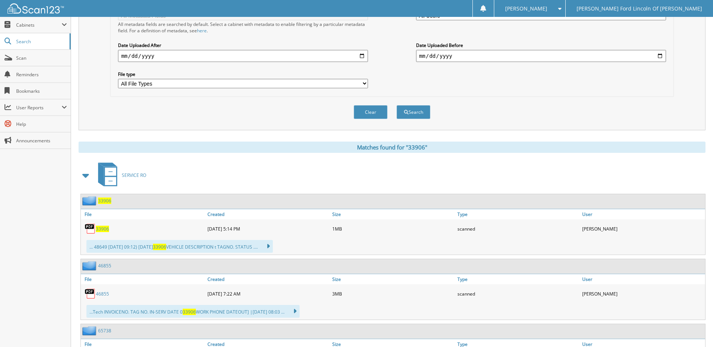
click at [106, 228] on span "33906" at bounding box center [102, 229] width 13 height 6
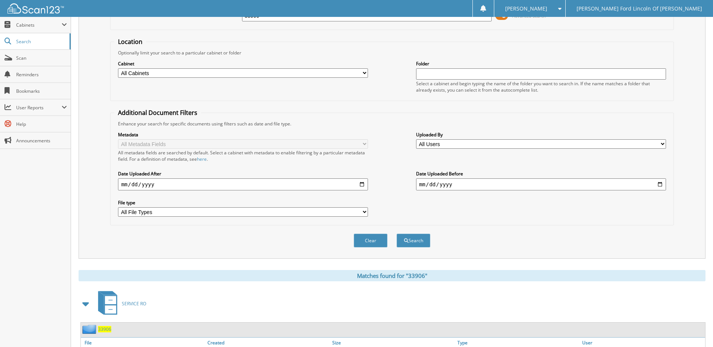
scroll to position [38, 0]
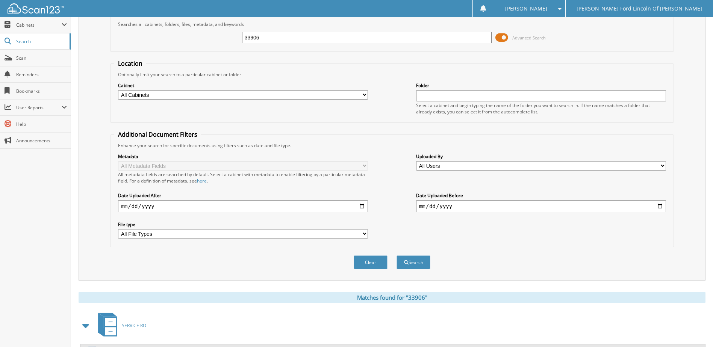
click at [280, 38] on input "33906" at bounding box center [367, 37] width 250 height 11
type input "33867"
click at [397, 256] on button "Search" at bounding box center [414, 263] width 34 height 14
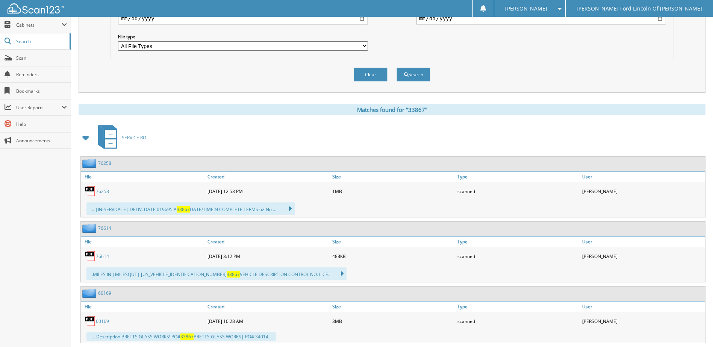
scroll to position [72, 0]
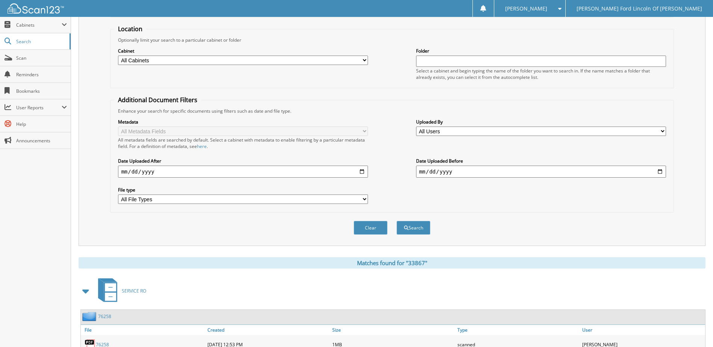
type input "3433867"
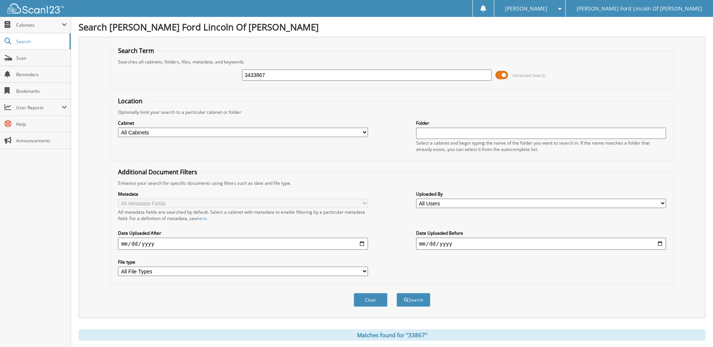
click at [273, 76] on input "3433867" at bounding box center [367, 75] width 250 height 11
type input "34508"
click at [397, 293] on button "Search" at bounding box center [414, 300] width 34 height 14
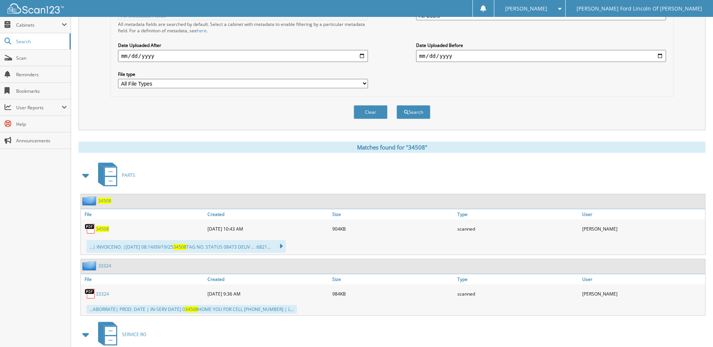
click at [100, 230] on span "34508" at bounding box center [102, 229] width 13 height 6
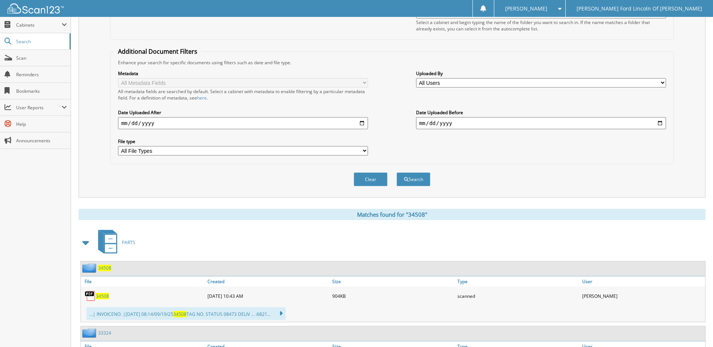
scroll to position [0, 0]
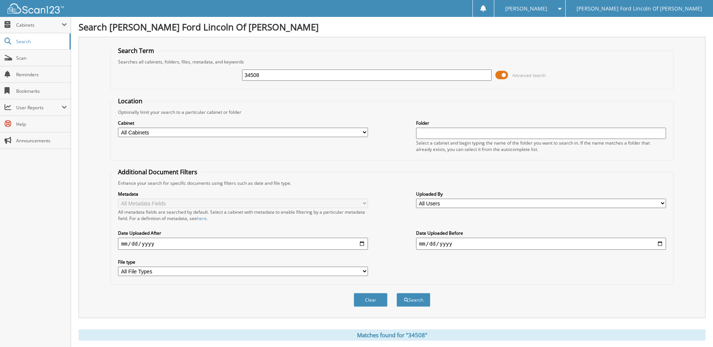
click at [284, 73] on input "34508" at bounding box center [367, 75] width 250 height 11
type input "34505"
click at [397, 293] on button "Search" at bounding box center [414, 300] width 34 height 14
click at [279, 72] on input "34505" at bounding box center [367, 75] width 250 height 11
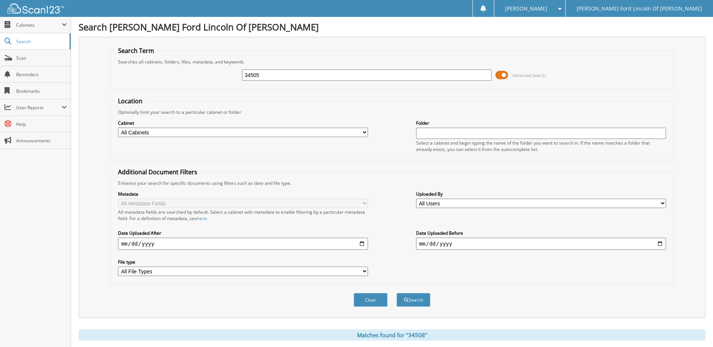
click at [279, 73] on input "34505" at bounding box center [367, 75] width 250 height 11
type input "34505"
click at [397, 293] on button "Search" at bounding box center [414, 300] width 34 height 14
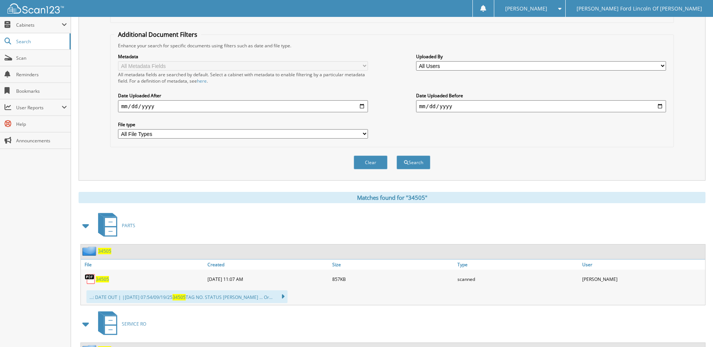
scroll to position [150, 0]
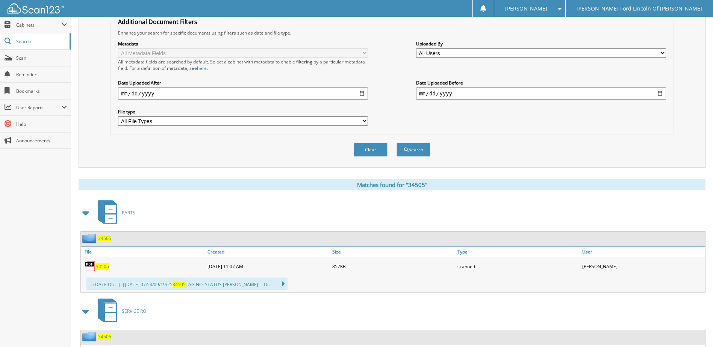
click at [102, 266] on span "34505" at bounding box center [102, 267] width 13 height 6
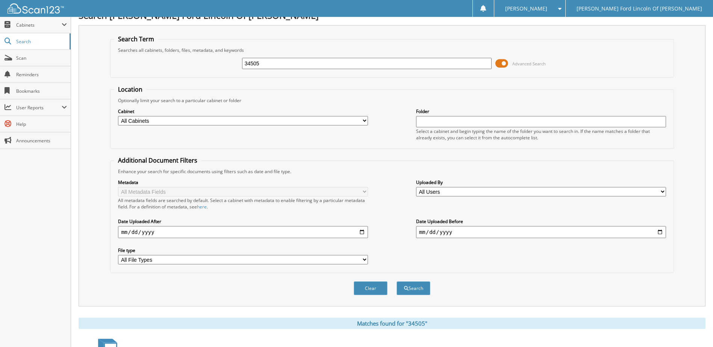
scroll to position [0, 0]
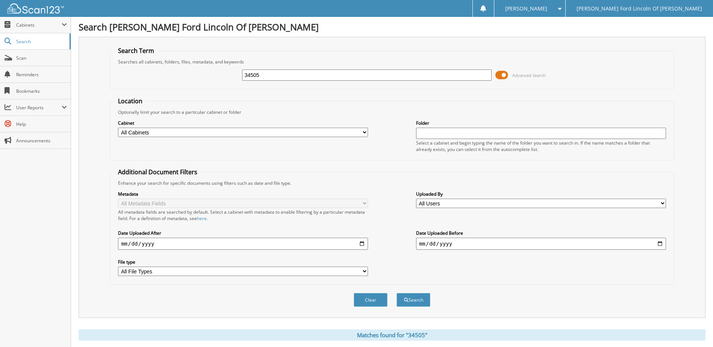
click at [282, 76] on input "34505" at bounding box center [367, 75] width 250 height 11
type input "2570"
click at [397, 293] on button "Search" at bounding box center [414, 300] width 34 height 14
click at [285, 75] on input "2570" at bounding box center [367, 75] width 250 height 11
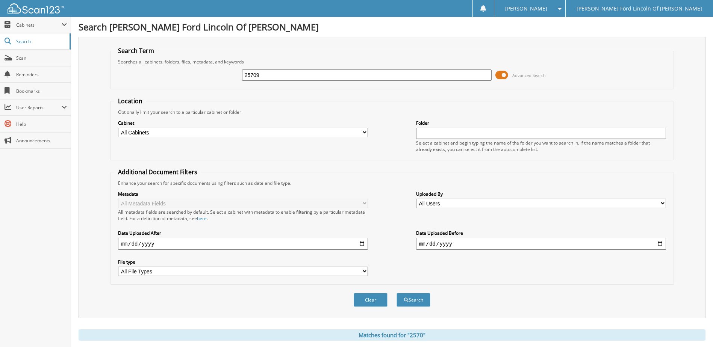
type input "25709"
click at [397, 293] on button "Search" at bounding box center [414, 300] width 34 height 14
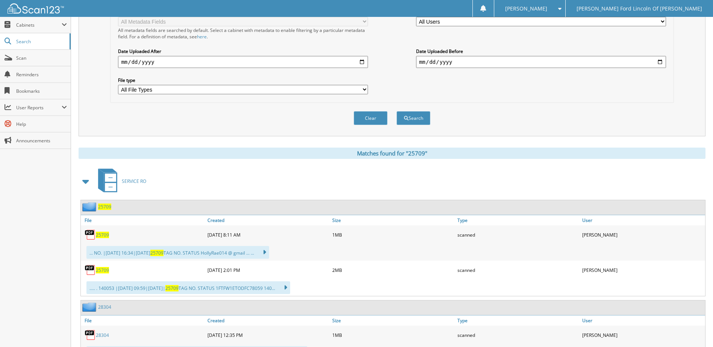
scroll to position [188, 0]
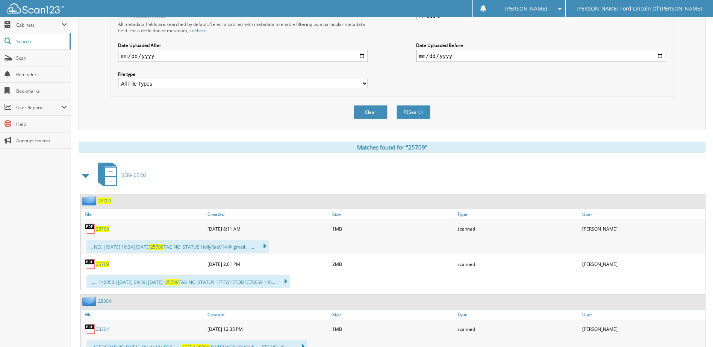
click at [104, 230] on span "25709" at bounding box center [102, 229] width 13 height 6
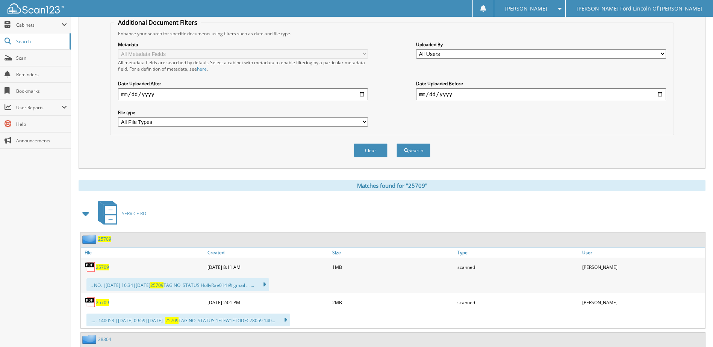
scroll to position [0, 0]
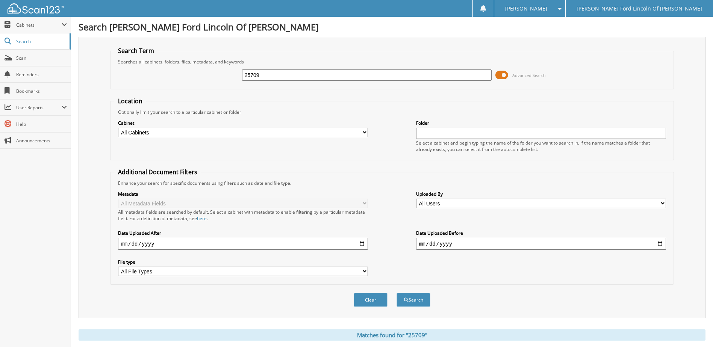
click at [289, 75] on input "25709" at bounding box center [367, 75] width 250 height 11
type input "32591"
click at [397, 293] on button "Search" at bounding box center [414, 300] width 34 height 14
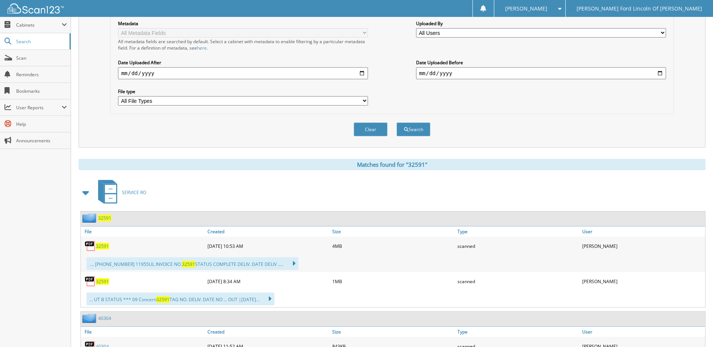
scroll to position [188, 0]
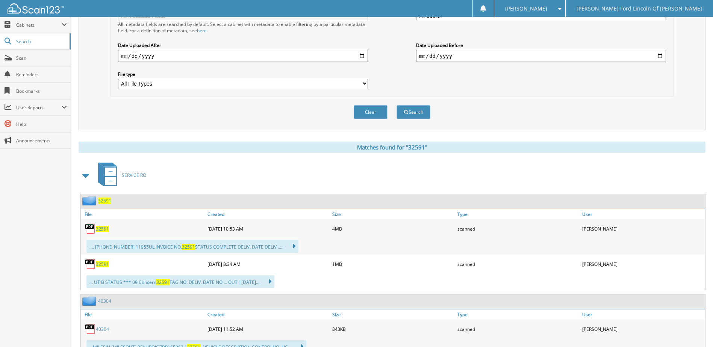
click at [103, 264] on span "32591" at bounding box center [102, 264] width 13 height 6
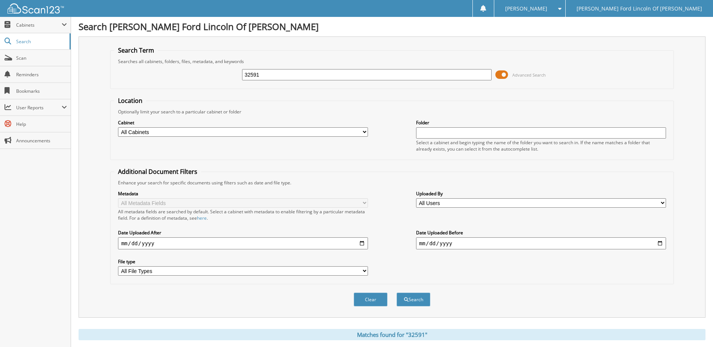
scroll to position [0, 0]
click at [281, 82] on div "32591 Advanced Search" at bounding box center [391, 75] width 555 height 20
click at [284, 76] on input "32591" at bounding box center [367, 75] width 250 height 11
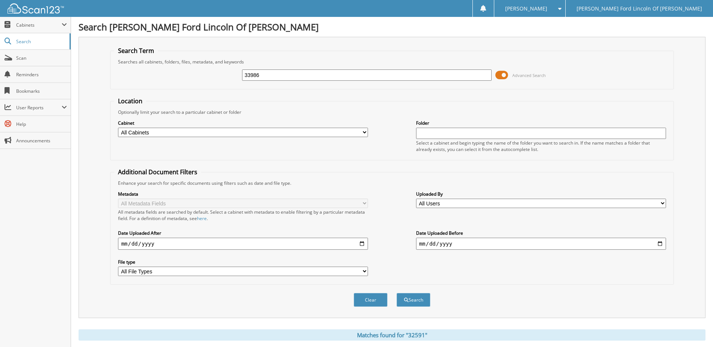
type input "33986"
click at [397, 293] on button "Search" at bounding box center [414, 300] width 34 height 14
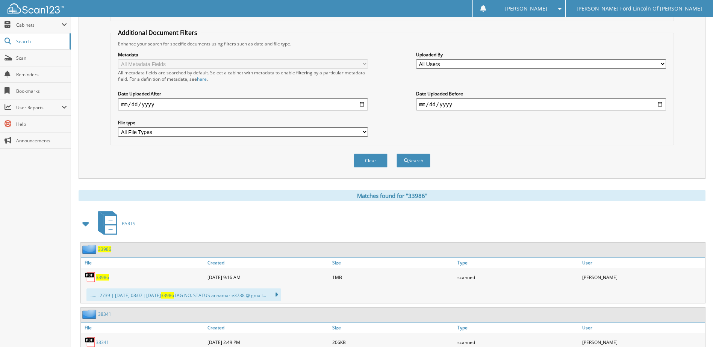
scroll to position [150, 0]
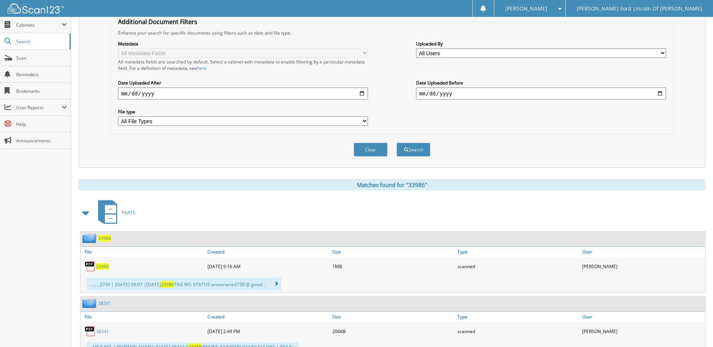
click at [100, 266] on span "33986" at bounding box center [102, 267] width 13 height 6
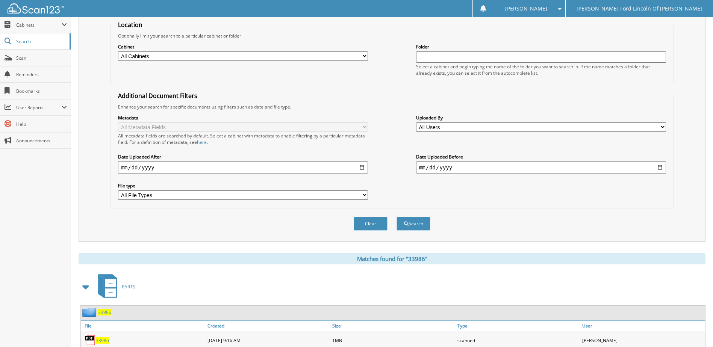
scroll to position [0, 0]
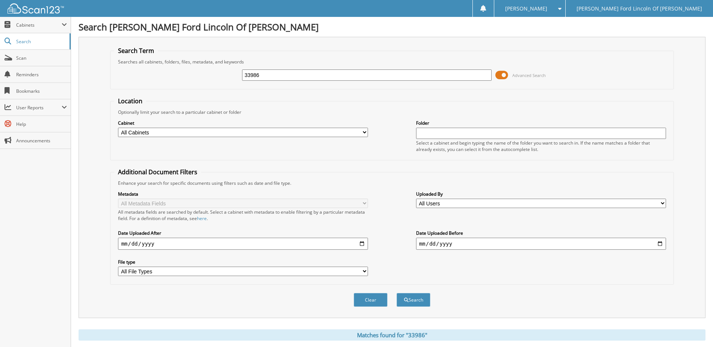
click at [318, 77] on input "33986" at bounding box center [367, 75] width 250 height 11
type input "29905"
click at [397, 293] on button "Search" at bounding box center [414, 300] width 34 height 14
click at [273, 73] on input "29905" at bounding box center [367, 75] width 250 height 11
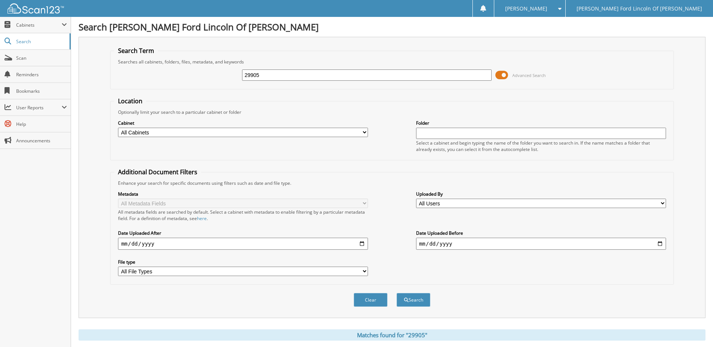
click at [273, 73] on input "29905" at bounding box center [367, 75] width 250 height 11
type input "34539"
click at [397, 293] on button "Search" at bounding box center [414, 300] width 34 height 14
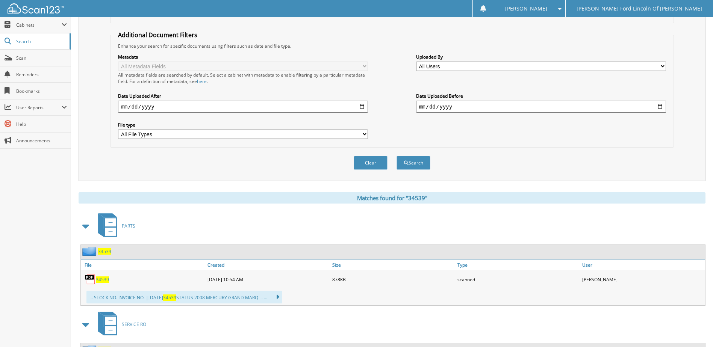
scroll to position [188, 0]
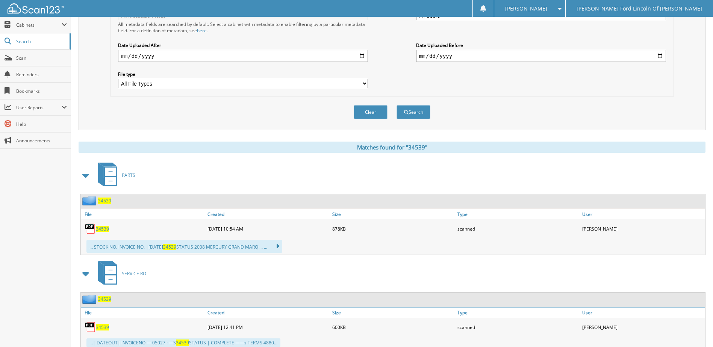
click at [101, 229] on span "34539" at bounding box center [102, 229] width 13 height 6
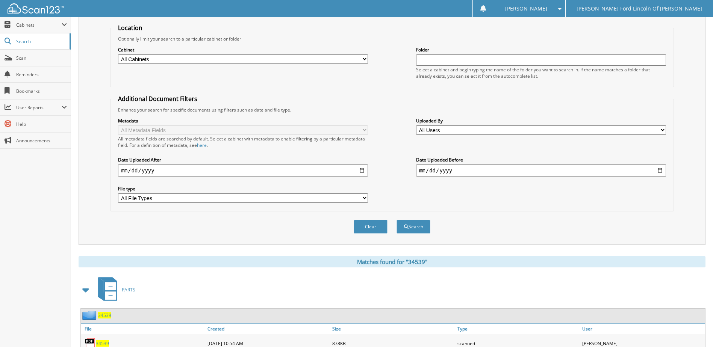
scroll to position [0, 0]
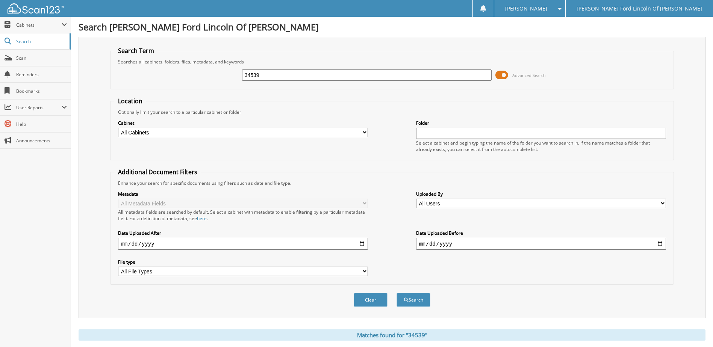
click at [278, 74] on input "34539" at bounding box center [367, 75] width 250 height 11
type input "32998"
click at [397, 293] on button "Search" at bounding box center [414, 300] width 34 height 14
click at [358, 74] on input "32998" at bounding box center [367, 75] width 250 height 11
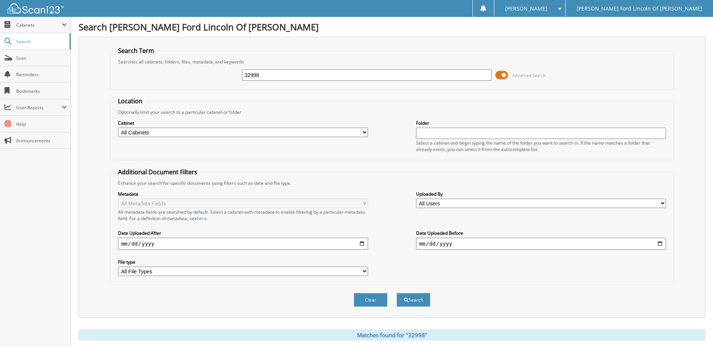
click at [359, 74] on input "32998" at bounding box center [367, 75] width 250 height 11
type input "33920"
click at [397, 293] on button "Search" at bounding box center [414, 300] width 34 height 14
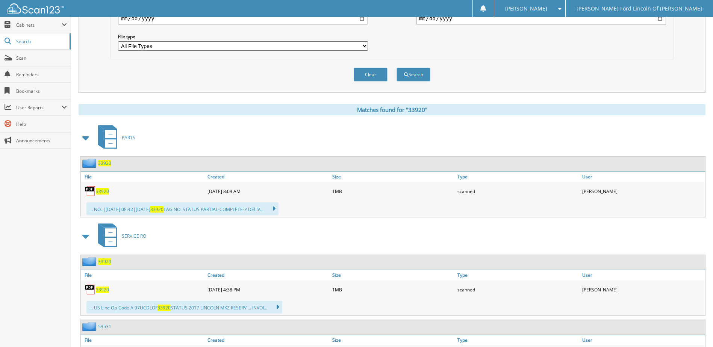
click at [103, 191] on span "33920" at bounding box center [102, 191] width 13 height 6
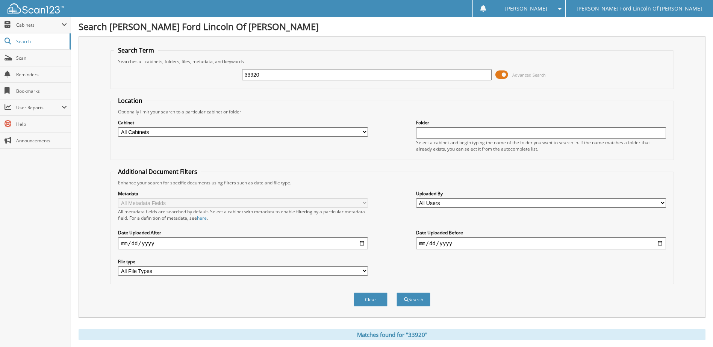
scroll to position [0, 0]
click at [282, 70] on input "33920" at bounding box center [367, 75] width 250 height 11
type input "34239"
click at [397, 293] on button "Search" at bounding box center [414, 300] width 34 height 14
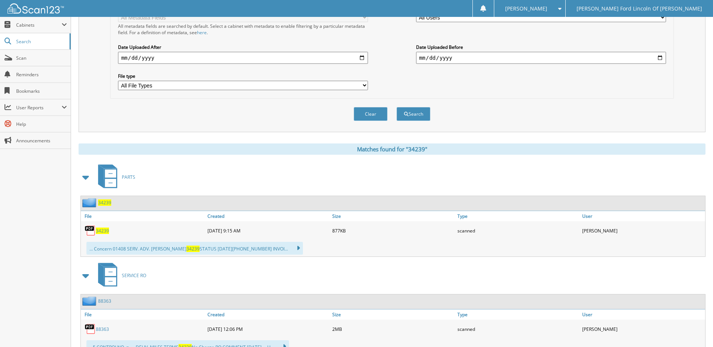
scroll to position [188, 0]
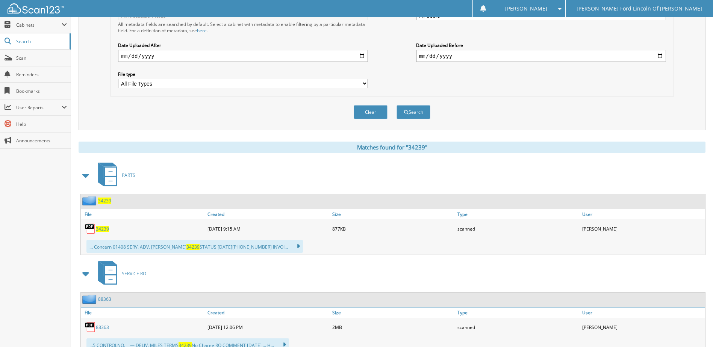
click at [100, 228] on span "34239" at bounding box center [102, 229] width 13 height 6
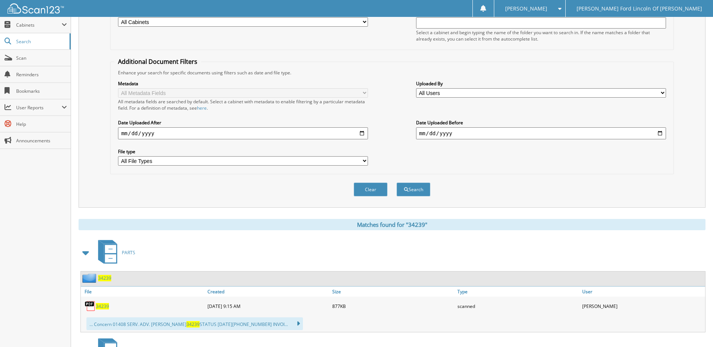
scroll to position [0, 0]
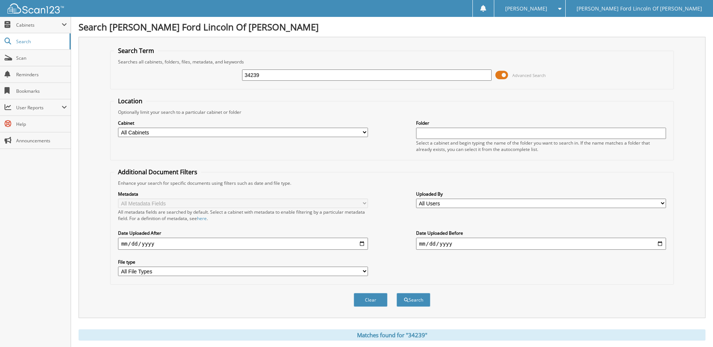
click at [300, 73] on input "34239" at bounding box center [367, 75] width 250 height 11
type input "34532"
click at [397, 293] on button "Search" at bounding box center [414, 300] width 34 height 14
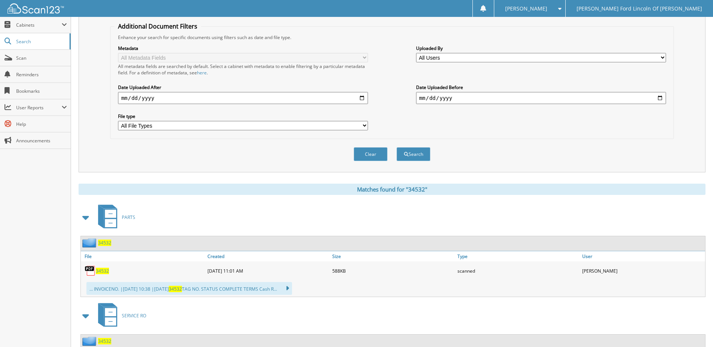
scroll to position [150, 0]
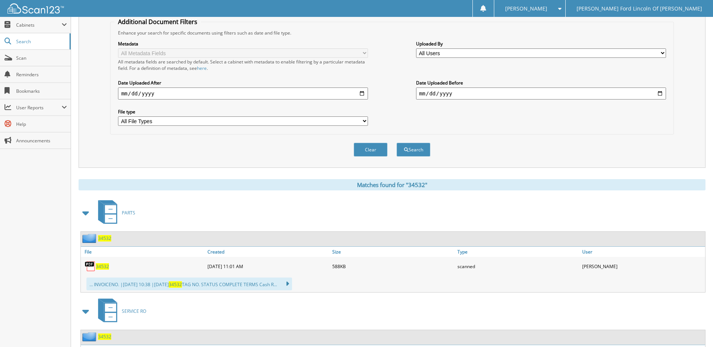
click at [101, 267] on span "34532" at bounding box center [102, 267] width 13 height 6
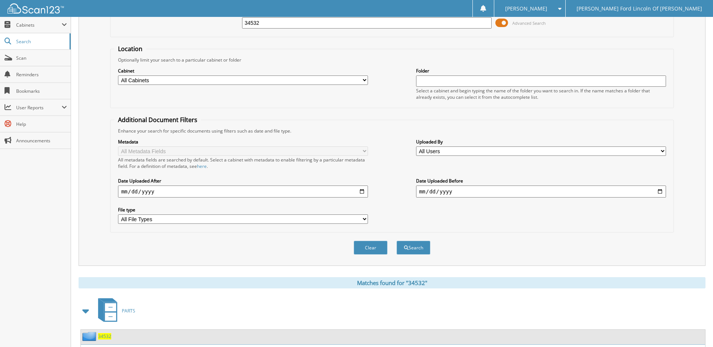
scroll to position [0, 0]
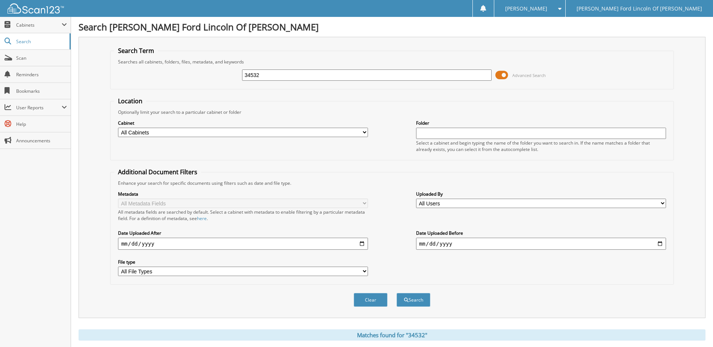
click at [278, 71] on input "34532" at bounding box center [367, 75] width 250 height 11
type input "34579"
click at [397, 293] on button "Search" at bounding box center [414, 300] width 34 height 14
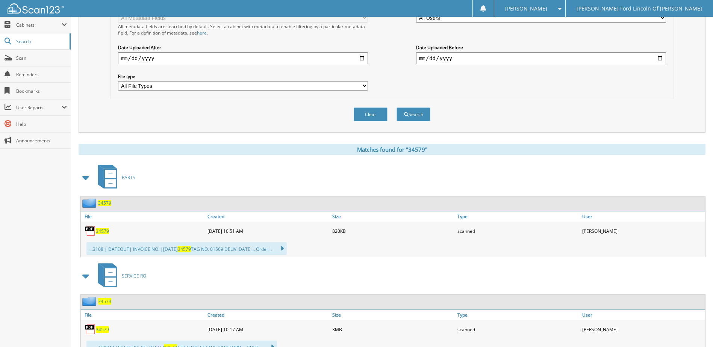
scroll to position [188, 0]
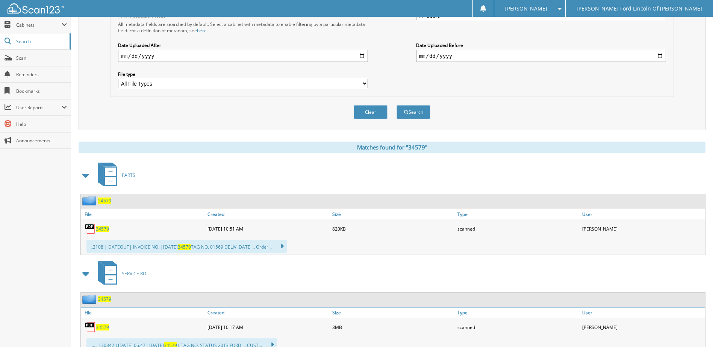
click at [104, 229] on span "34579" at bounding box center [102, 229] width 13 height 6
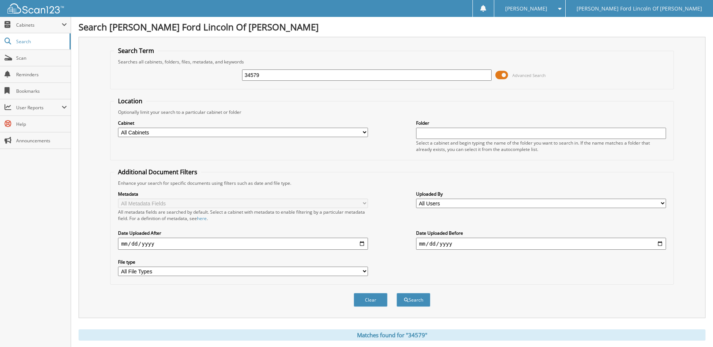
click at [282, 76] on input "34579" at bounding box center [367, 75] width 250 height 11
type input "33824"
click at [397, 293] on button "Search" at bounding box center [414, 300] width 34 height 14
click at [312, 73] on input "33824" at bounding box center [367, 75] width 250 height 11
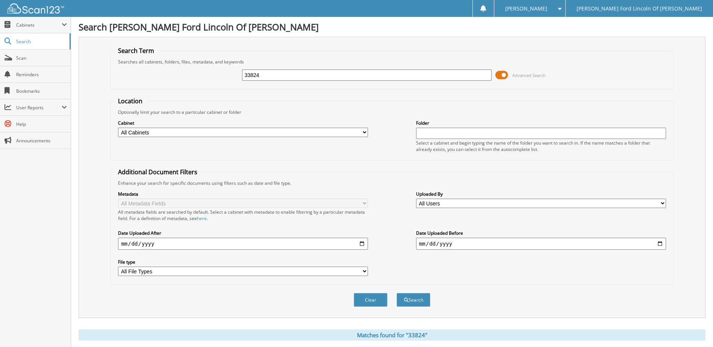
click at [313, 73] on input "33824" at bounding box center [367, 75] width 250 height 11
type input "34012"
click at [397, 293] on button "Search" at bounding box center [414, 300] width 34 height 14
click at [286, 75] on input "34012" at bounding box center [367, 75] width 250 height 11
click at [287, 75] on input "34012" at bounding box center [367, 75] width 250 height 11
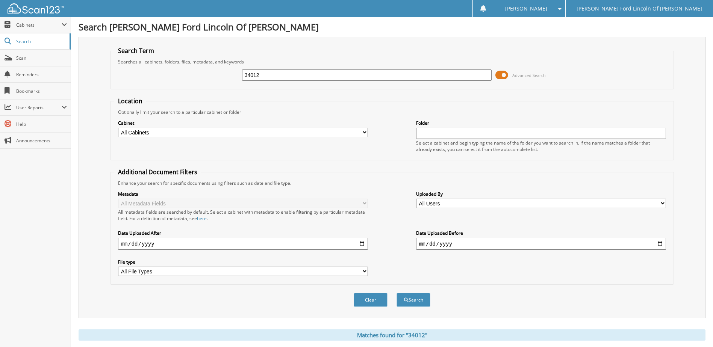
click at [298, 76] on input "34012" at bounding box center [367, 75] width 250 height 11
type input "31428"
click at [397, 293] on button "Search" at bounding box center [414, 300] width 34 height 14
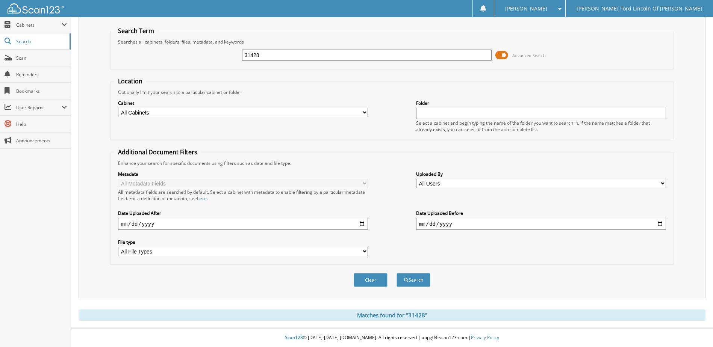
click at [397, 273] on button "Search" at bounding box center [414, 280] width 34 height 14
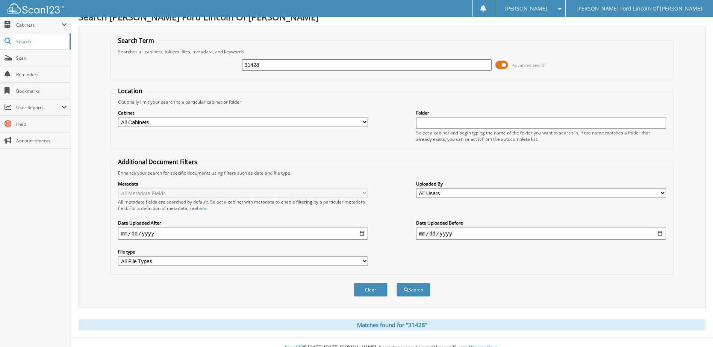
scroll to position [20, 0]
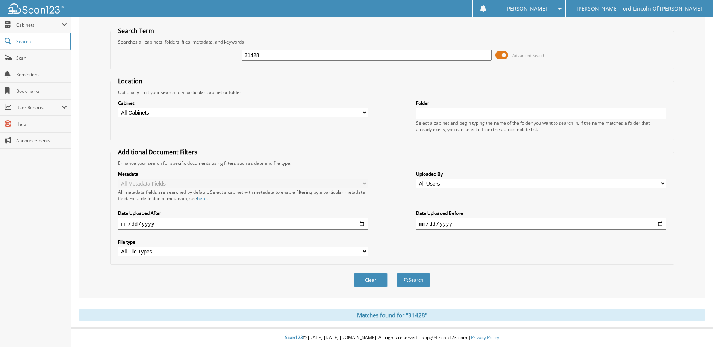
click at [337, 53] on input "31428" at bounding box center [367, 55] width 250 height 11
click at [338, 54] on input "31428" at bounding box center [367, 55] width 250 height 11
click at [338, 55] on input "31428" at bounding box center [367, 55] width 250 height 11
type input "34598"
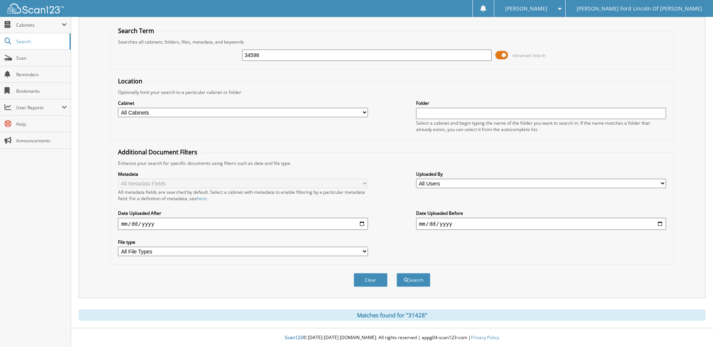
click at [397, 273] on button "Search" at bounding box center [414, 280] width 34 height 14
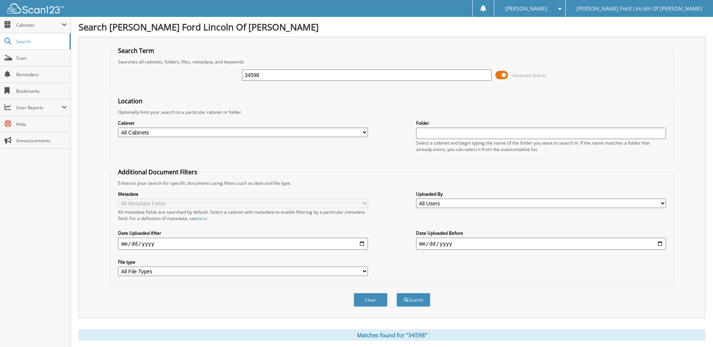
click at [269, 75] on input "34598" at bounding box center [367, 75] width 250 height 11
type input "34453"
click at [397, 293] on button "Search" at bounding box center [414, 300] width 34 height 14
click at [288, 74] on input "34453" at bounding box center [367, 75] width 250 height 11
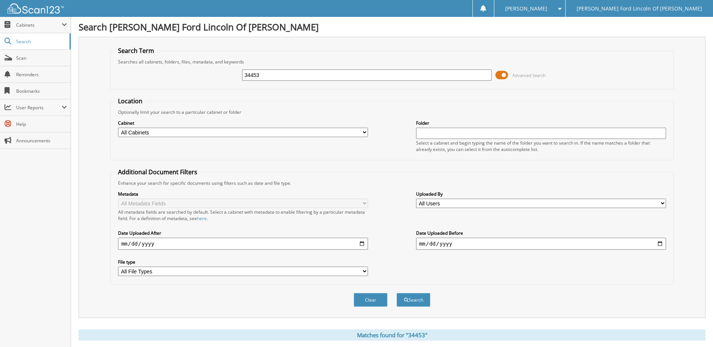
click at [288, 74] on input "34453" at bounding box center [367, 75] width 250 height 11
type input "34469"
click at [397, 293] on button "Search" at bounding box center [414, 300] width 34 height 14
click at [296, 76] on input "34469" at bounding box center [367, 75] width 250 height 11
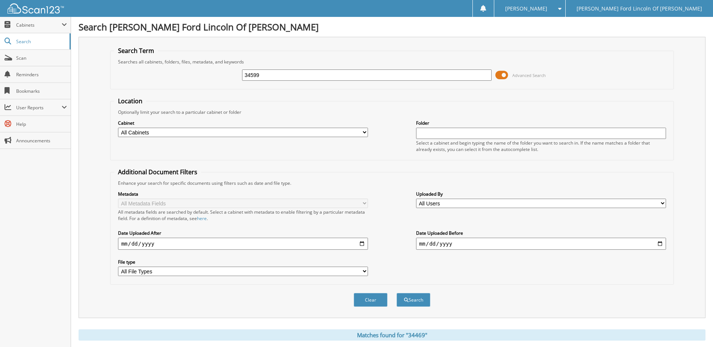
type input "34599"
click at [397, 293] on button "Search" at bounding box center [414, 300] width 34 height 14
click at [334, 74] on input "34599" at bounding box center [367, 75] width 250 height 11
type input "31562"
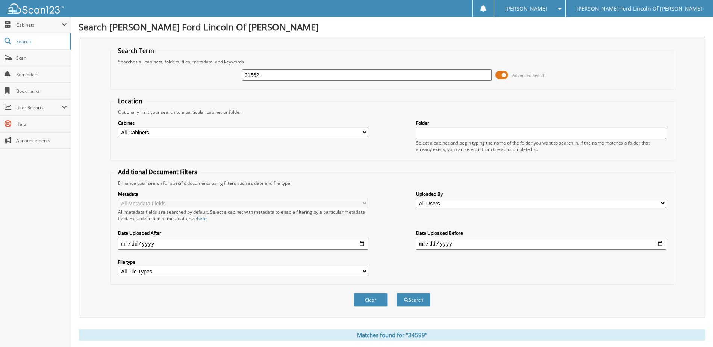
click at [397, 293] on button "Search" at bounding box center [414, 300] width 34 height 14
click at [285, 75] on input "31562" at bounding box center [367, 75] width 250 height 11
click at [286, 75] on input "31562" at bounding box center [367, 75] width 250 height 11
type input "33235"
click at [397, 293] on button "Search" at bounding box center [414, 300] width 34 height 14
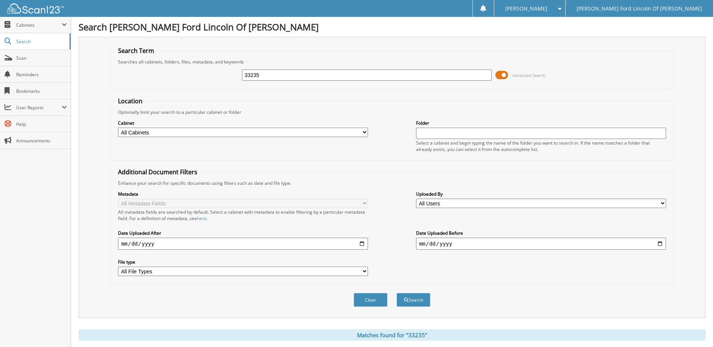
click at [279, 76] on input "33235" at bounding box center [367, 75] width 250 height 11
type input "34515"
click at [397, 293] on button "Search" at bounding box center [414, 300] width 34 height 14
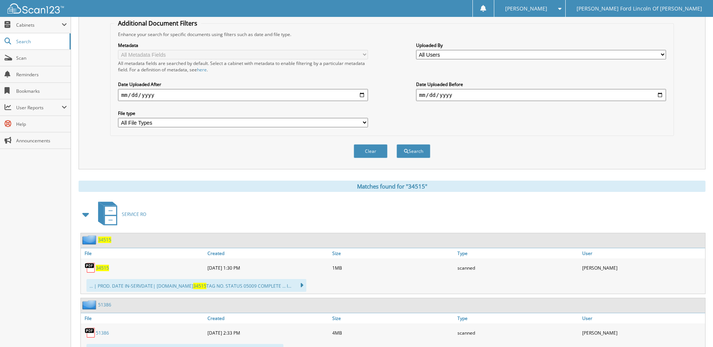
scroll to position [38, 0]
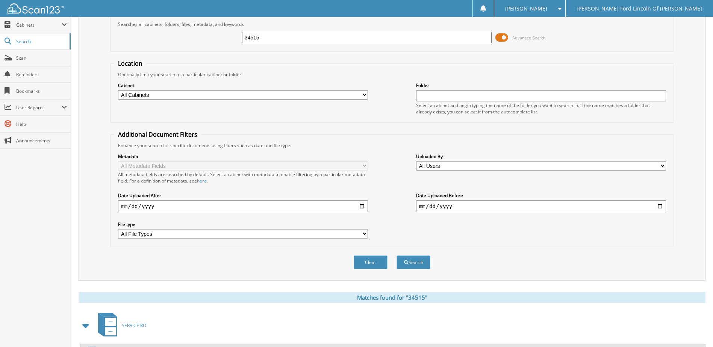
click at [358, 39] on input "34515" at bounding box center [367, 37] width 250 height 11
type input "34568"
click at [397, 256] on button "Search" at bounding box center [414, 263] width 34 height 14
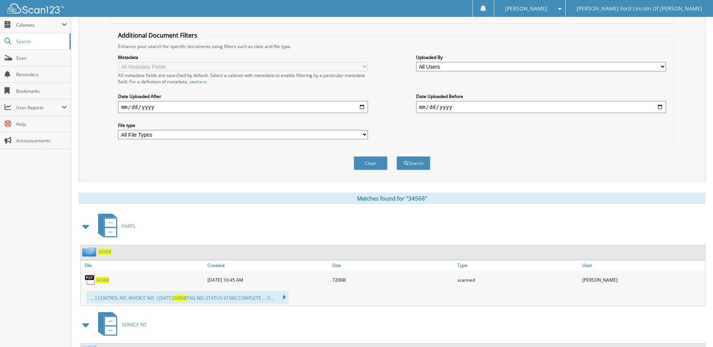
scroll to position [188, 0]
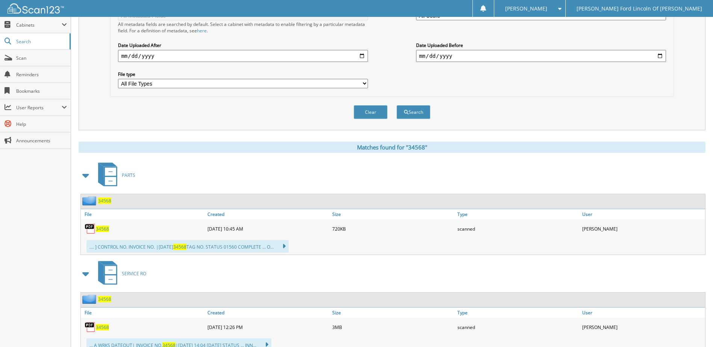
click at [101, 232] on span "34568" at bounding box center [102, 229] width 13 height 6
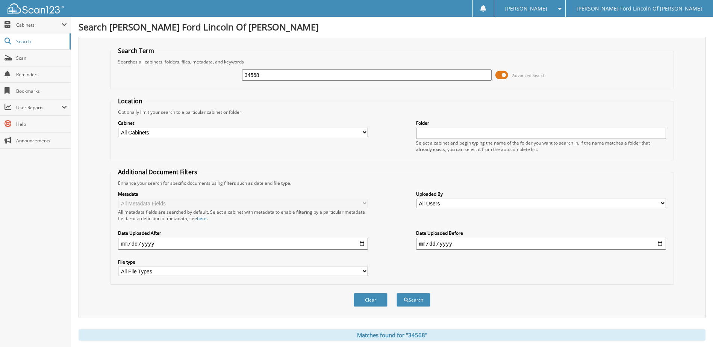
click at [284, 78] on input "34568" at bounding box center [367, 75] width 250 height 11
type input "34575"
click at [397, 293] on button "Search" at bounding box center [414, 300] width 34 height 14
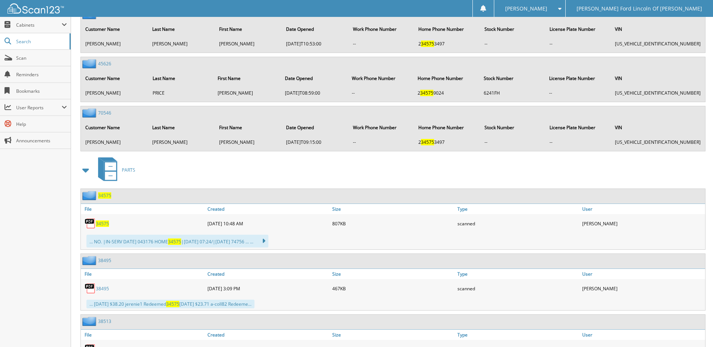
scroll to position [1467, 0]
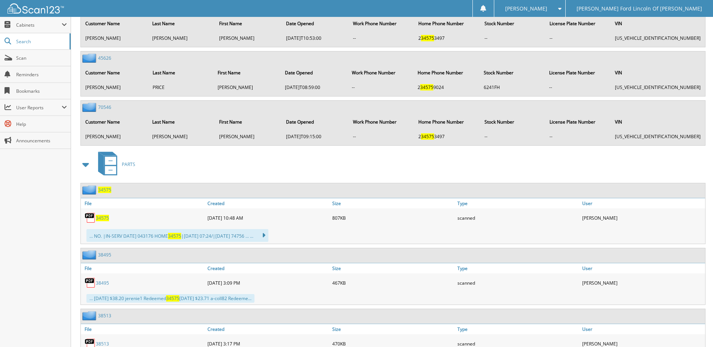
click at [104, 218] on span "34575" at bounding box center [102, 218] width 13 height 6
click at [101, 218] on span "34575" at bounding box center [102, 218] width 13 height 6
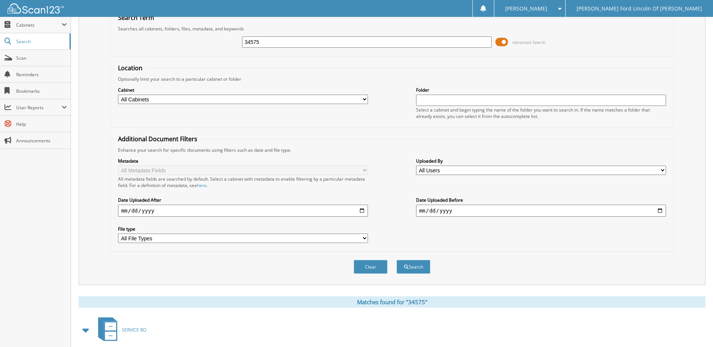
scroll to position [0, 0]
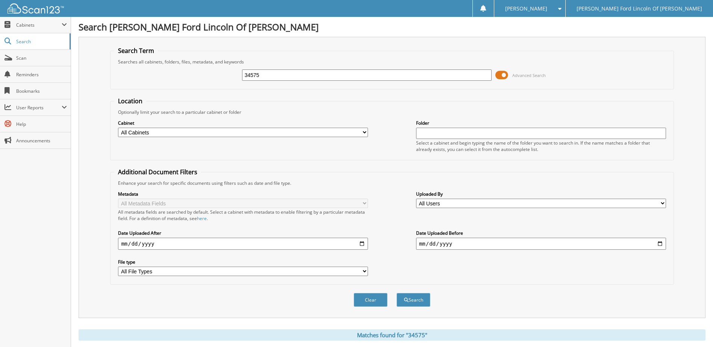
click at [281, 74] on input "34575" at bounding box center [367, 75] width 250 height 11
type input "33882"
click at [397, 293] on button "Search" at bounding box center [414, 300] width 34 height 14
click at [277, 77] on input "33882" at bounding box center [367, 75] width 250 height 11
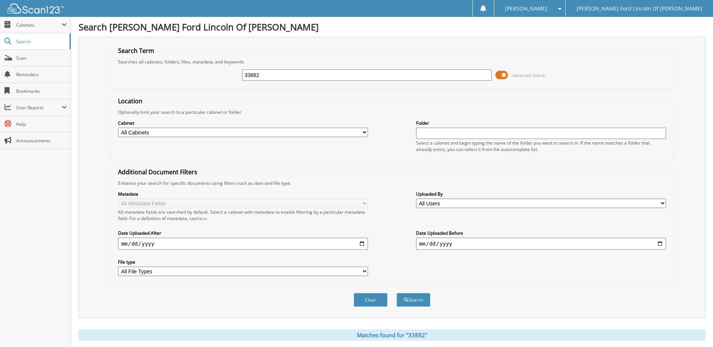
click at [272, 76] on input "33882" at bounding box center [367, 75] width 250 height 11
type input "32314"
click at [397, 293] on button "Search" at bounding box center [414, 300] width 34 height 14
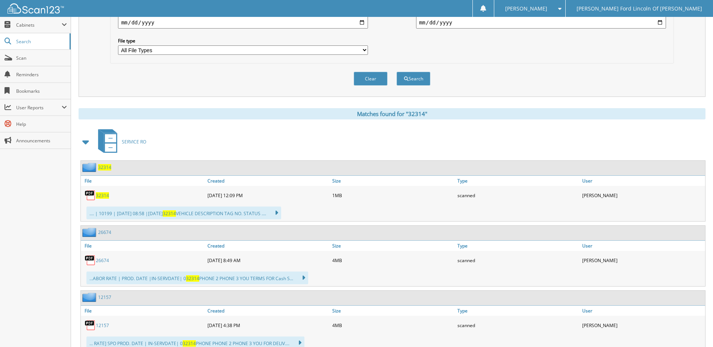
scroll to position [226, 0]
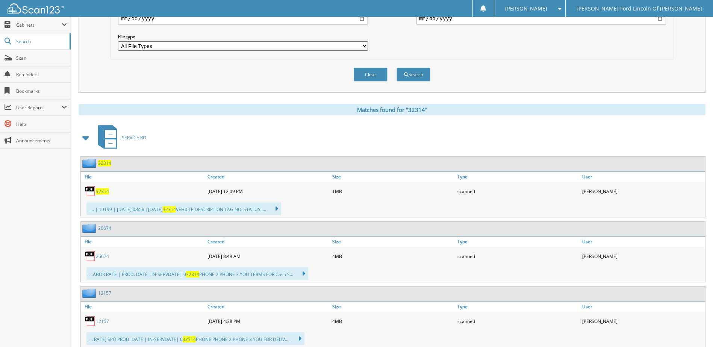
click at [102, 191] on span "32314" at bounding box center [102, 191] width 13 height 6
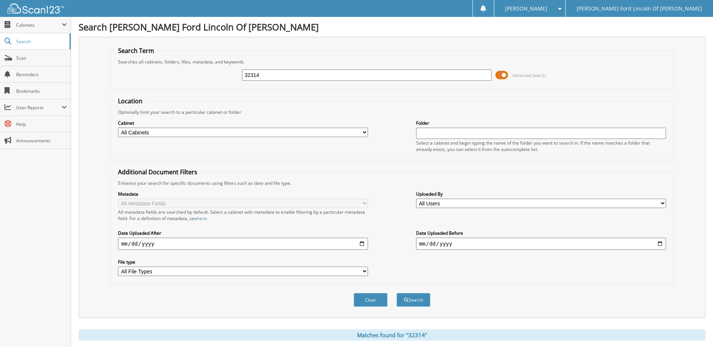
click at [296, 72] on input "32314" at bounding box center [367, 75] width 250 height 11
click at [297, 72] on input "32314" at bounding box center [367, 75] width 250 height 11
type input "32635"
click at [397, 293] on button "Search" at bounding box center [414, 300] width 34 height 14
click at [310, 76] on input "32635" at bounding box center [367, 75] width 250 height 11
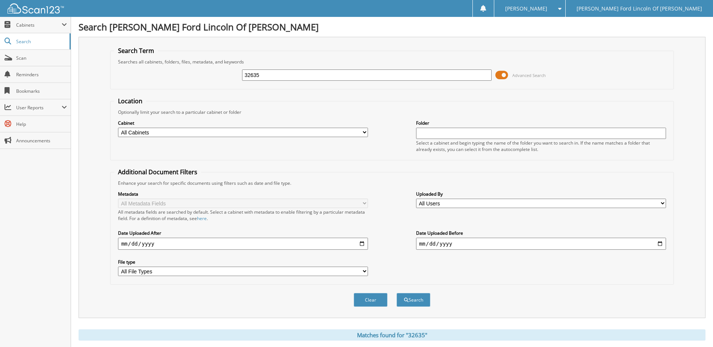
click at [310, 76] on input "32635" at bounding box center [367, 75] width 250 height 11
type input "30963"
click at [397, 293] on button "Search" at bounding box center [414, 300] width 34 height 14
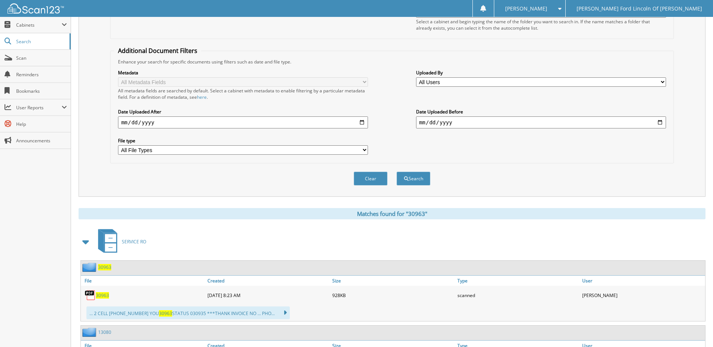
scroll to position [150, 0]
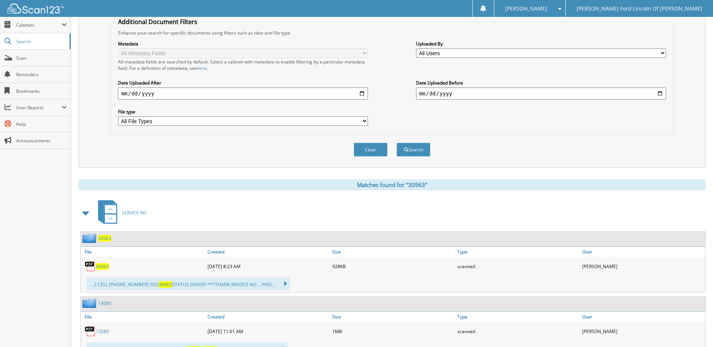
click at [106, 269] on span "30963" at bounding box center [102, 267] width 13 height 6
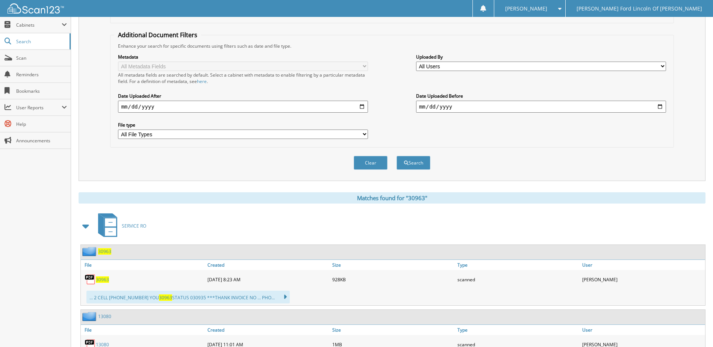
scroll to position [0, 0]
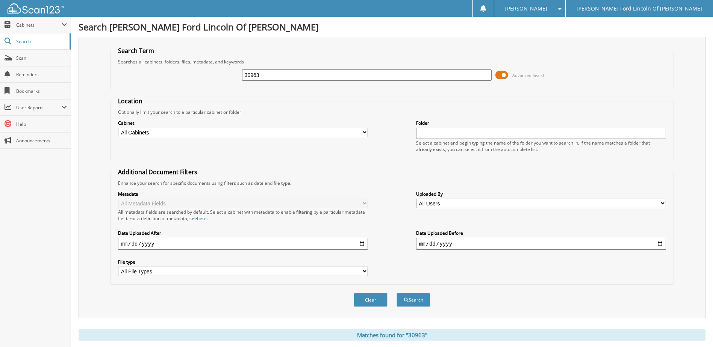
click at [291, 77] on input "30963" at bounding box center [367, 75] width 250 height 11
type input "34549"
click at [397, 293] on button "Search" at bounding box center [414, 300] width 34 height 14
click at [329, 71] on input "34549" at bounding box center [367, 75] width 250 height 11
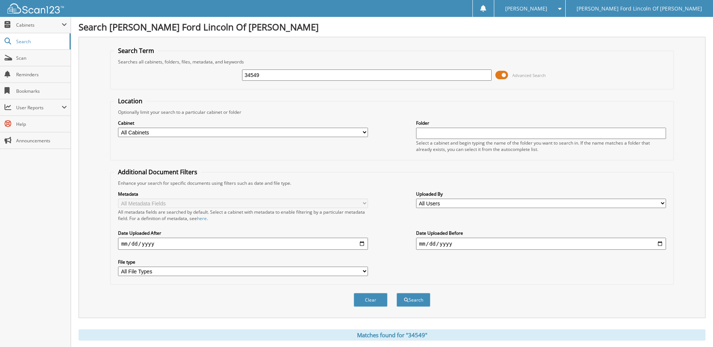
click at [330, 71] on input "34549" at bounding box center [367, 75] width 250 height 11
click at [331, 71] on input "34549" at bounding box center [367, 75] width 250 height 11
click at [331, 70] on input "34549" at bounding box center [367, 75] width 250 height 11
type input "34380"
click at [397, 293] on button "Search" at bounding box center [414, 300] width 34 height 14
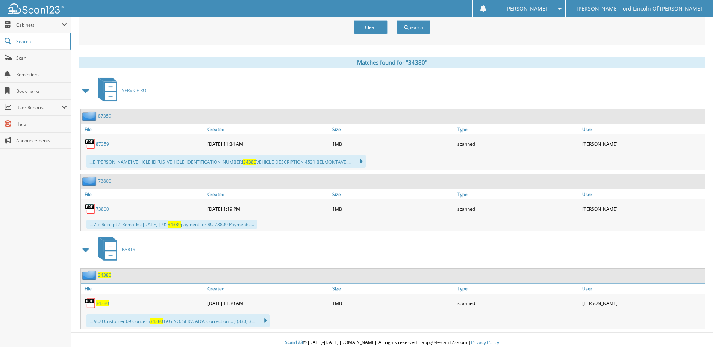
scroll to position [278, 0]
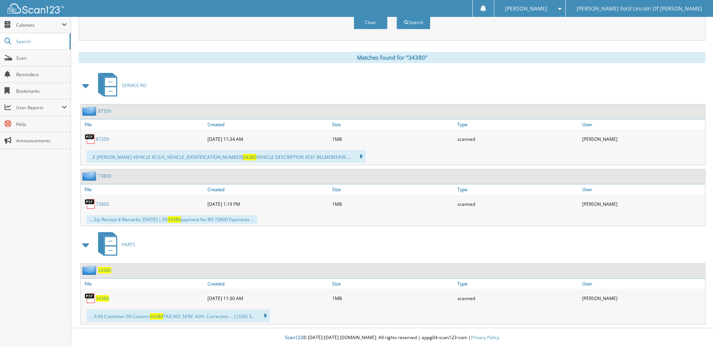
click at [104, 300] on span "34380" at bounding box center [102, 299] width 13 height 6
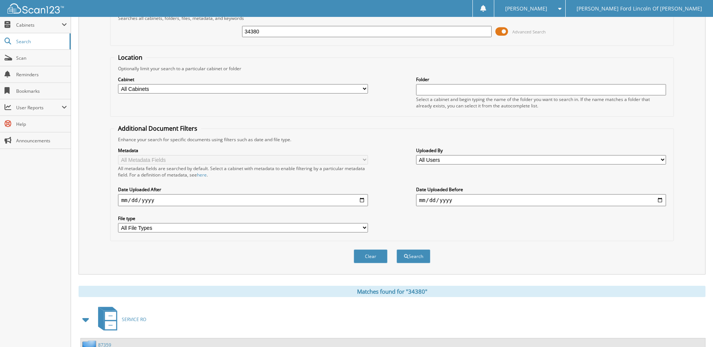
scroll to position [0, 0]
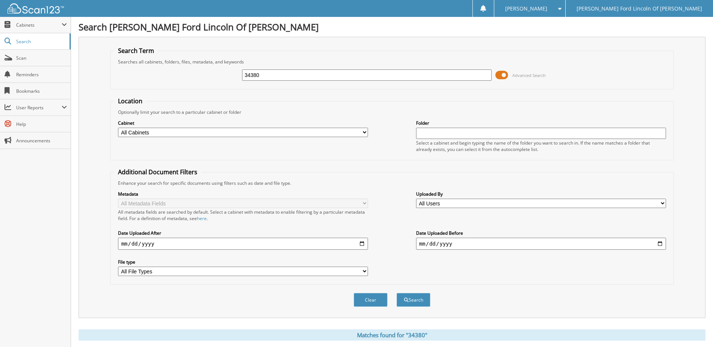
click at [281, 71] on input "34380" at bounding box center [367, 75] width 250 height 11
click at [281, 70] on input "34380" at bounding box center [367, 75] width 250 height 11
type input "32297"
click at [397, 293] on button "Search" at bounding box center [414, 300] width 34 height 14
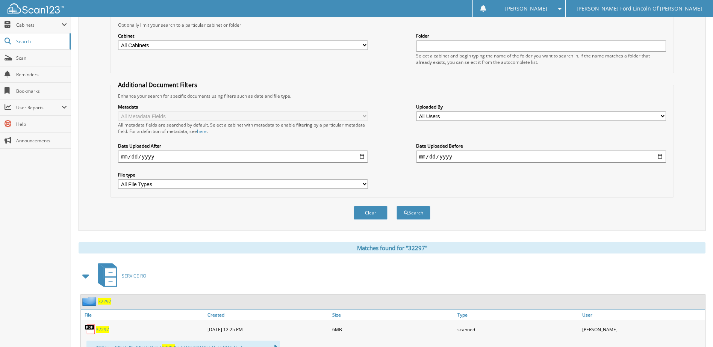
scroll to position [154, 0]
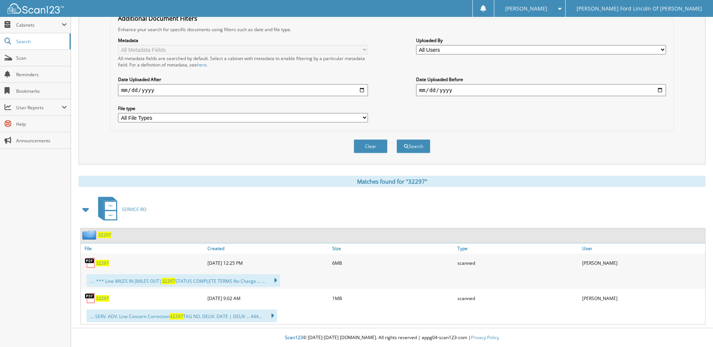
click at [101, 296] on span "32297" at bounding box center [102, 299] width 13 height 6
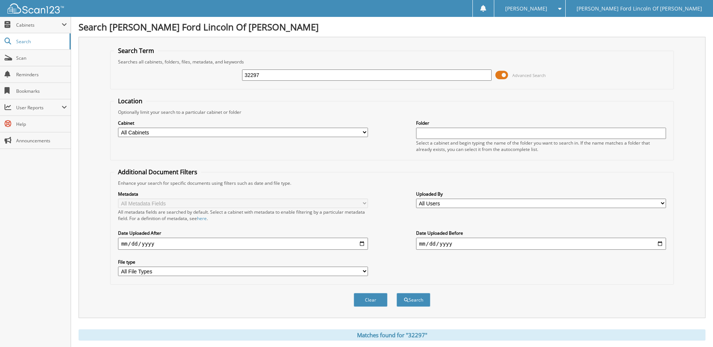
click at [287, 71] on input "32297" at bounding box center [367, 75] width 250 height 11
type input "34524"
click at [397, 293] on button "Search" at bounding box center [414, 300] width 34 height 14
click at [276, 73] on input "34524" at bounding box center [367, 75] width 250 height 11
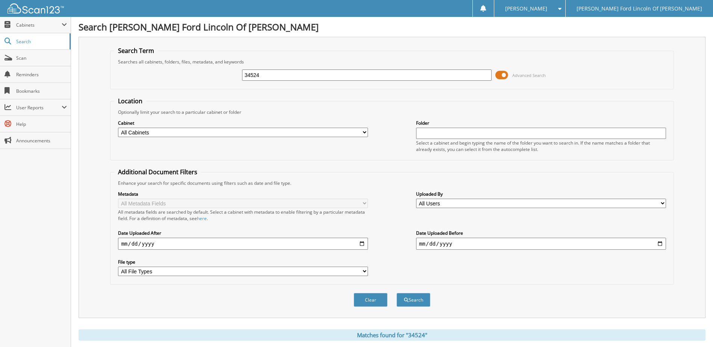
click at [276, 73] on input "34524" at bounding box center [367, 75] width 250 height 11
type input "34570"
click at [397, 293] on button "Search" at bounding box center [414, 300] width 34 height 14
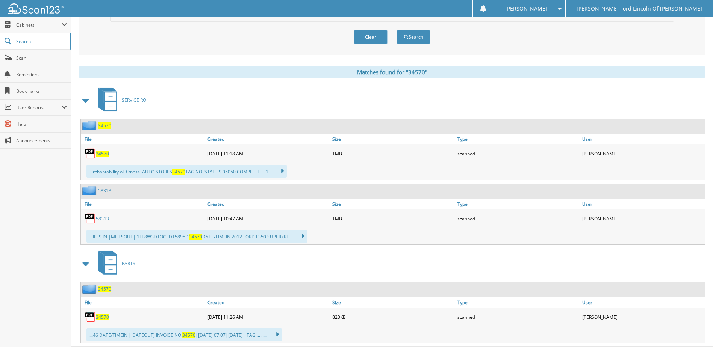
scroll to position [282, 0]
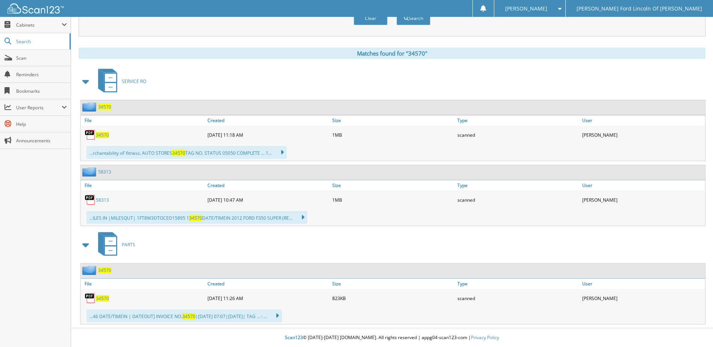
click at [103, 296] on span "34570" at bounding box center [102, 299] width 13 height 6
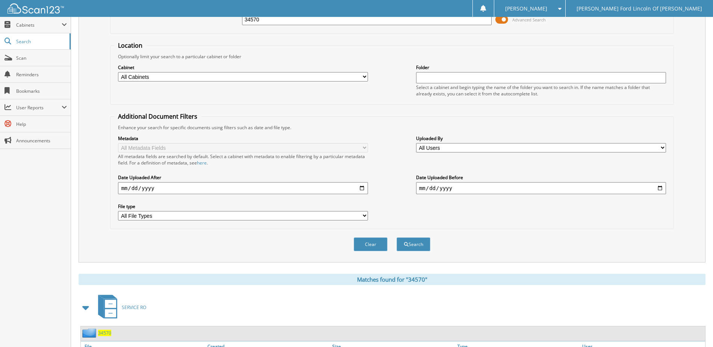
scroll to position [0, 0]
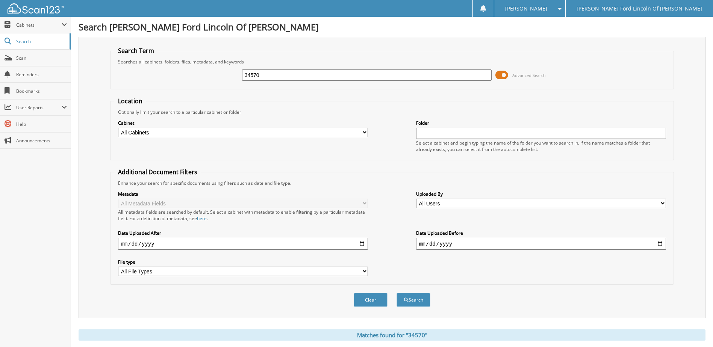
click at [307, 74] on input "34570" at bounding box center [367, 75] width 250 height 11
type input "34213"
click at [397, 293] on button "Search" at bounding box center [414, 300] width 34 height 14
click at [322, 74] on input "34213" at bounding box center [367, 75] width 250 height 11
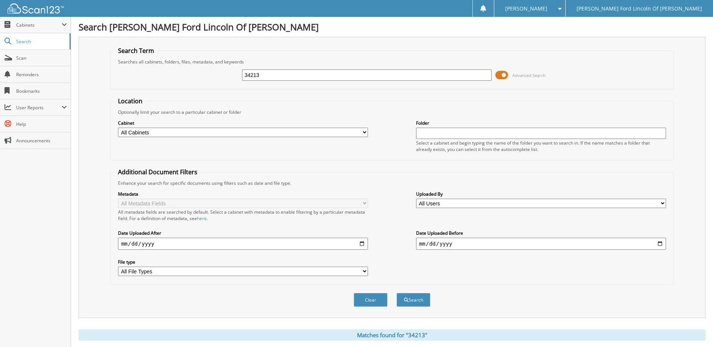
click at [322, 74] on input "34213" at bounding box center [367, 75] width 250 height 11
type input "34501"
click at [397, 293] on button "Search" at bounding box center [414, 300] width 34 height 14
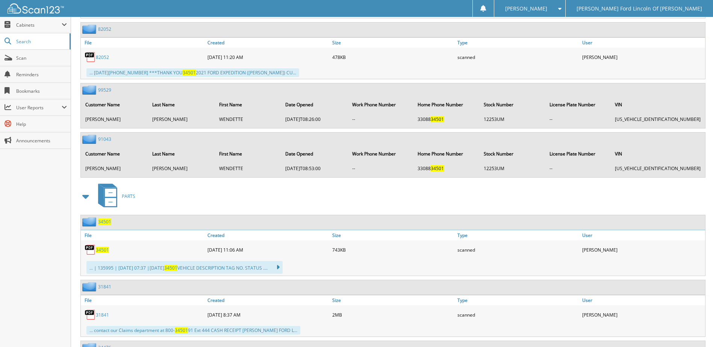
scroll to position [564, 0]
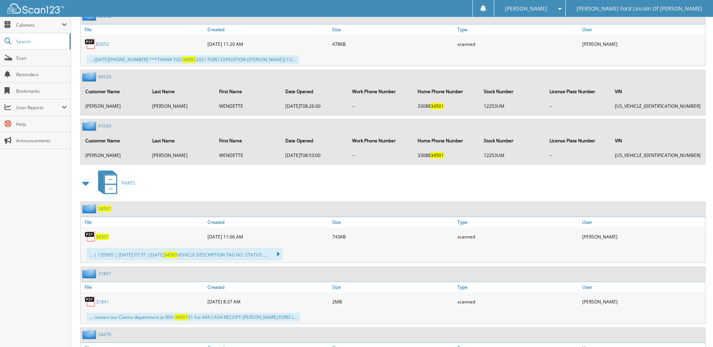
click at [100, 238] on span "34501" at bounding box center [102, 237] width 13 height 6
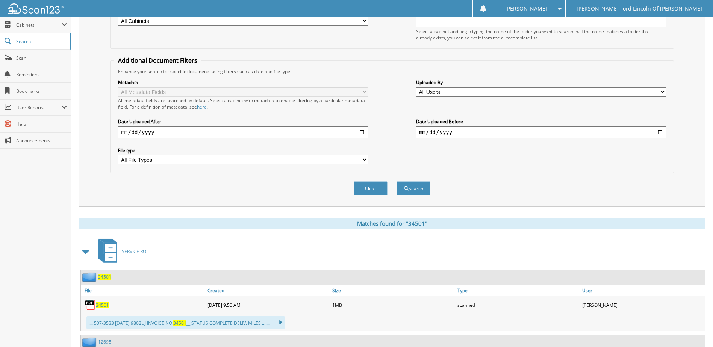
scroll to position [0, 0]
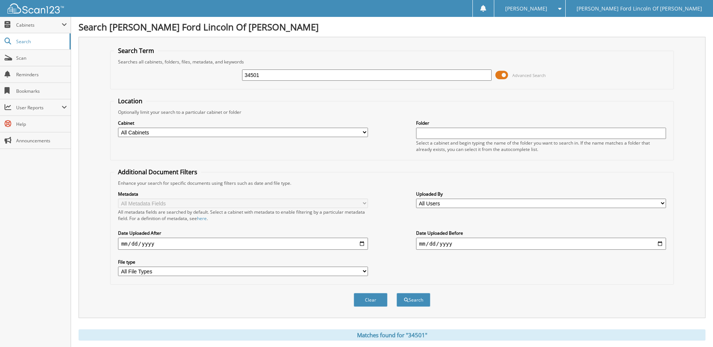
click at [281, 73] on input "34501" at bounding box center [367, 75] width 250 height 11
type input "34338"
click at [397, 293] on button "Search" at bounding box center [414, 300] width 34 height 14
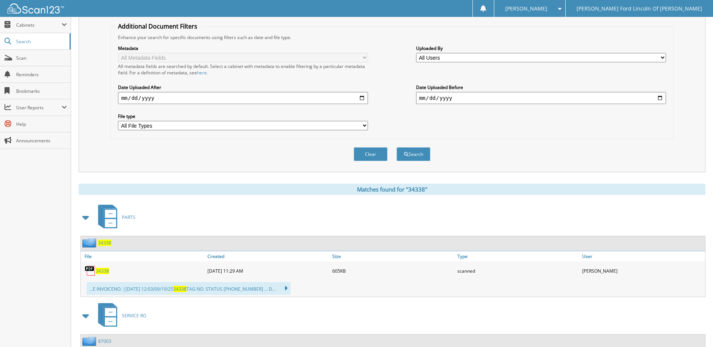
scroll to position [188, 0]
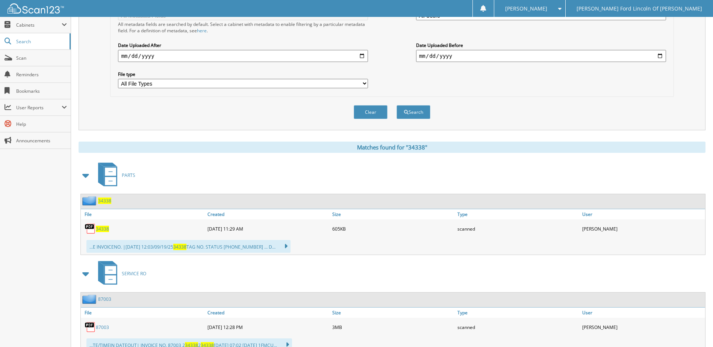
click at [104, 231] on span "34338" at bounding box center [102, 229] width 13 height 6
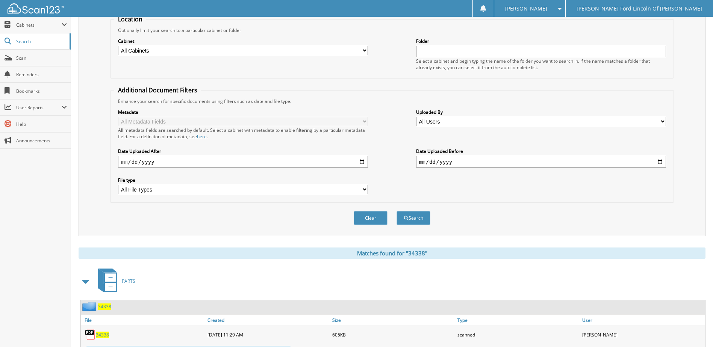
scroll to position [0, 0]
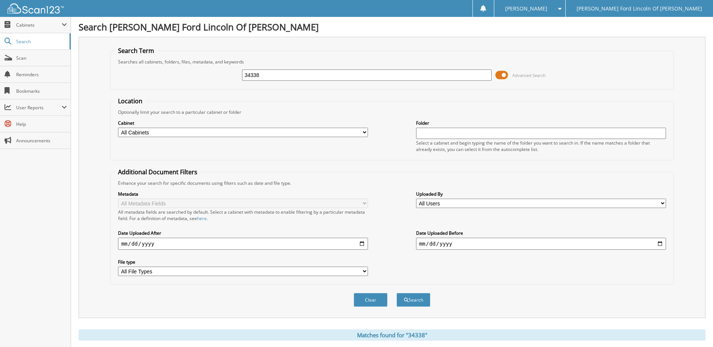
click at [313, 77] on input "34338" at bounding box center [367, 75] width 250 height 11
type input "33995"
click at [397, 293] on button "Search" at bounding box center [414, 300] width 34 height 14
click at [336, 73] on input "33995" at bounding box center [367, 75] width 250 height 11
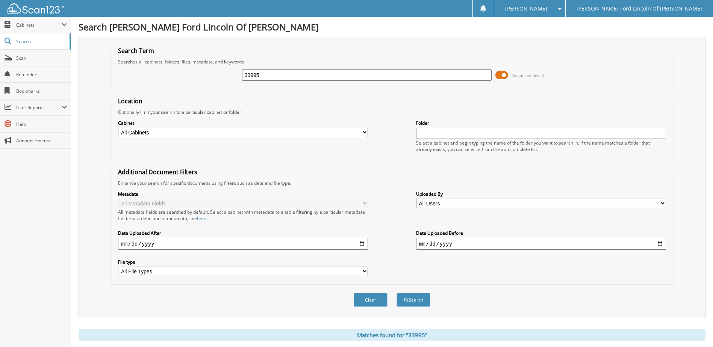
click at [336, 73] on input "33995" at bounding box center [367, 75] width 250 height 11
type input "33363"
click at [397, 293] on button "Search" at bounding box center [414, 300] width 34 height 14
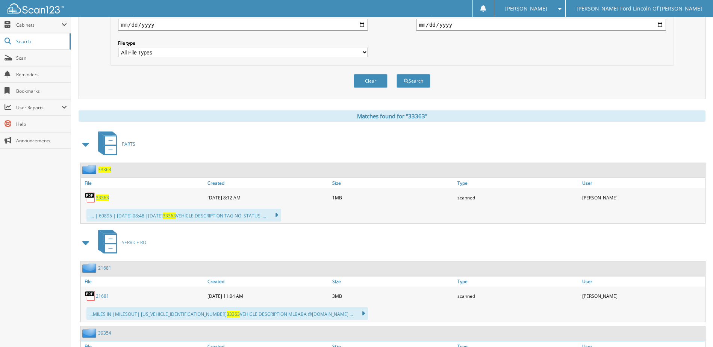
scroll to position [216, 0]
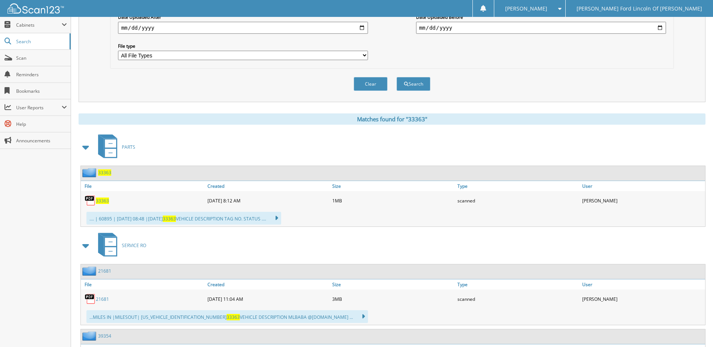
click at [105, 202] on span "33363" at bounding box center [102, 201] width 13 height 6
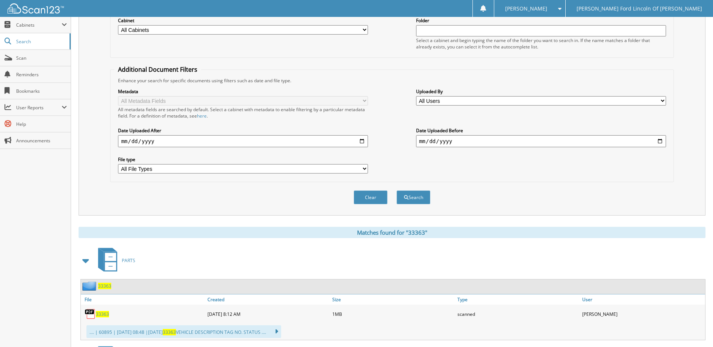
scroll to position [0, 0]
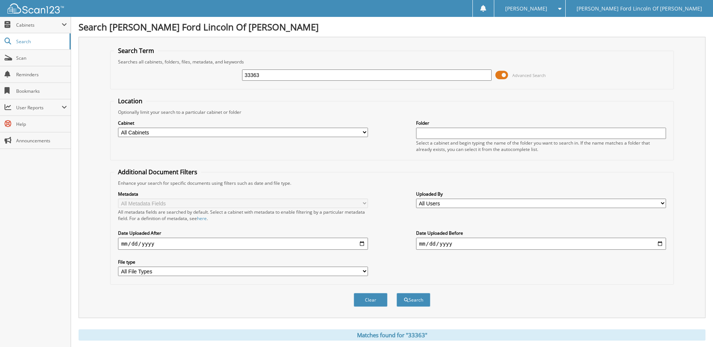
click at [293, 73] on input "33363" at bounding box center [367, 75] width 250 height 11
type input "29647"
click at [397, 293] on button "Search" at bounding box center [414, 300] width 34 height 14
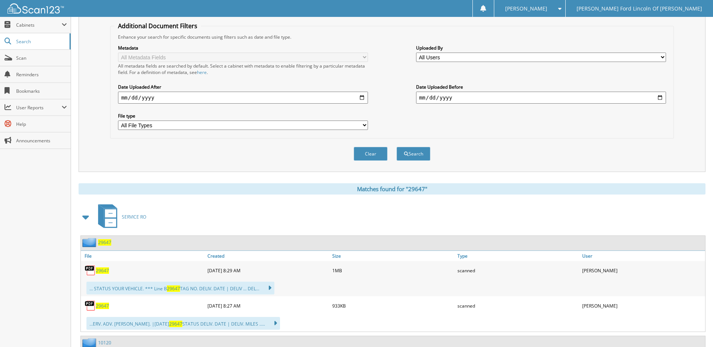
scroll to position [150, 0]
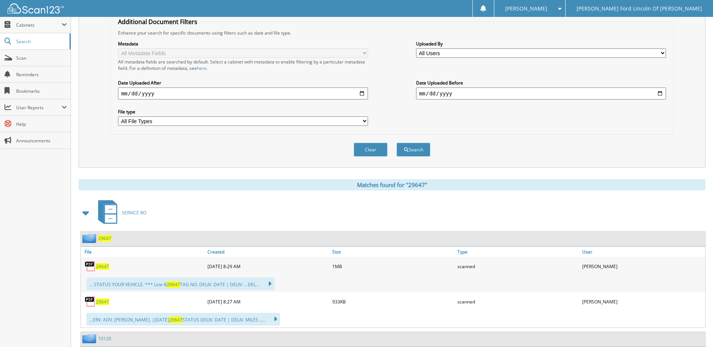
click at [99, 267] on span "29647" at bounding box center [102, 267] width 13 height 6
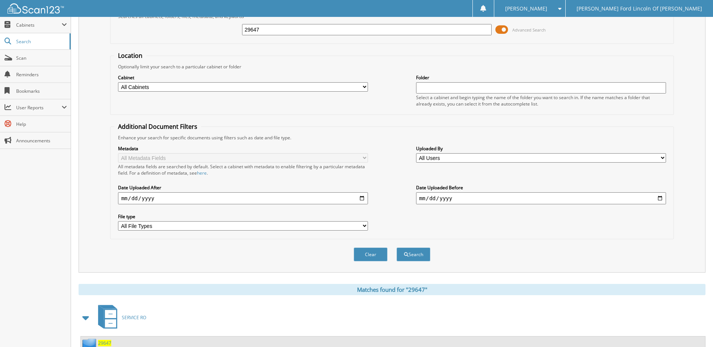
scroll to position [0, 0]
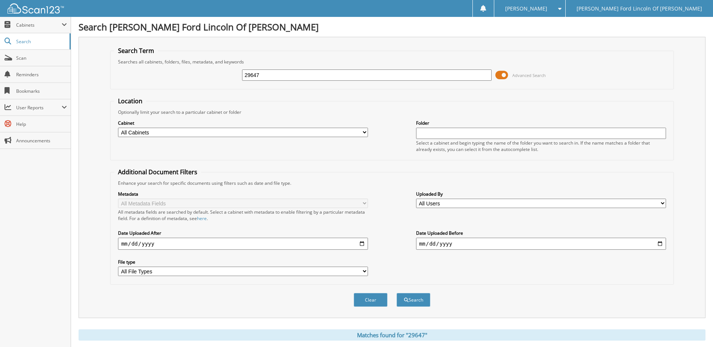
click at [269, 76] on input "29647" at bounding box center [367, 75] width 250 height 11
type input "34457"
click at [397, 293] on button "Search" at bounding box center [414, 300] width 34 height 14
click at [341, 76] on input "34457" at bounding box center [367, 75] width 250 height 11
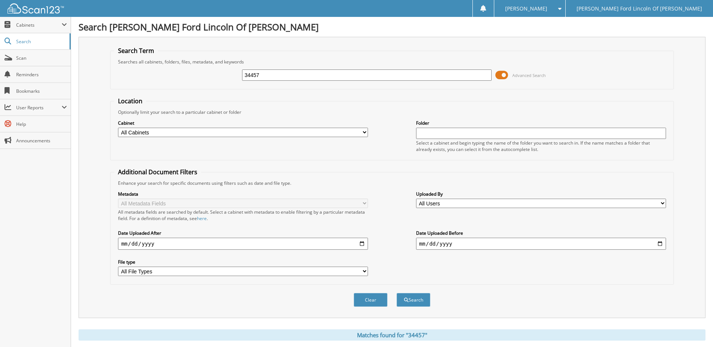
click at [342, 76] on input "34457" at bounding box center [367, 75] width 250 height 11
click at [345, 76] on input "34457" at bounding box center [367, 75] width 250 height 11
type input "34517"
click at [397, 293] on button "Search" at bounding box center [414, 300] width 34 height 14
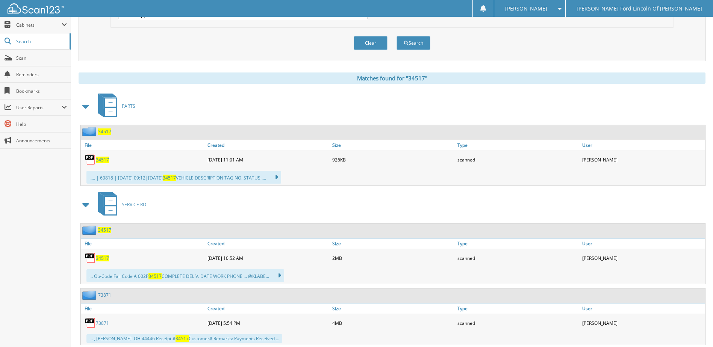
scroll to position [263, 0]
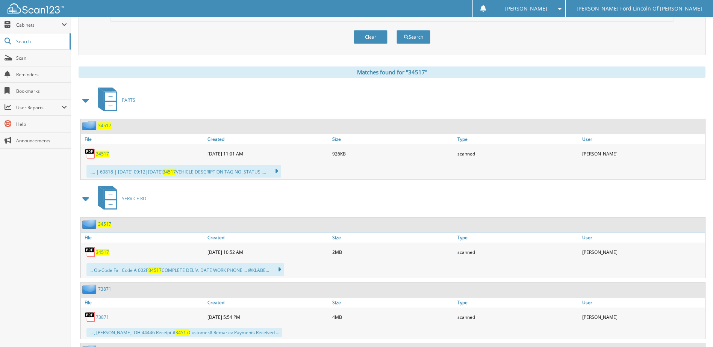
click at [99, 252] on span "34517" at bounding box center [102, 252] width 13 height 6
click at [100, 152] on span "34517" at bounding box center [102, 154] width 13 height 6
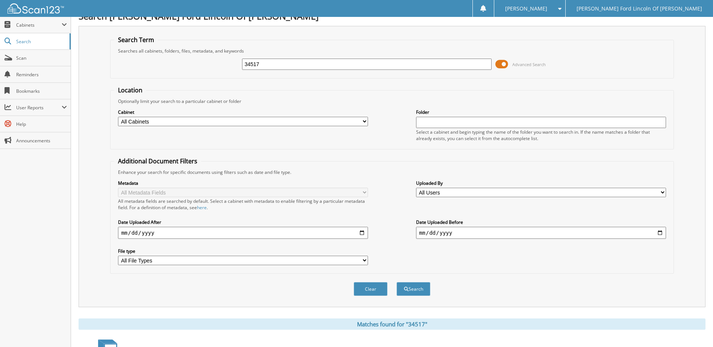
scroll to position [0, 0]
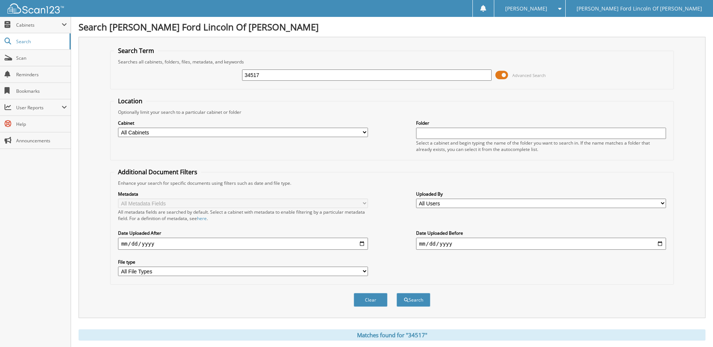
click at [290, 75] on input "34517" at bounding box center [367, 75] width 250 height 11
type input "34404"
click at [397, 293] on button "Search" at bounding box center [414, 300] width 34 height 14
click at [297, 73] on input "34404" at bounding box center [367, 75] width 250 height 11
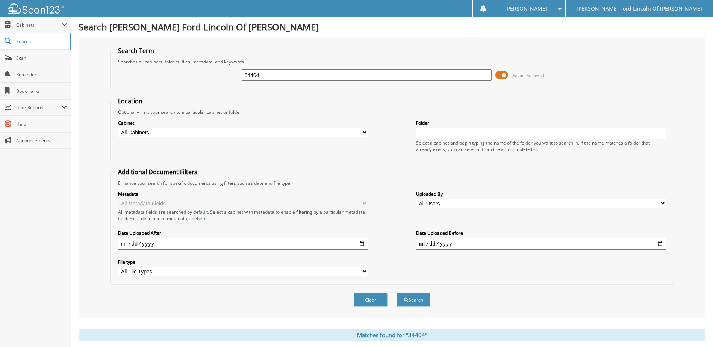
click at [297, 73] on input "34404" at bounding box center [367, 75] width 250 height 11
type input "34319"
click at [397, 293] on button "Search" at bounding box center [414, 300] width 34 height 14
click at [283, 74] on input "34319" at bounding box center [367, 75] width 250 height 11
type input "34315"
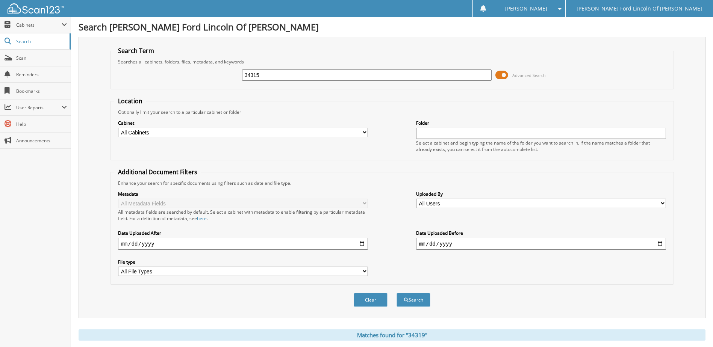
click at [397, 293] on button "Search" at bounding box center [414, 300] width 34 height 14
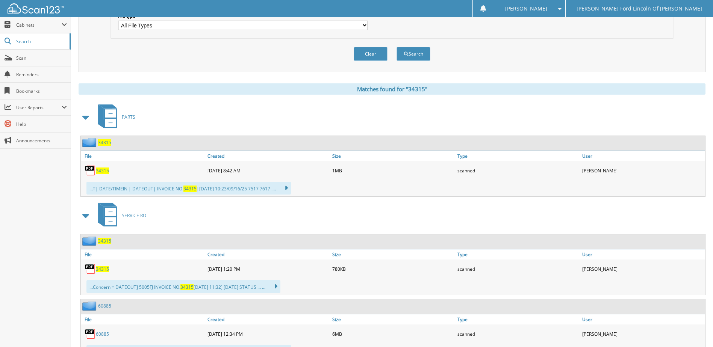
scroll to position [263, 0]
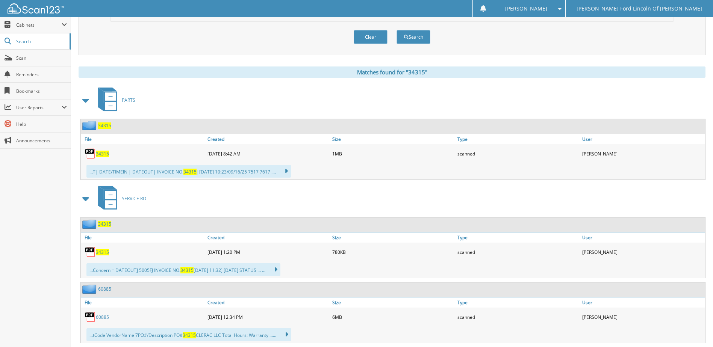
click at [106, 155] on span "34315" at bounding box center [102, 154] width 13 height 6
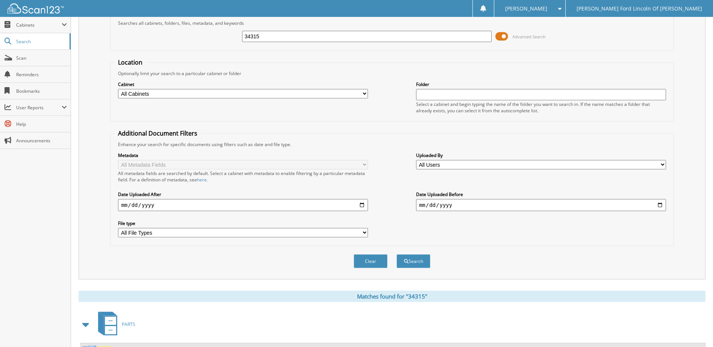
scroll to position [0, 0]
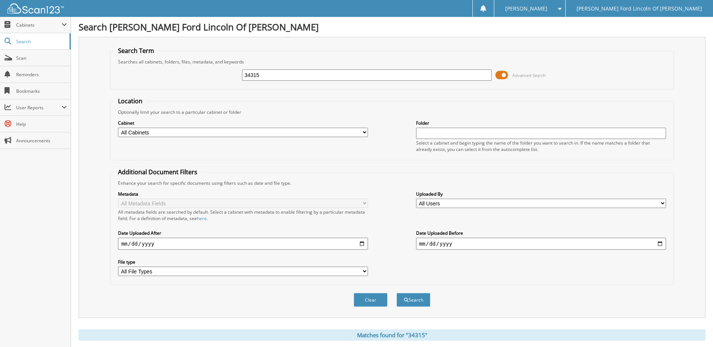
click at [310, 78] on input "34315" at bounding box center [367, 75] width 250 height 11
type input "34597"
click at [397, 293] on button "Search" at bounding box center [414, 300] width 34 height 14
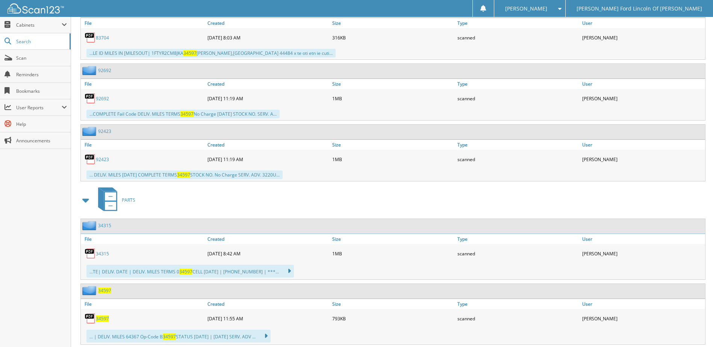
scroll to position [1580, 0]
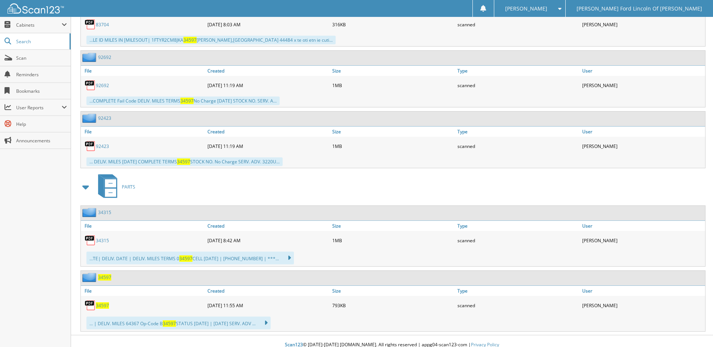
click at [98, 303] on span "34597" at bounding box center [102, 306] width 13 height 6
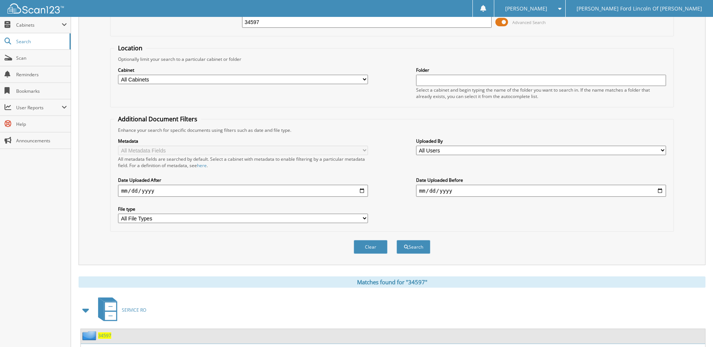
scroll to position [0, 0]
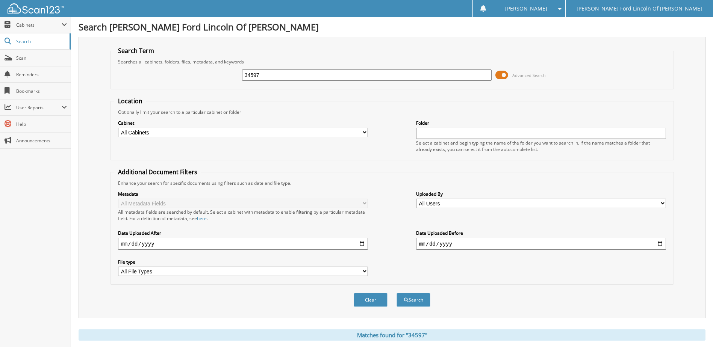
click at [281, 74] on input "34597" at bounding box center [367, 75] width 250 height 11
type input "34595"
click at [397, 293] on button "Search" at bounding box center [414, 300] width 34 height 14
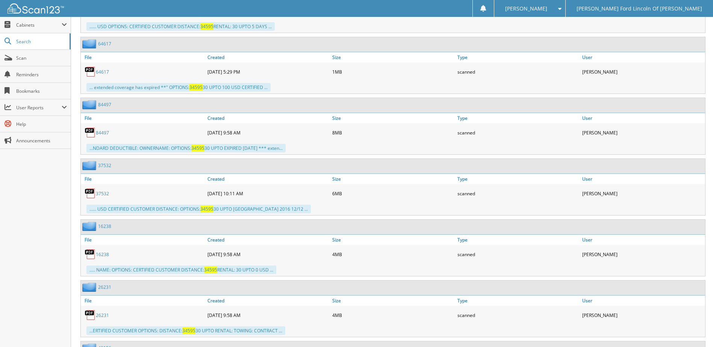
scroll to position [2716, 0]
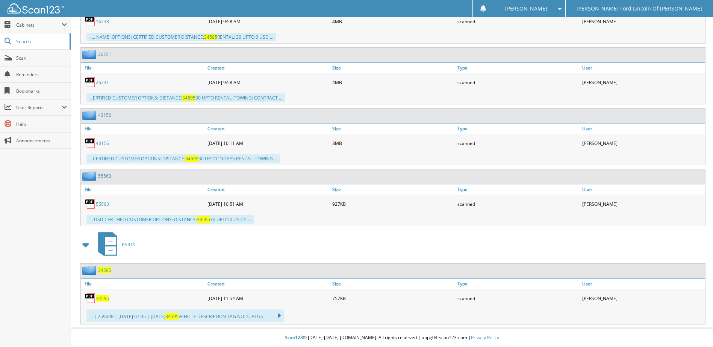
click at [105, 299] on span "34595" at bounding box center [102, 299] width 13 height 6
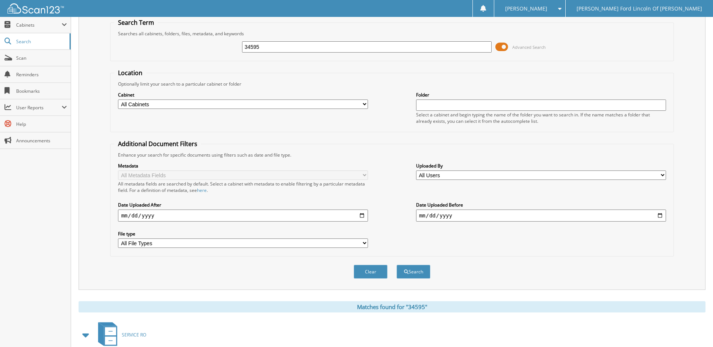
scroll to position [0, 0]
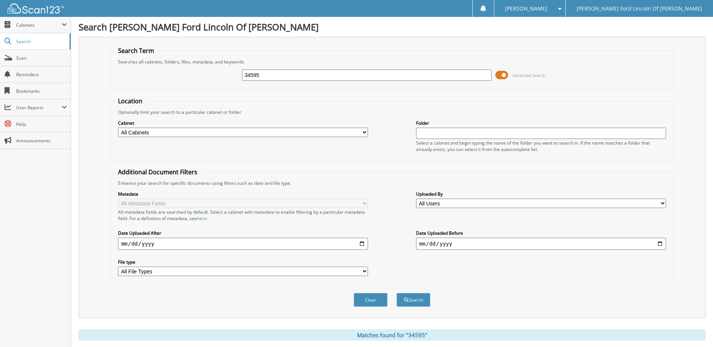
click at [281, 73] on input "34595" at bounding box center [367, 75] width 250 height 11
type input "34374"
click at [397, 293] on button "Search" at bounding box center [414, 300] width 34 height 14
click at [306, 70] on input "34374" at bounding box center [367, 75] width 250 height 11
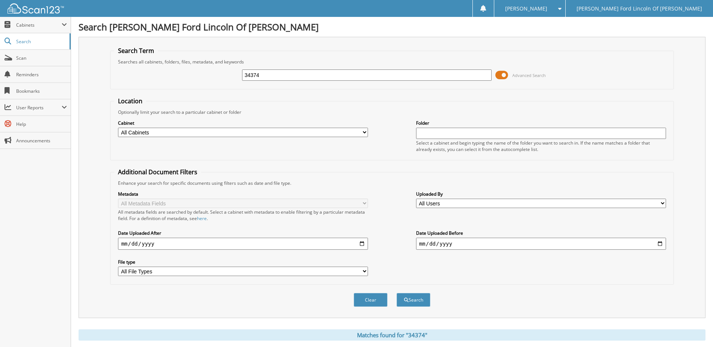
click at [306, 74] on input "34374" at bounding box center [367, 75] width 250 height 11
type input "29569"
click at [397, 293] on button "Search" at bounding box center [414, 300] width 34 height 14
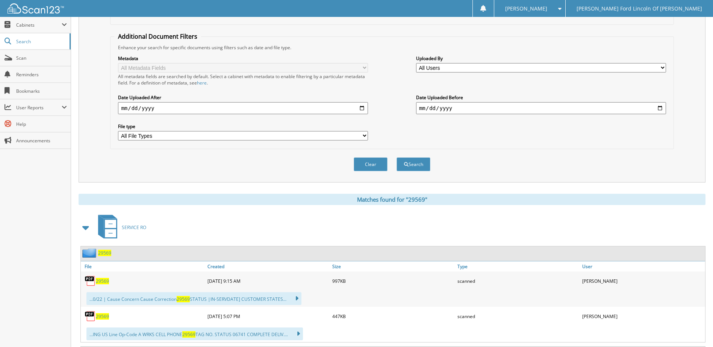
scroll to position [150, 0]
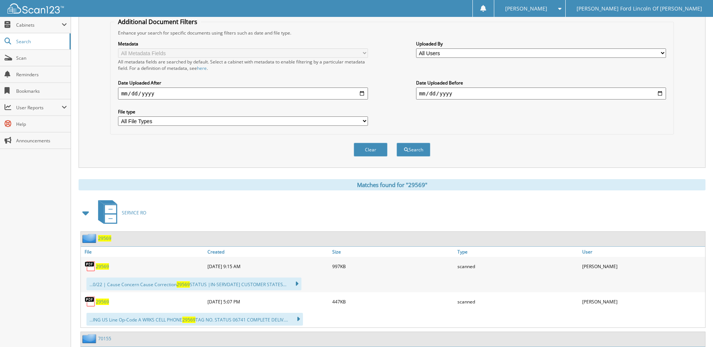
click at [101, 269] on span "29569" at bounding box center [102, 267] width 13 height 6
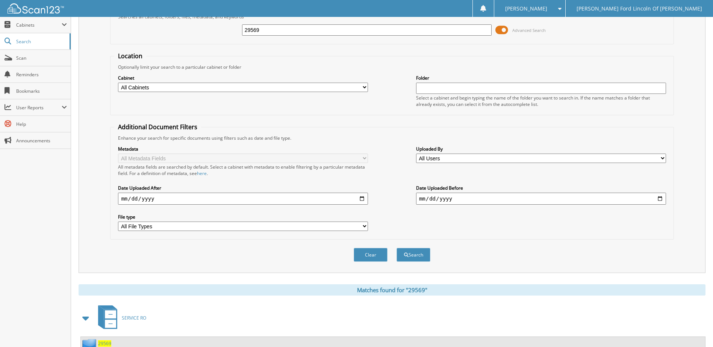
scroll to position [0, 0]
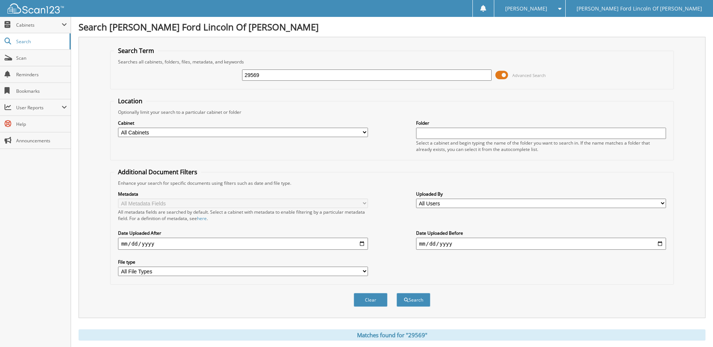
click at [306, 69] on div "29569" at bounding box center [367, 75] width 250 height 13
click at [306, 73] on input "29569" at bounding box center [367, 75] width 250 height 11
type input "34571"
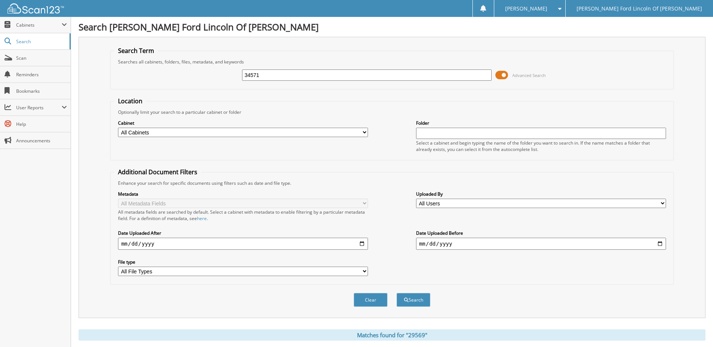
click at [397, 293] on button "Search" at bounding box center [414, 300] width 34 height 14
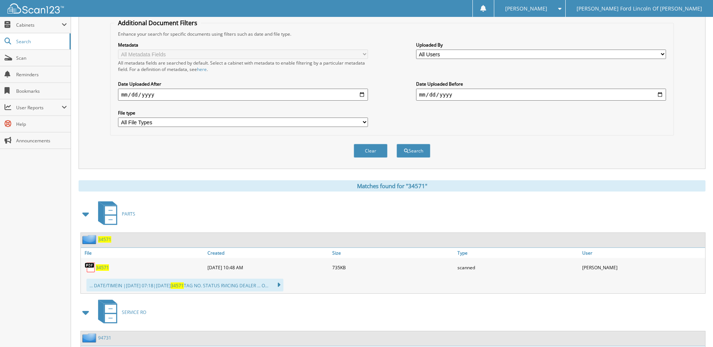
scroll to position [150, 0]
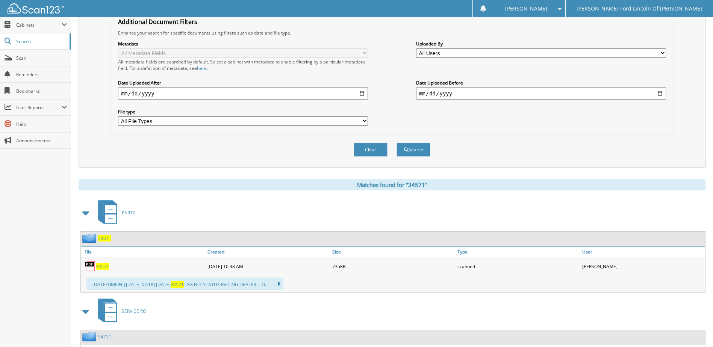
click at [102, 267] on span "34571" at bounding box center [102, 267] width 13 height 6
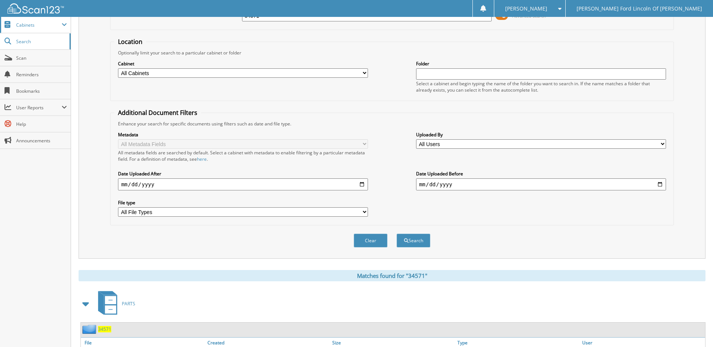
scroll to position [0, 0]
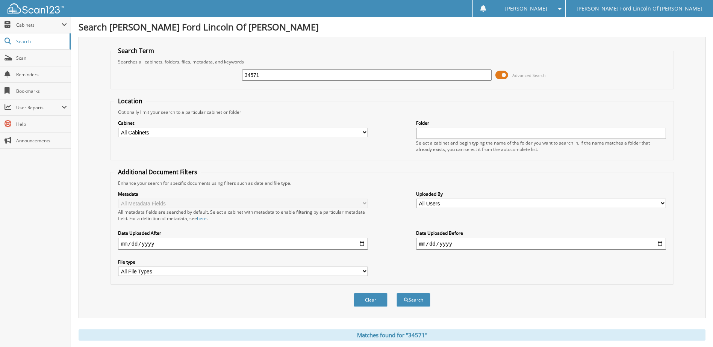
click at [290, 74] on input "34571" at bounding box center [367, 75] width 250 height 11
type input "29638"
click at [397, 293] on button "Search" at bounding box center [414, 300] width 34 height 14
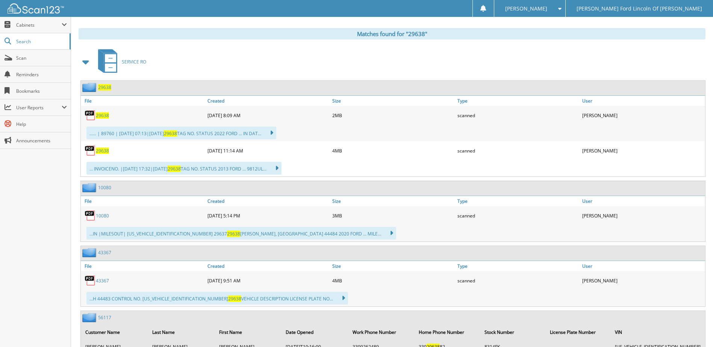
scroll to position [294, 0]
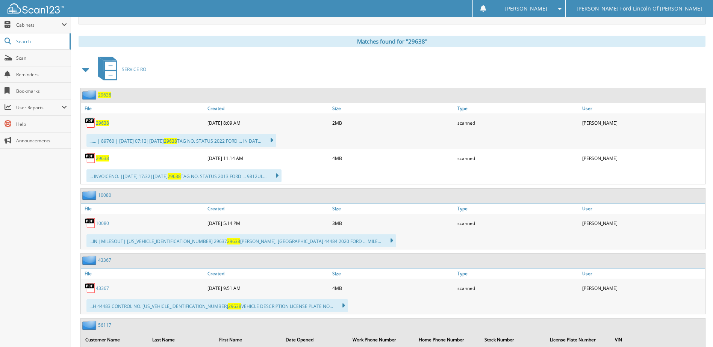
click at [105, 123] on span "29638" at bounding box center [102, 123] width 13 height 6
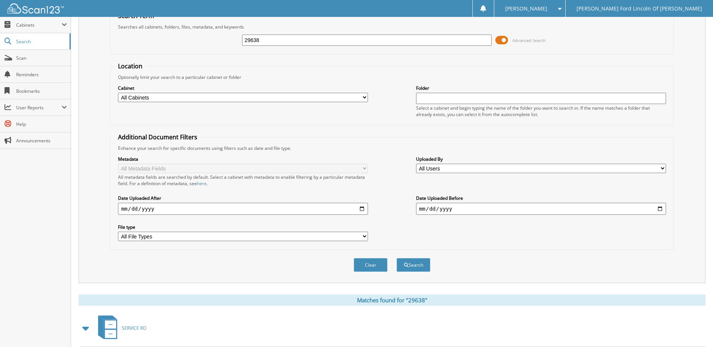
scroll to position [0, 0]
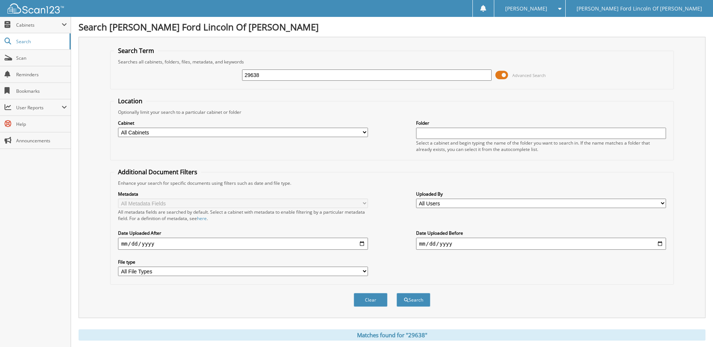
click at [337, 76] on input "29638" at bounding box center [367, 75] width 250 height 11
type input "32222"
click at [397, 293] on button "Search" at bounding box center [414, 300] width 34 height 14
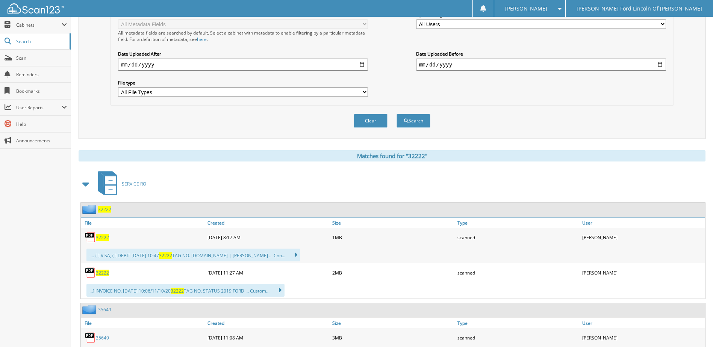
scroll to position [188, 0]
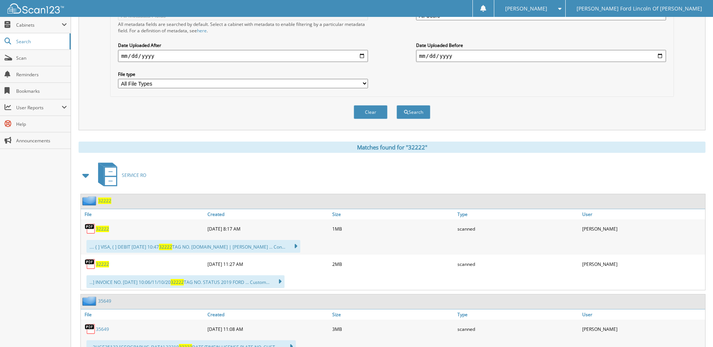
click at [103, 228] on span "32222" at bounding box center [102, 229] width 13 height 6
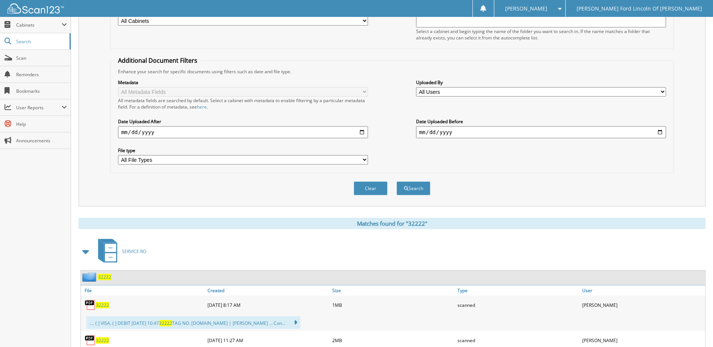
scroll to position [0, 0]
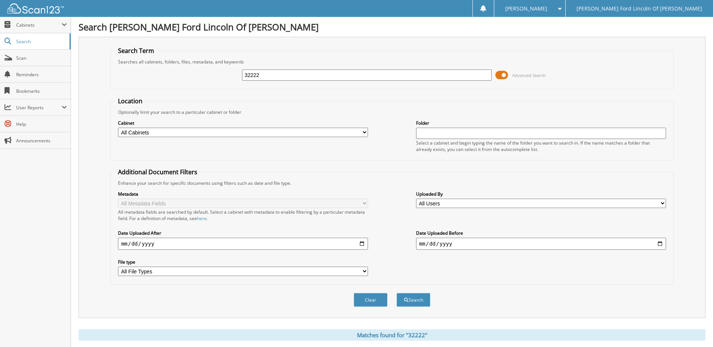
click at [276, 74] on input "32222" at bounding box center [367, 75] width 250 height 11
type input "34216"
click at [397, 293] on button "Search" at bounding box center [414, 300] width 34 height 14
click at [321, 74] on input "34216" at bounding box center [367, 75] width 250 height 11
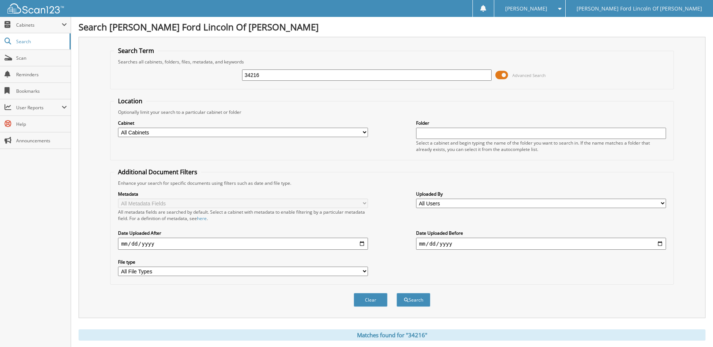
click at [319, 73] on input "34216" at bounding box center [367, 75] width 250 height 11
click at [317, 73] on input "34216" at bounding box center [367, 75] width 250 height 11
click at [319, 73] on input "34216" at bounding box center [367, 75] width 250 height 11
type input "34235"
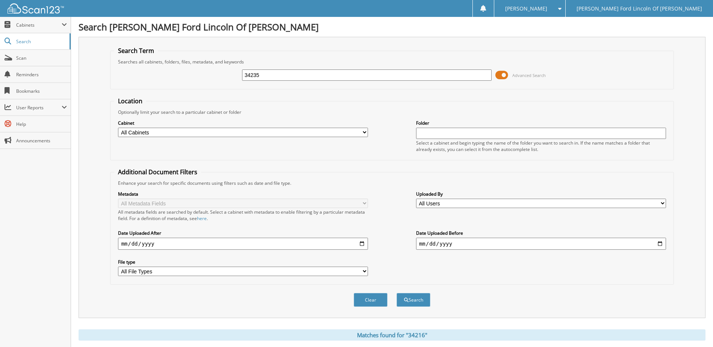
click at [397, 293] on button "Search" at bounding box center [414, 300] width 34 height 14
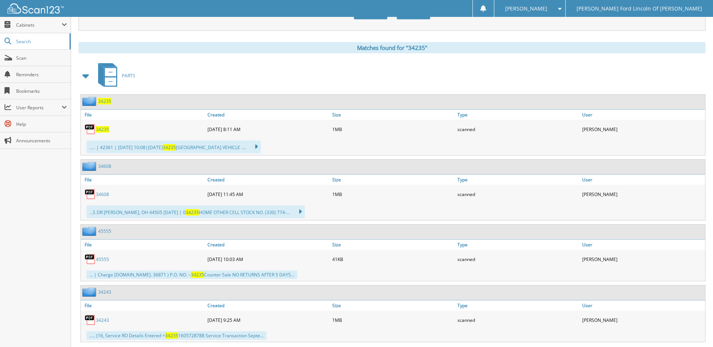
scroll to position [263, 0]
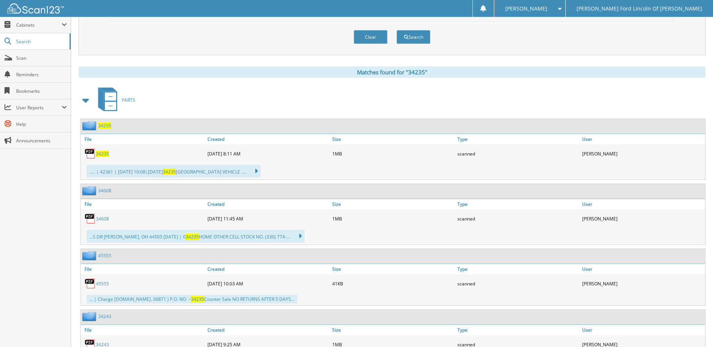
click at [105, 153] on span "34235" at bounding box center [102, 154] width 13 height 6
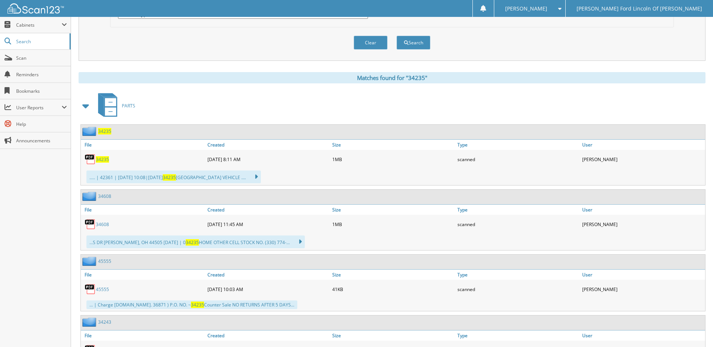
scroll to position [0, 0]
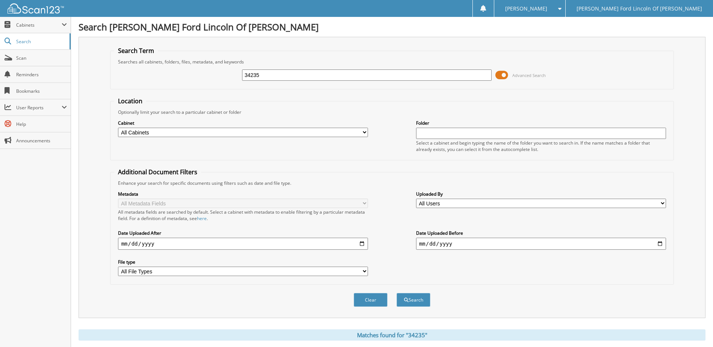
click at [280, 74] on input "34235" at bounding box center [367, 75] width 250 height 11
type input "34573"
click at [397, 293] on button "Search" at bounding box center [414, 300] width 34 height 14
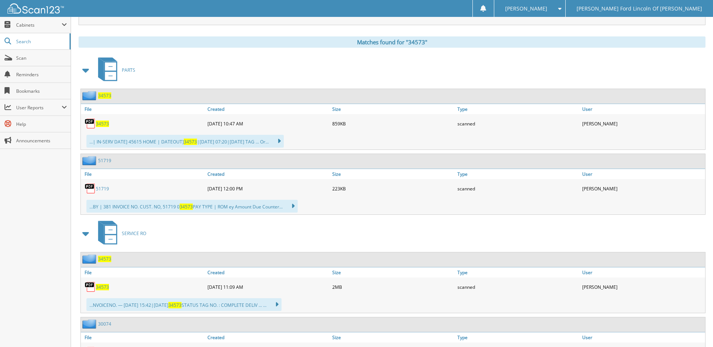
scroll to position [301, 0]
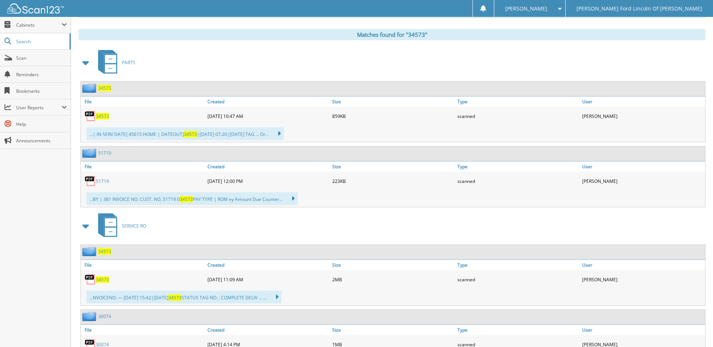
click at [105, 116] on span "34573" at bounding box center [102, 116] width 13 height 6
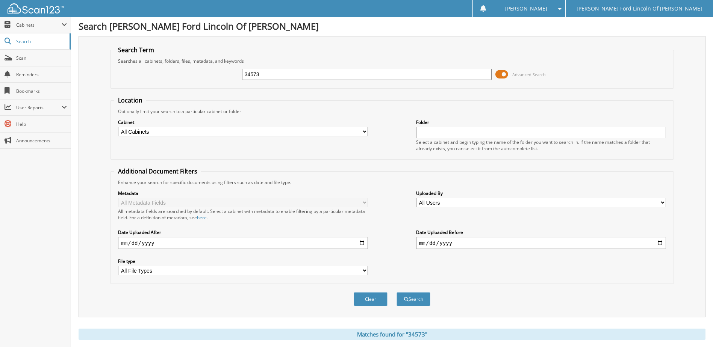
scroll to position [0, 0]
click at [356, 73] on input "34573" at bounding box center [367, 75] width 250 height 11
type input "34586"
click at [397, 293] on button "Search" at bounding box center [414, 300] width 34 height 14
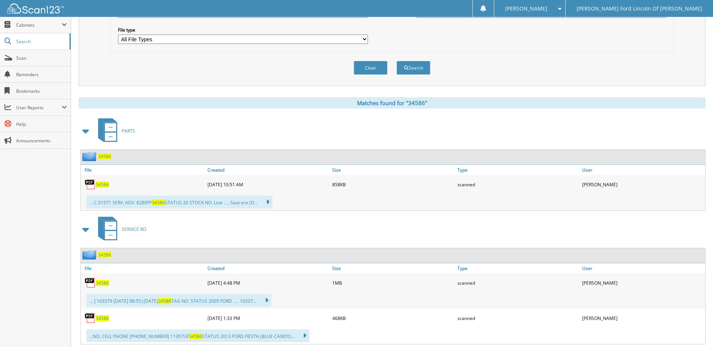
scroll to position [263, 0]
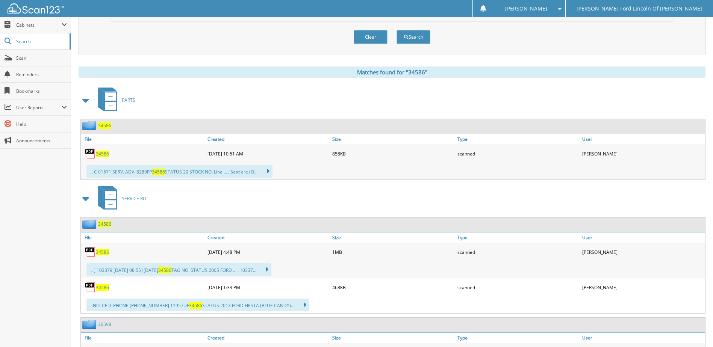
click at [101, 155] on span "34586" at bounding box center [102, 154] width 13 height 6
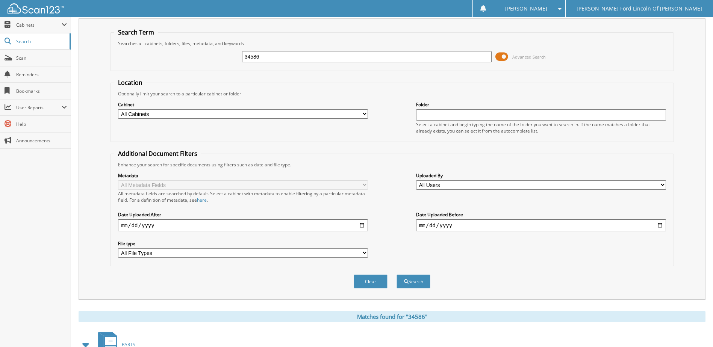
scroll to position [0, 0]
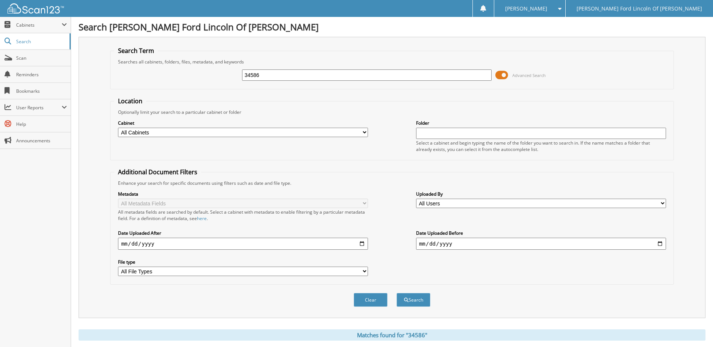
click at [279, 74] on input "34586" at bounding box center [367, 75] width 250 height 11
type input "34468"
click at [397, 293] on button "Search" at bounding box center [414, 300] width 34 height 14
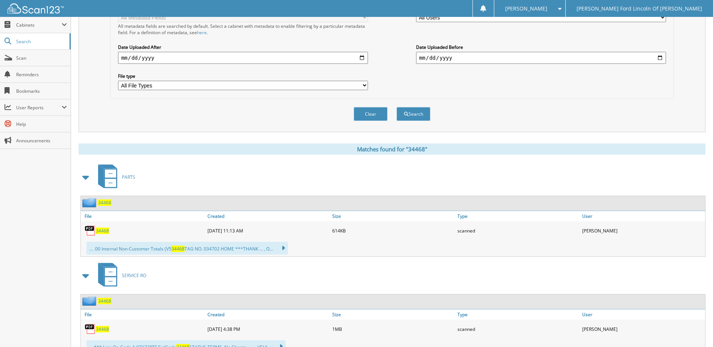
scroll to position [188, 0]
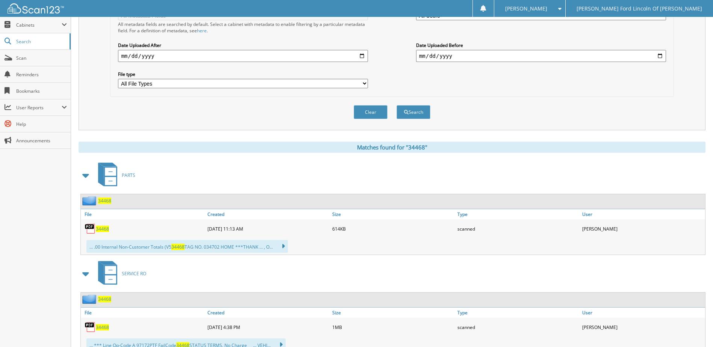
click at [102, 228] on span "34468" at bounding box center [102, 229] width 13 height 6
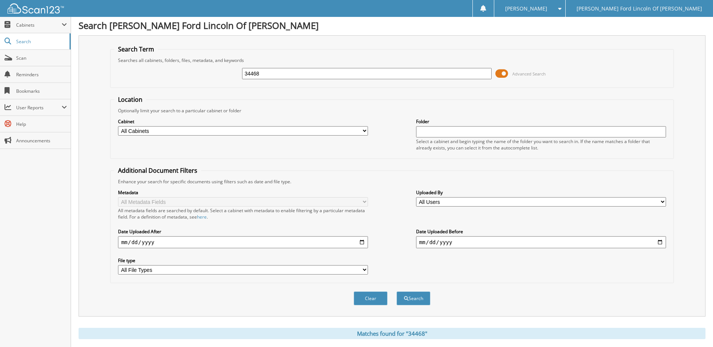
scroll to position [0, 0]
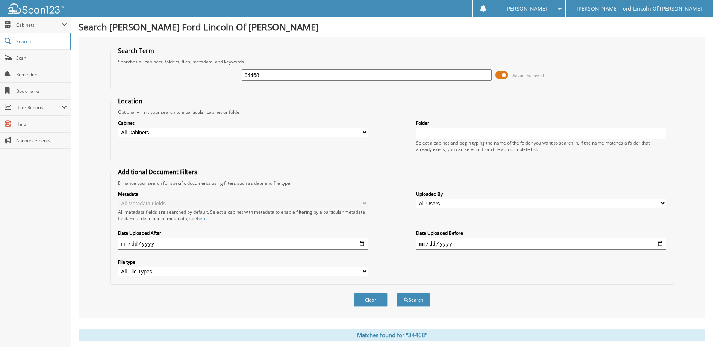
click at [282, 78] on input "34468" at bounding box center [367, 75] width 250 height 11
type input "34563"
click at [397, 293] on button "Search" at bounding box center [414, 300] width 34 height 14
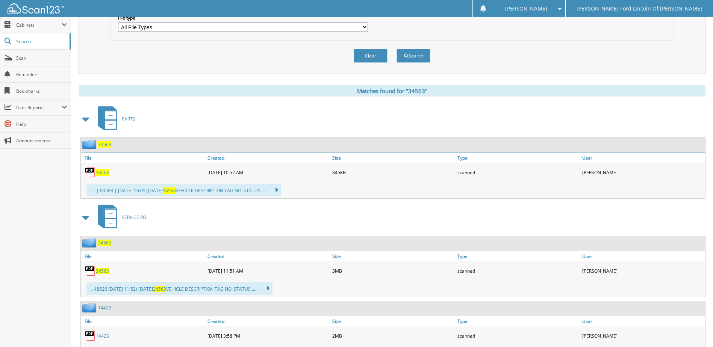
scroll to position [237, 0]
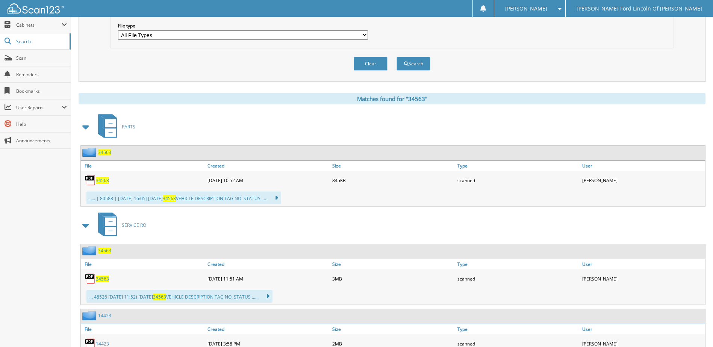
click at [102, 181] on span "34563" at bounding box center [102, 181] width 13 height 6
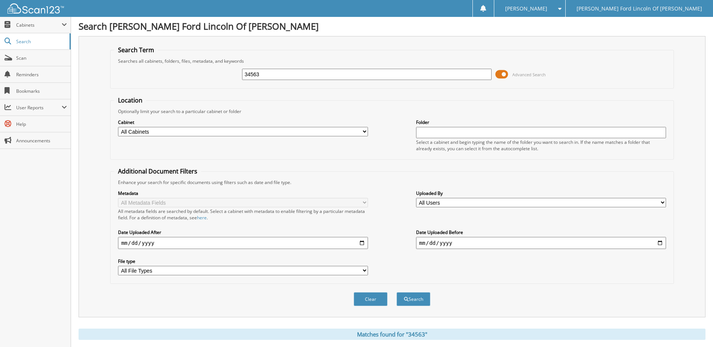
scroll to position [0, 0]
click at [287, 75] on input "34563" at bounding box center [367, 75] width 250 height 11
type input "34581"
click at [397, 293] on button "Search" at bounding box center [414, 300] width 34 height 14
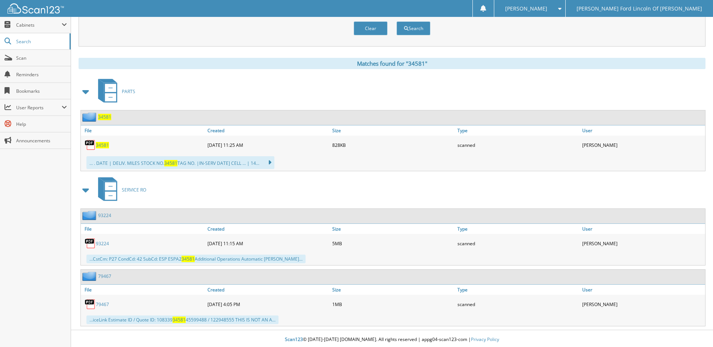
scroll to position [274, 0]
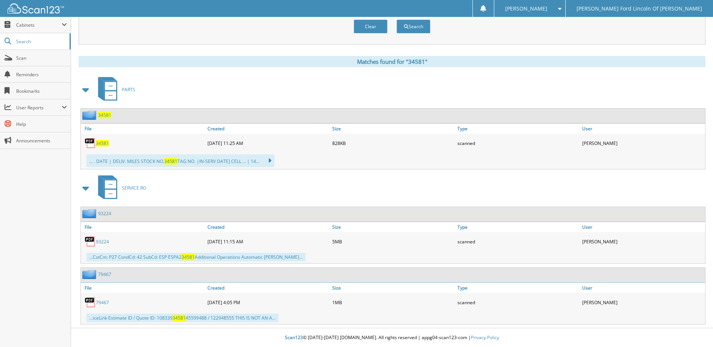
click at [100, 144] on span "34581" at bounding box center [102, 143] width 13 height 6
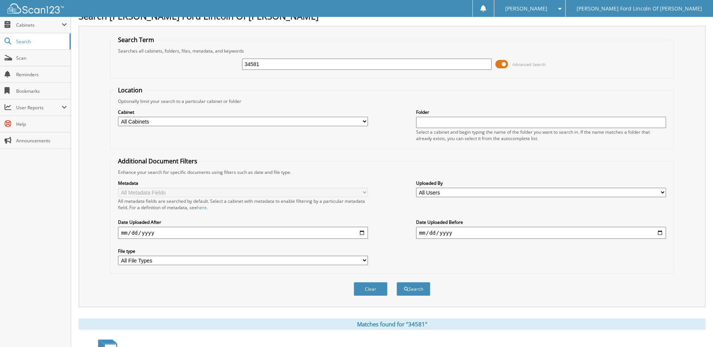
scroll to position [0, 0]
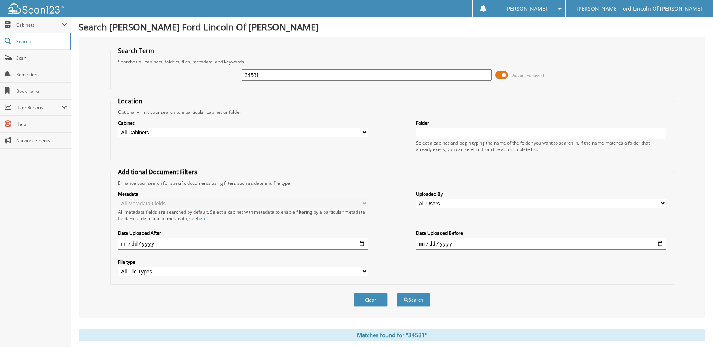
click at [292, 74] on input "34581" at bounding box center [367, 75] width 250 height 11
click at [293, 76] on input "34581" at bounding box center [367, 75] width 250 height 11
type input "34594"
click at [397, 293] on button "Search" at bounding box center [414, 300] width 34 height 14
click at [284, 75] on input "34594" at bounding box center [367, 75] width 250 height 11
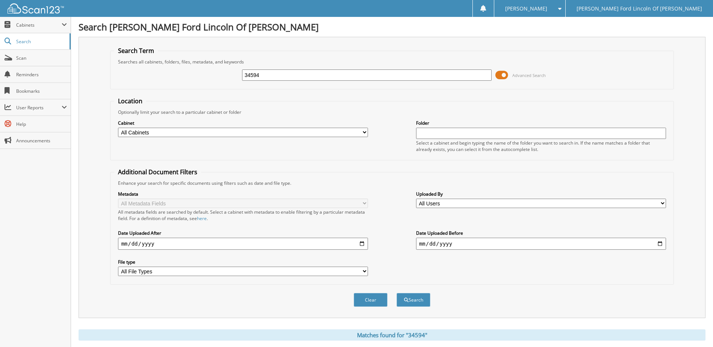
click at [284, 75] on input "34594" at bounding box center [367, 75] width 250 height 11
type input "34484"
click at [397, 293] on button "Search" at bounding box center [414, 300] width 34 height 14
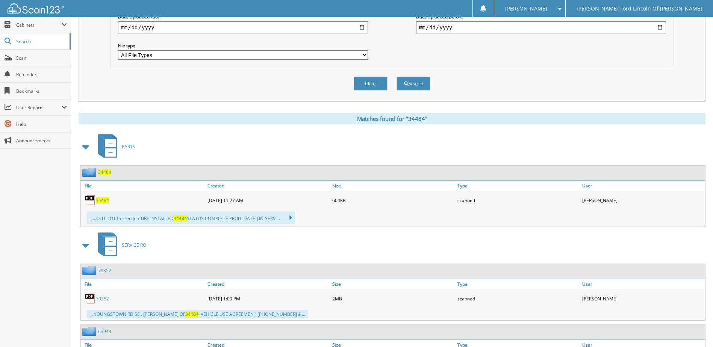
scroll to position [226, 0]
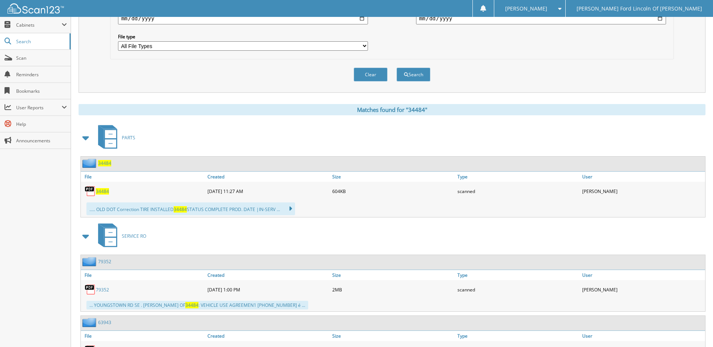
click at [102, 192] on span "34484" at bounding box center [102, 191] width 13 height 6
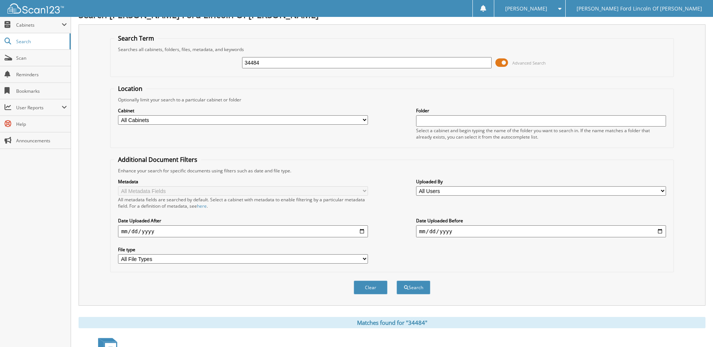
scroll to position [0, 0]
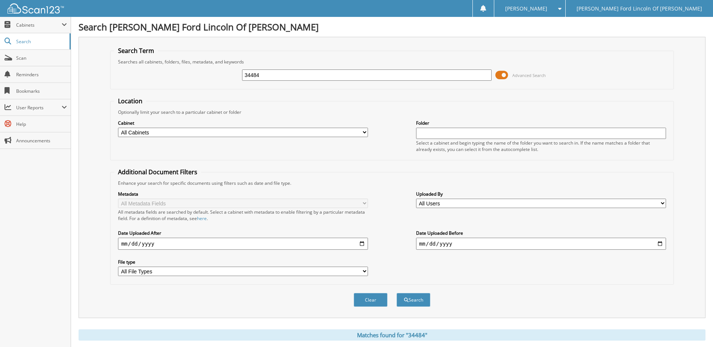
click at [271, 77] on input "34484" at bounding box center [367, 75] width 250 height 11
click at [272, 77] on input "34484" at bounding box center [367, 75] width 250 height 11
type input "34545"
click at [397, 293] on button "Search" at bounding box center [414, 300] width 34 height 14
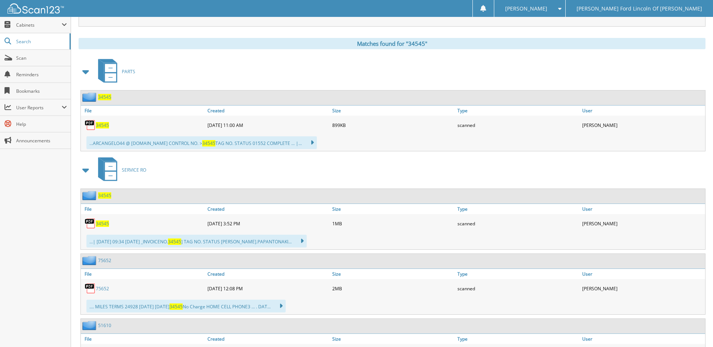
scroll to position [301, 0]
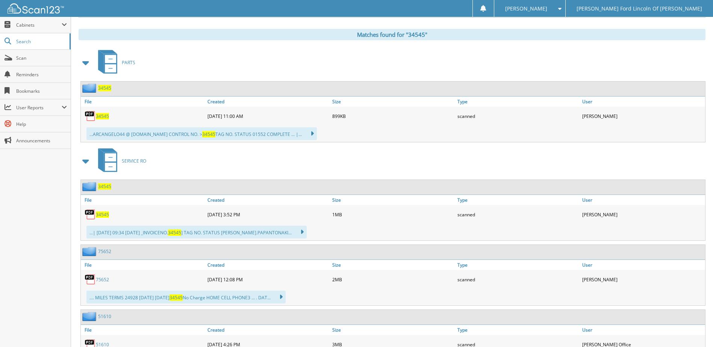
click at [102, 117] on span "34545" at bounding box center [102, 116] width 13 height 6
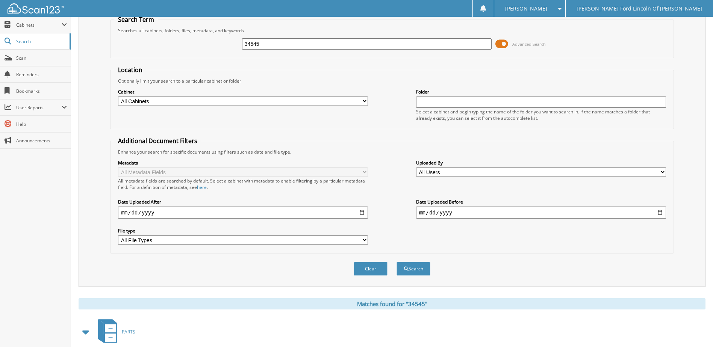
scroll to position [0, 0]
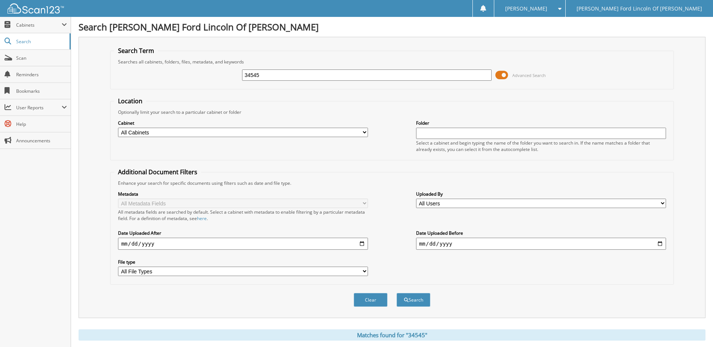
click at [299, 74] on input "34545" at bounding box center [367, 75] width 250 height 11
type input "31075"
click at [397, 293] on button "Search" at bounding box center [414, 300] width 34 height 14
click at [307, 76] on input "31075" at bounding box center [367, 75] width 250 height 11
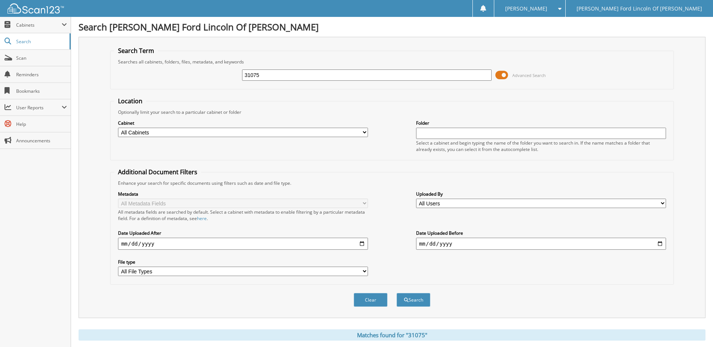
click at [308, 76] on input "31075" at bounding box center [367, 75] width 250 height 11
type input "34548"
click at [397, 293] on button "Search" at bounding box center [414, 300] width 34 height 14
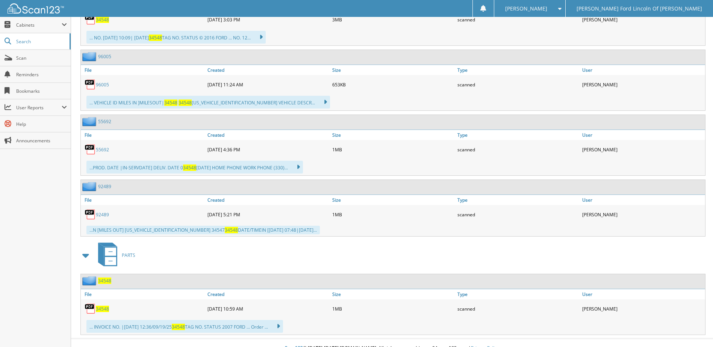
scroll to position [408, 0]
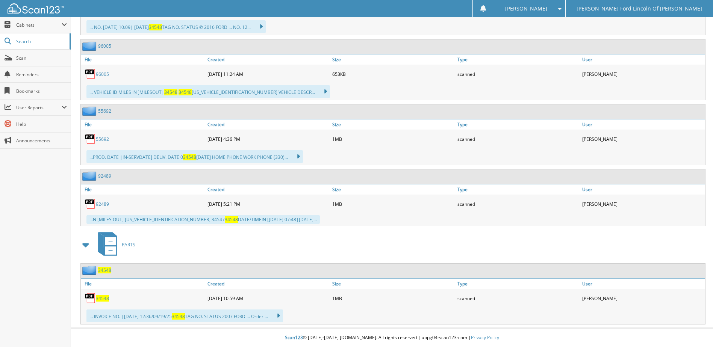
click at [103, 296] on span "34548" at bounding box center [102, 299] width 13 height 6
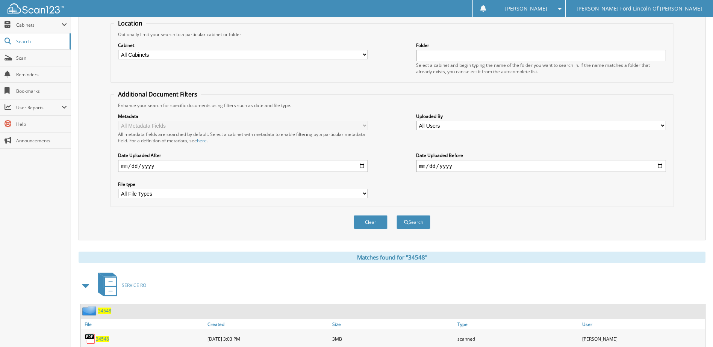
scroll to position [0, 0]
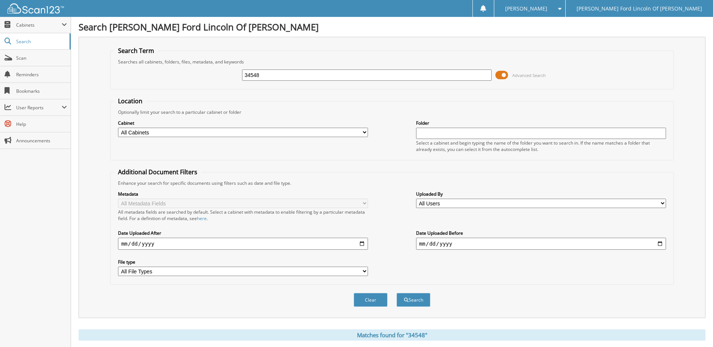
click at [305, 76] on input "34548" at bounding box center [367, 75] width 250 height 11
type input "32278"
click at [397, 293] on button "Search" at bounding box center [414, 300] width 34 height 14
click at [299, 74] on input "32278" at bounding box center [367, 75] width 250 height 11
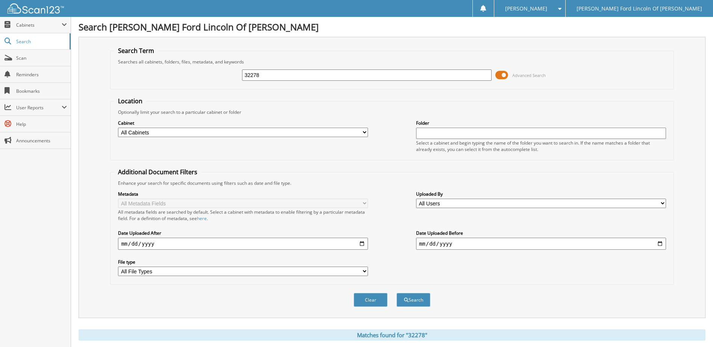
click at [299, 74] on input "32278" at bounding box center [367, 75] width 250 height 11
type input "33232"
click at [397, 293] on button "Search" at bounding box center [414, 300] width 34 height 14
click at [299, 75] on input "33232" at bounding box center [367, 75] width 250 height 11
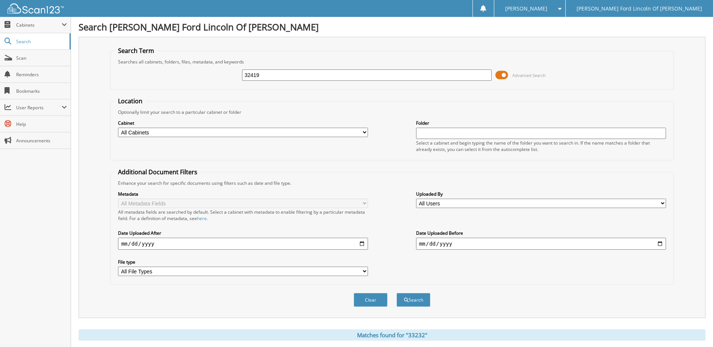
type input "32419"
click at [397, 293] on button "Search" at bounding box center [414, 300] width 34 height 14
click at [302, 74] on input "32419" at bounding box center [367, 75] width 250 height 11
type input "34219"
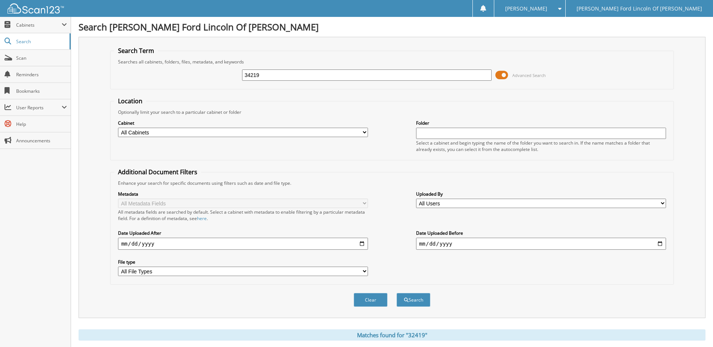
click at [397, 293] on button "Search" at bounding box center [414, 300] width 34 height 14
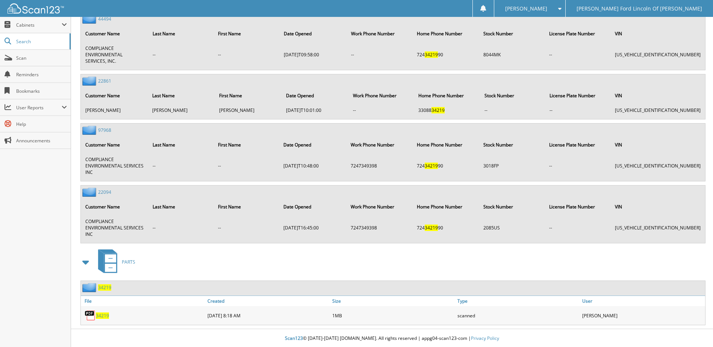
scroll to position [1003, 0]
click at [105, 314] on span "34219" at bounding box center [102, 315] width 13 height 6
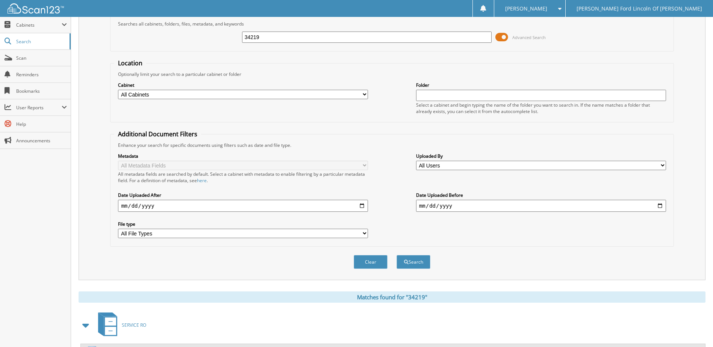
scroll to position [0, 0]
